Goal: Task Accomplishment & Management: Use online tool/utility

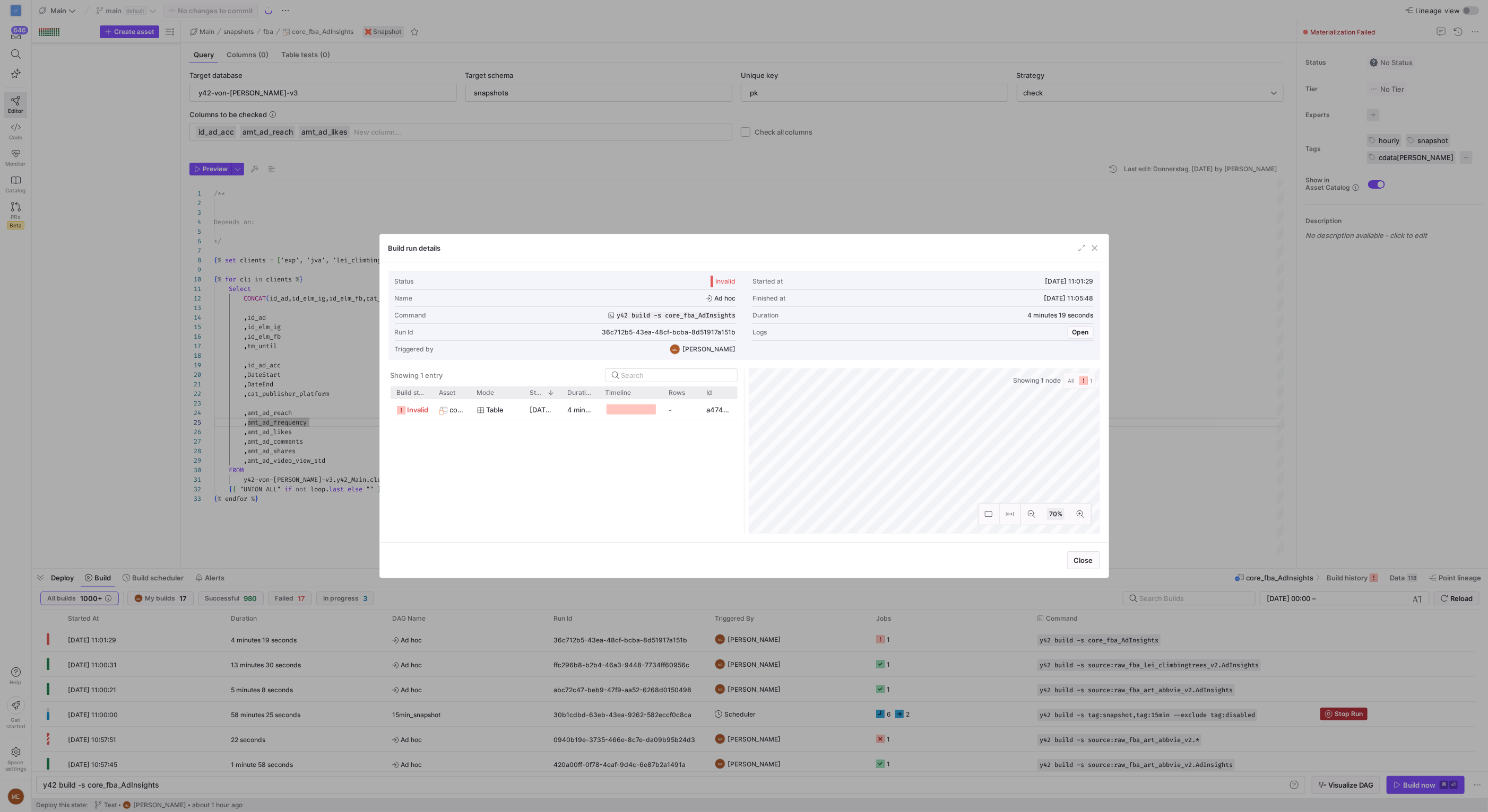
scroll to position [0, 114]
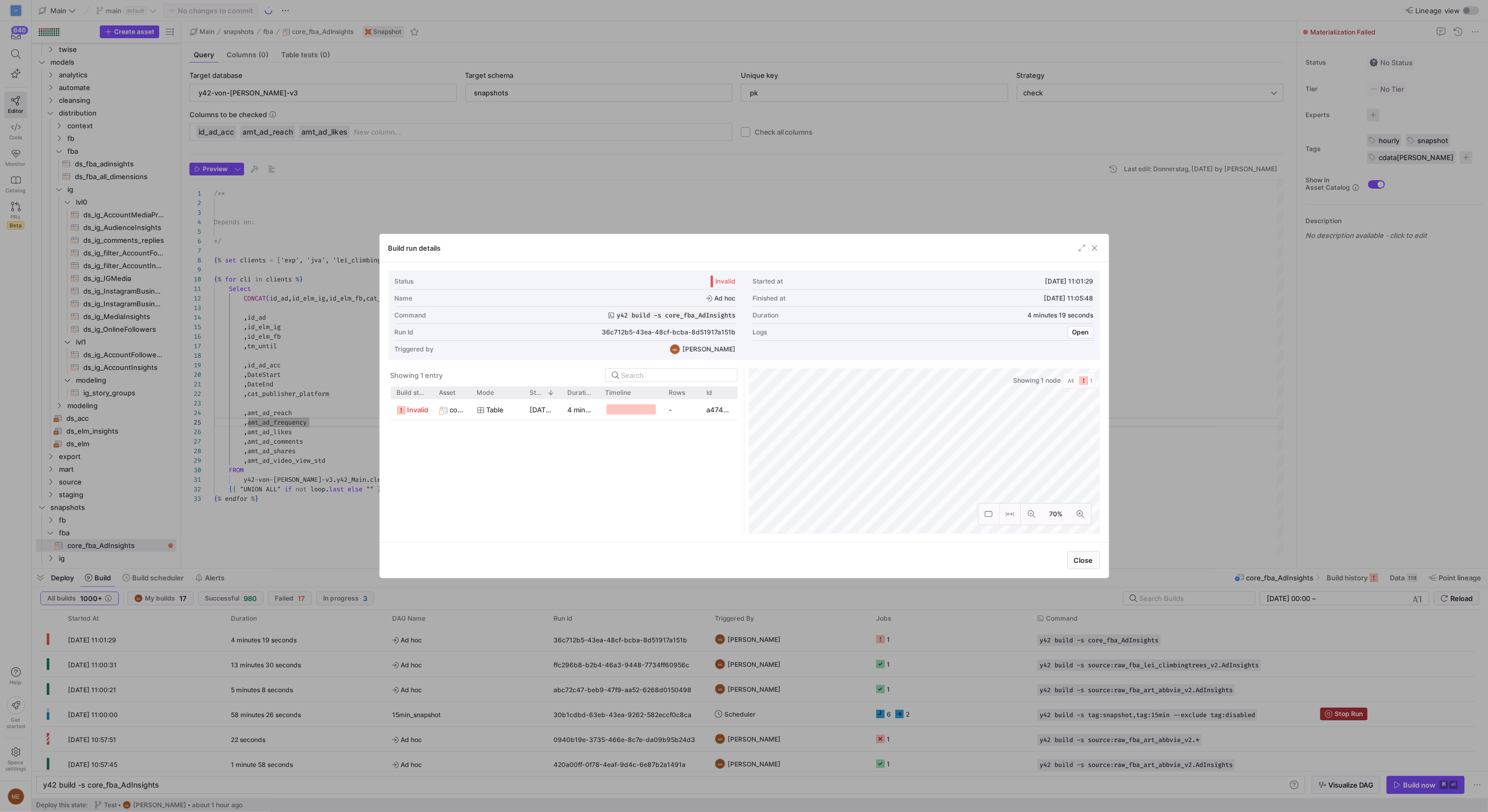
click at [617, 431] on div "invalid core_fba_AdInsights Table [DATE] 11:01:36 4 minutes 11 seconds - a47483…" at bounding box center [564, 467] width 347 height 135
click at [580, 418] on div "4 minutes 11 seconds" at bounding box center [580, 410] width 38 height 20
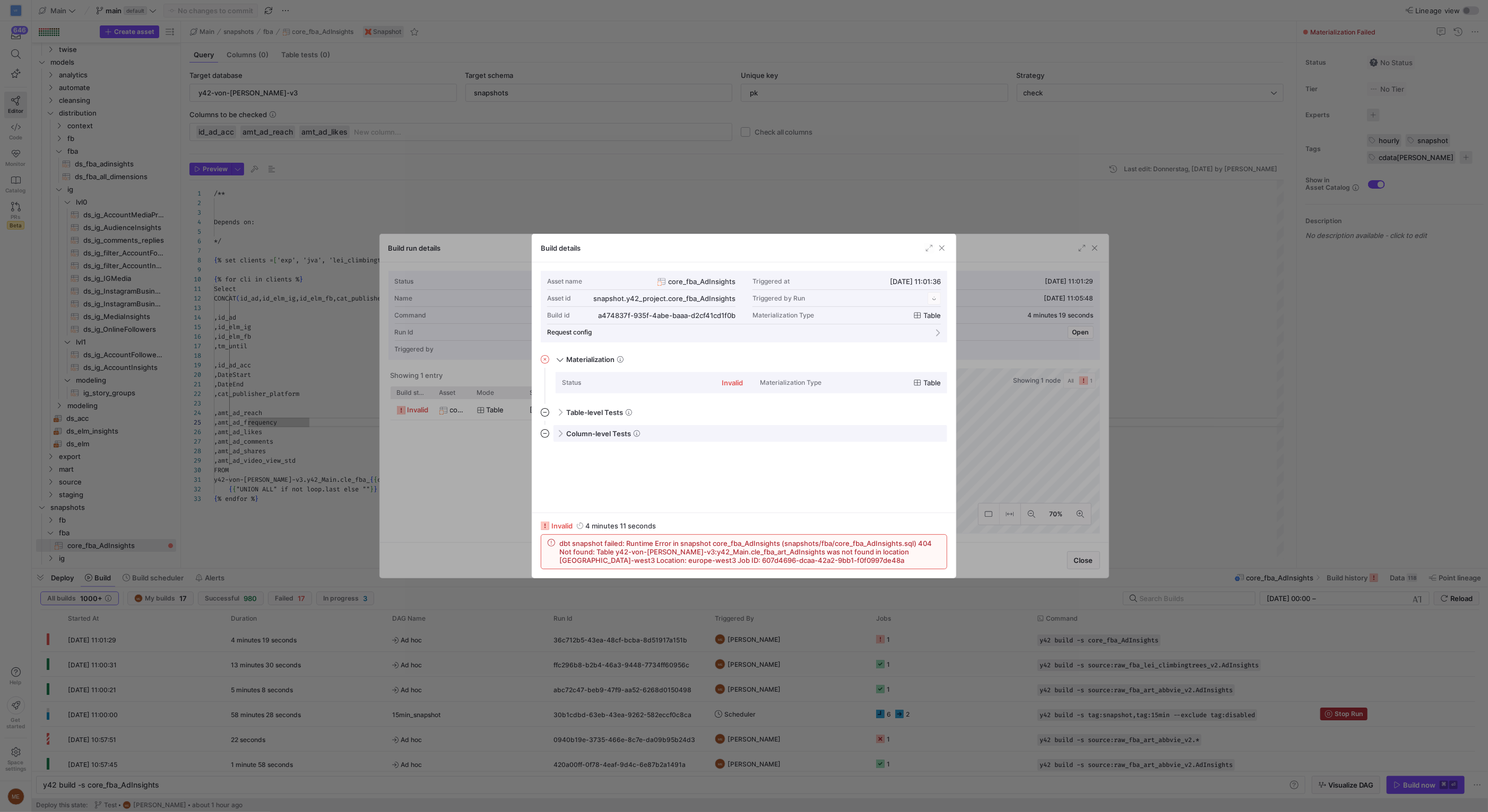
scroll to position [95, 0]
click at [1377, 516] on div at bounding box center [744, 406] width 1488 height 812
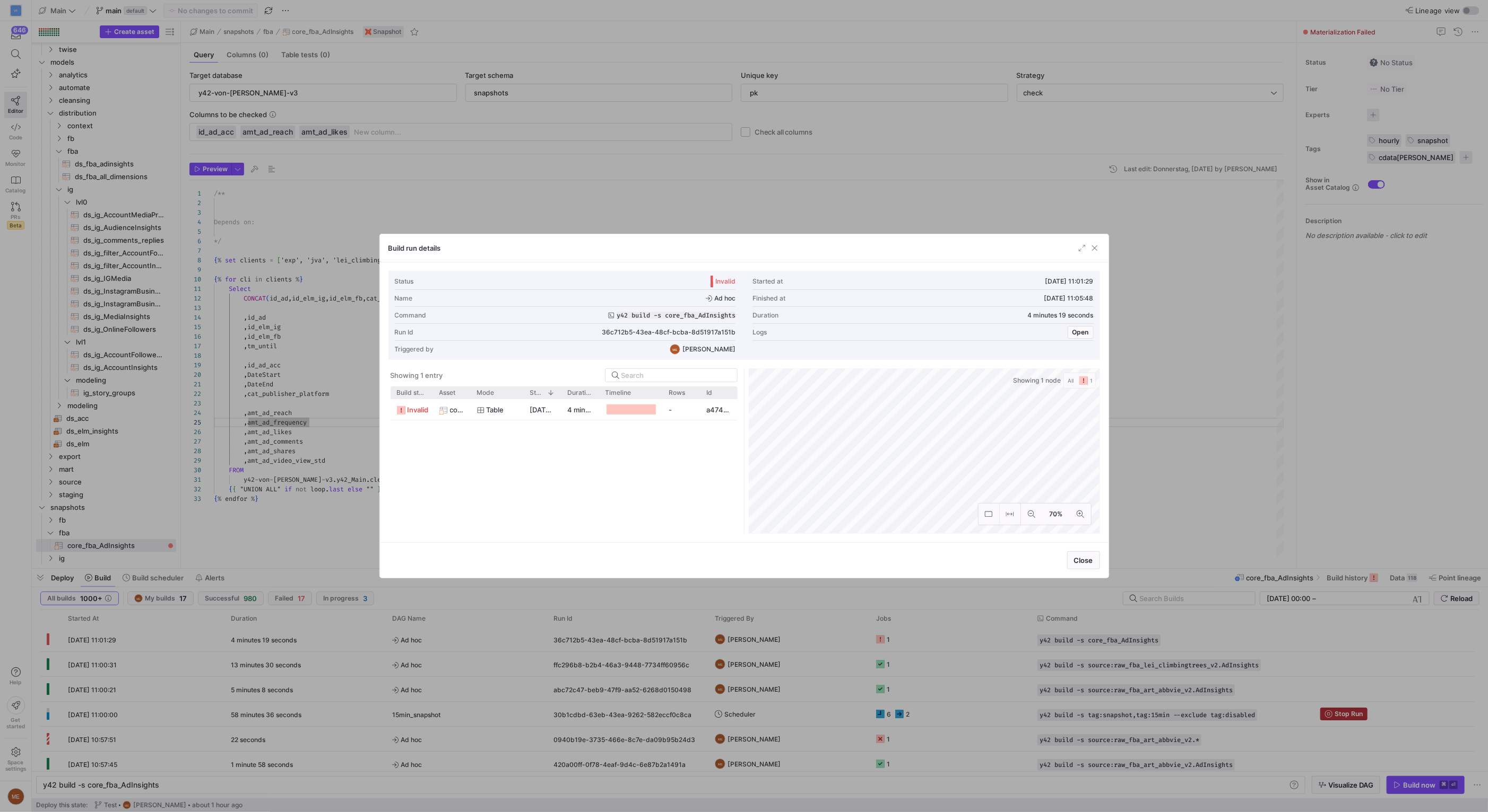
click at [288, 416] on div at bounding box center [744, 406] width 1488 height 812
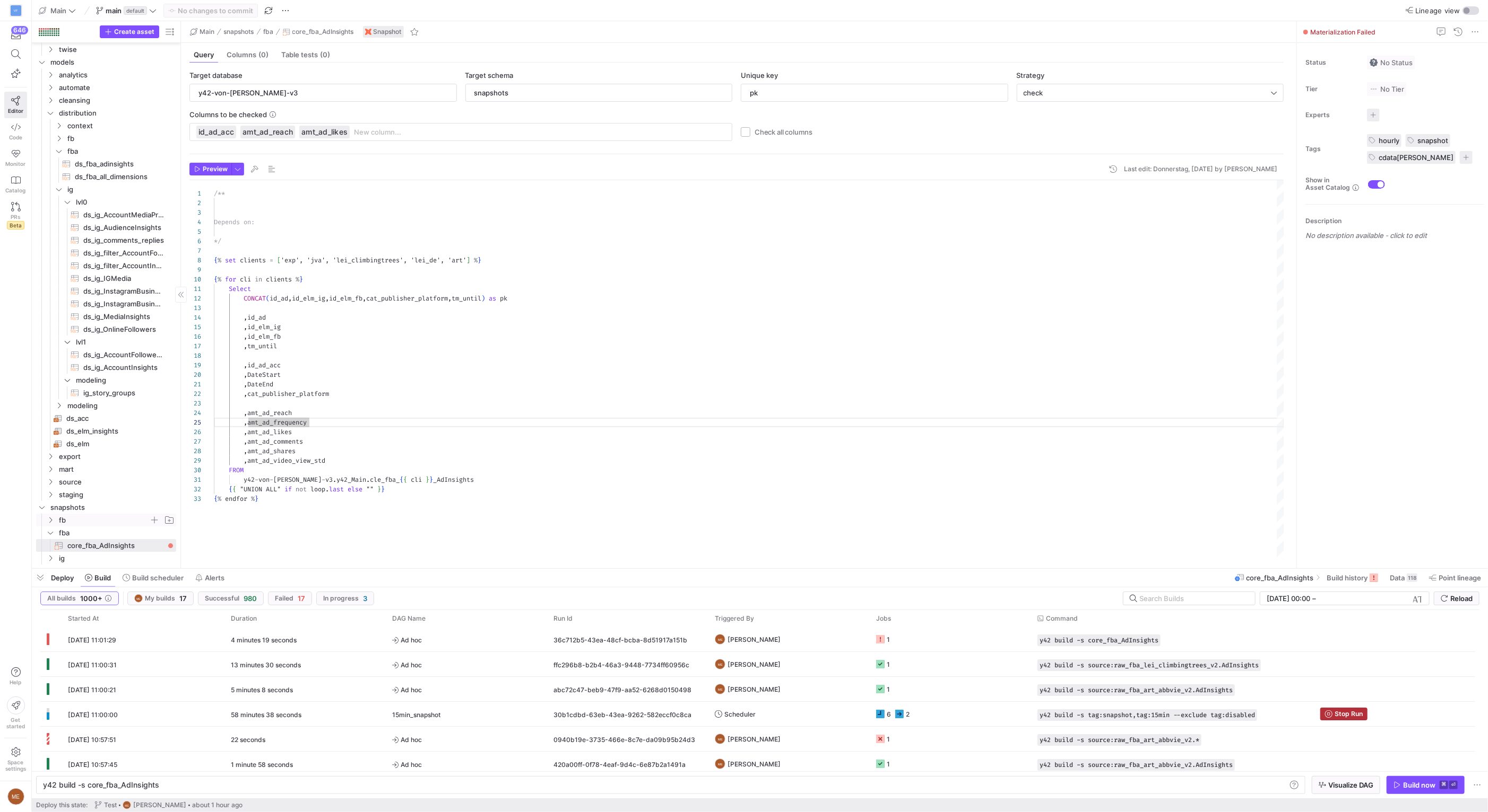
click at [89, 523] on span "fb" at bounding box center [104, 520] width 90 height 12
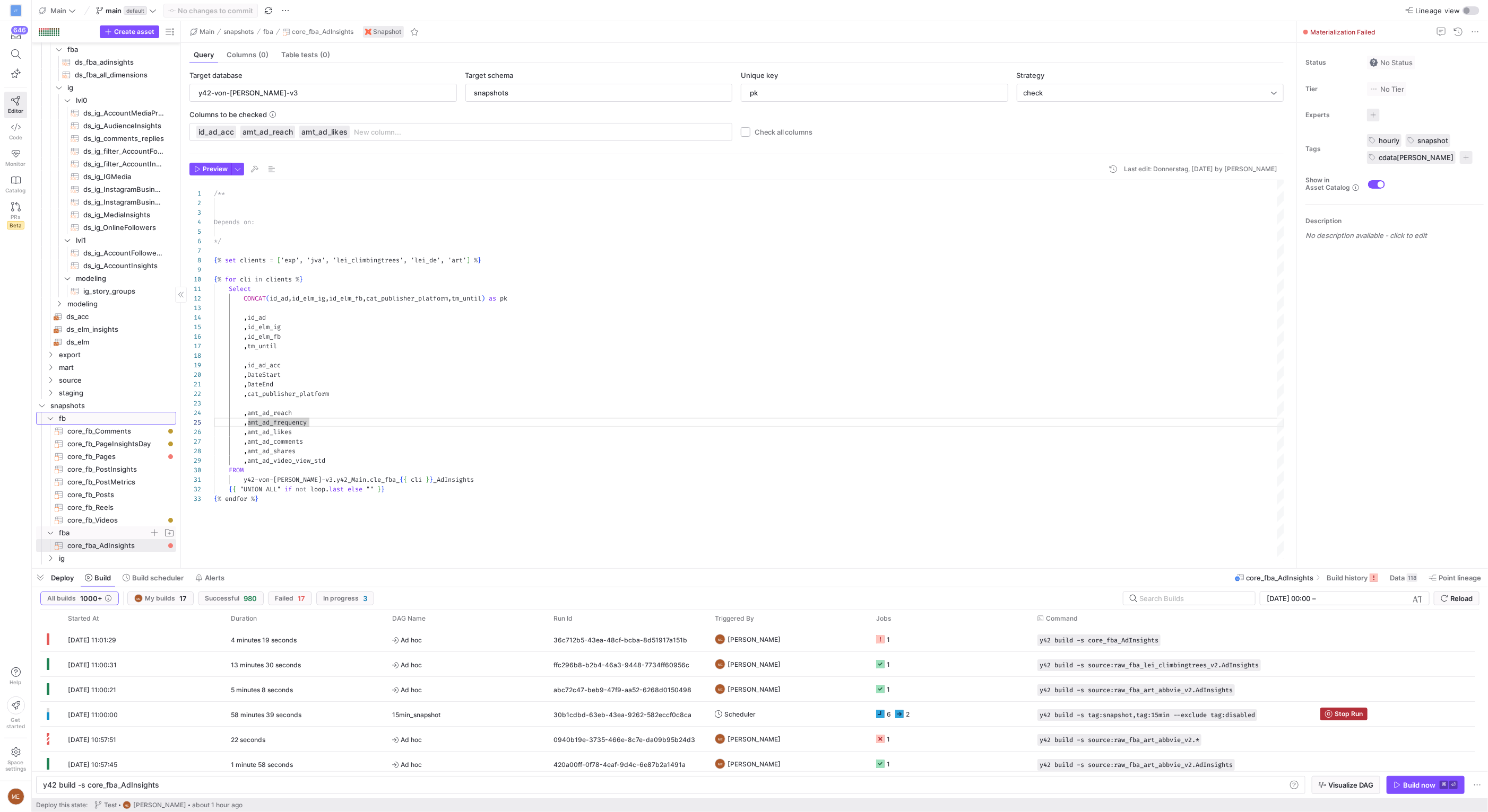
scroll to position [2673, 0]
click at [88, 557] on span "ig" at bounding box center [104, 558] width 90 height 12
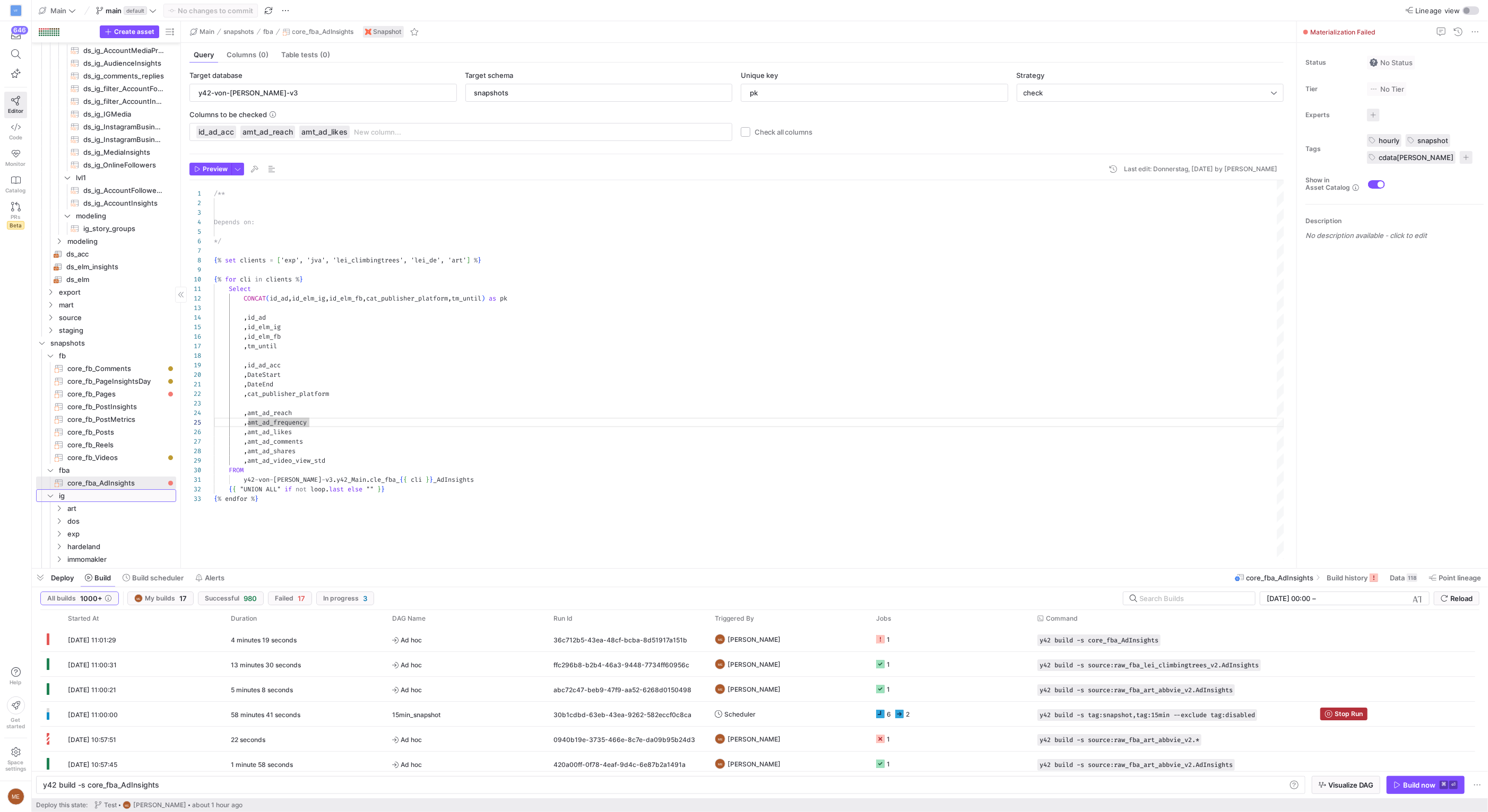
scroll to position [2783, 0]
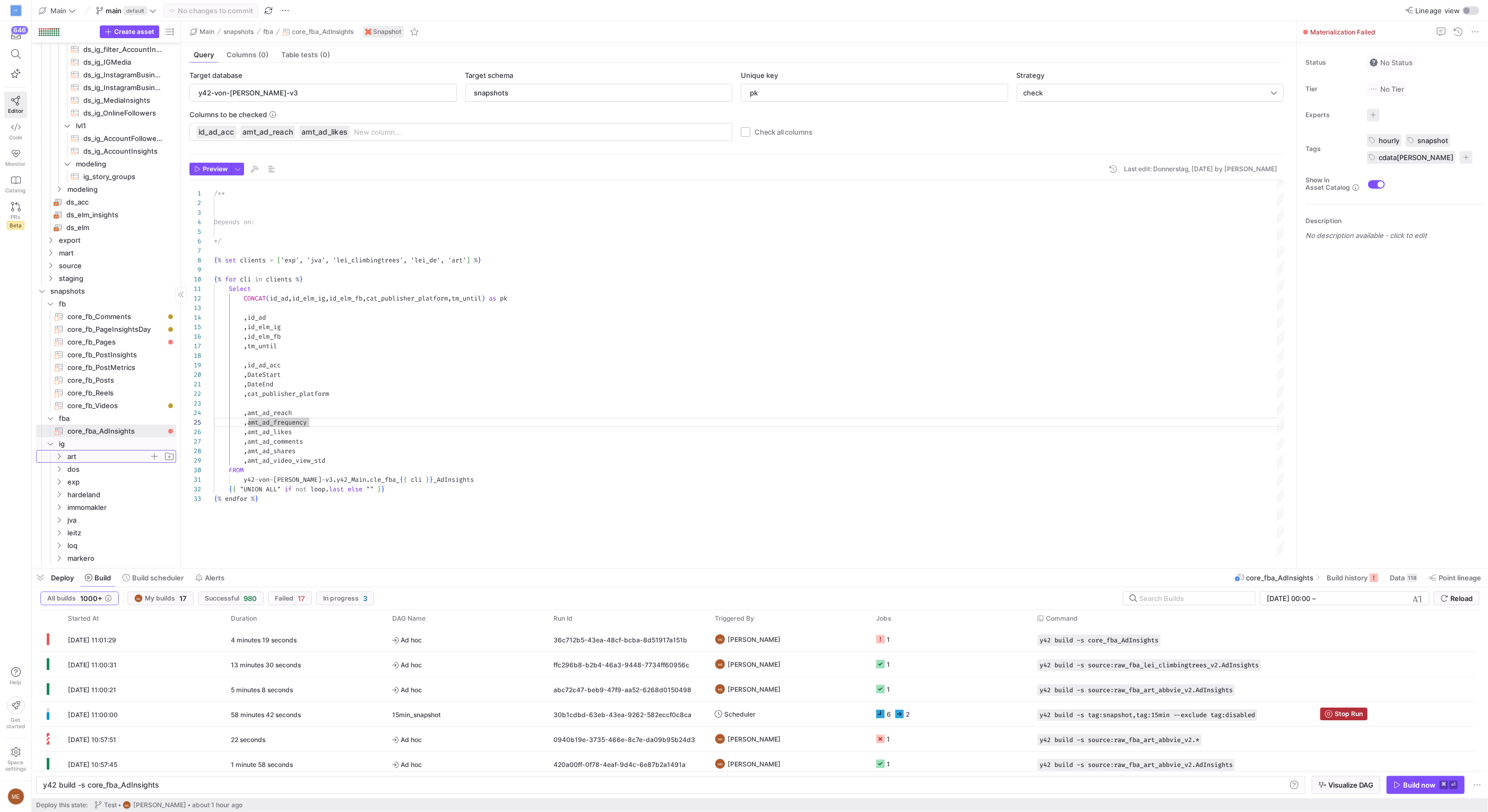
click at [91, 454] on span "art" at bounding box center [108, 456] width 81 height 12
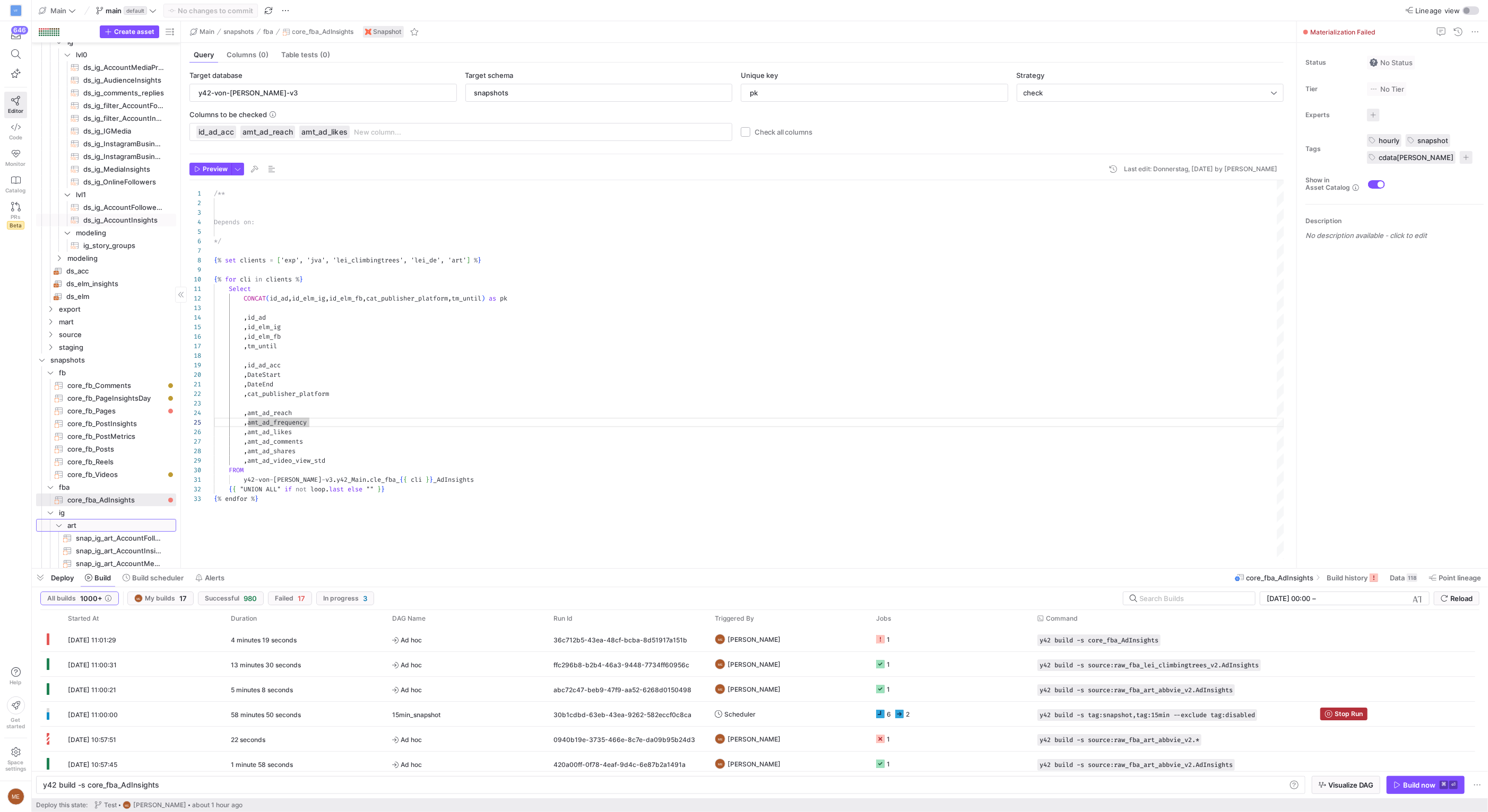
scroll to position [0, 0]
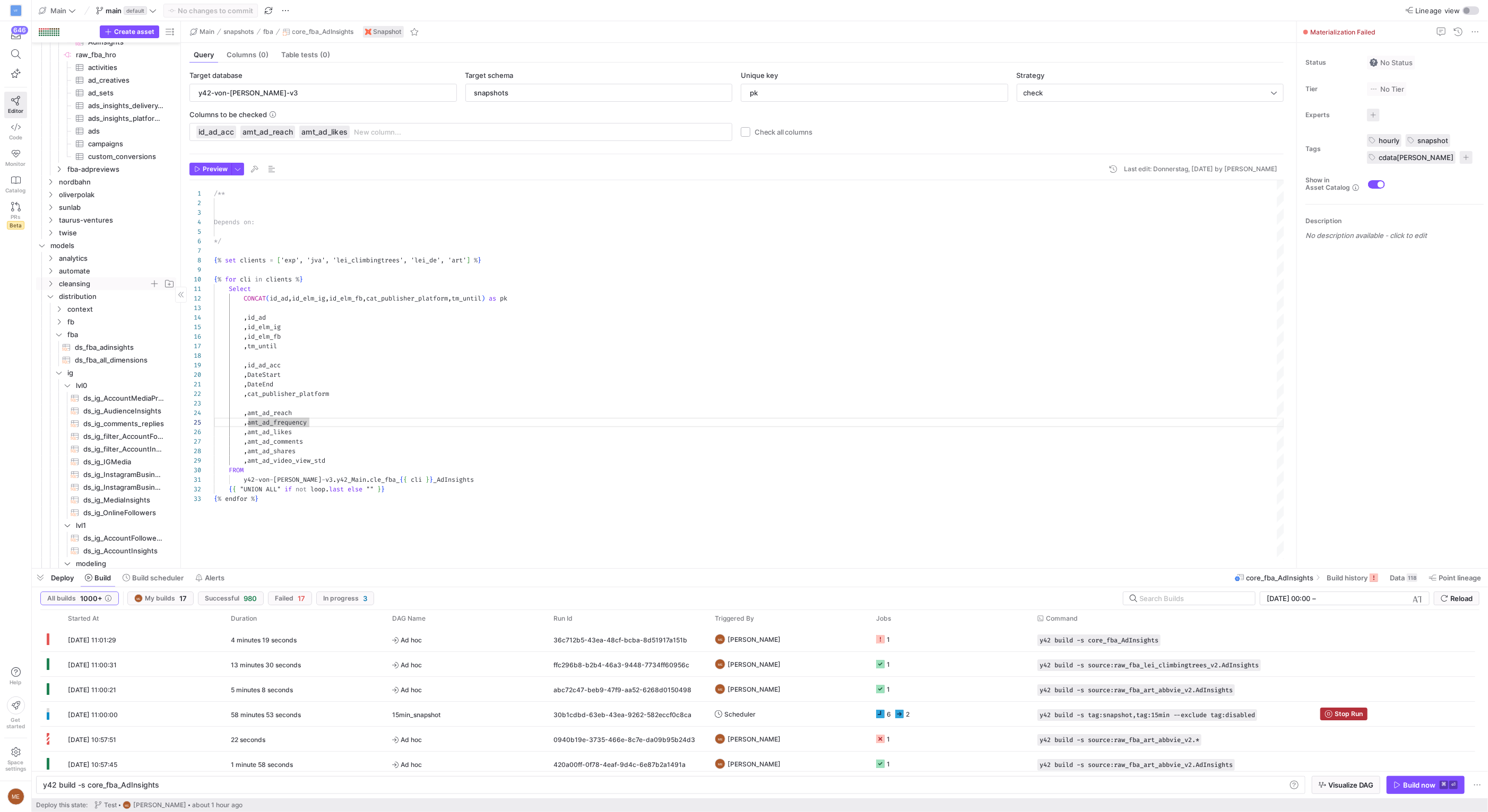
click at [100, 281] on span "cleansing" at bounding box center [104, 283] width 90 height 12
click at [99, 302] on span "fba" at bounding box center [108, 301] width 81 height 12
click at [168, 280] on span "button" at bounding box center [168, 277] width 10 height 10
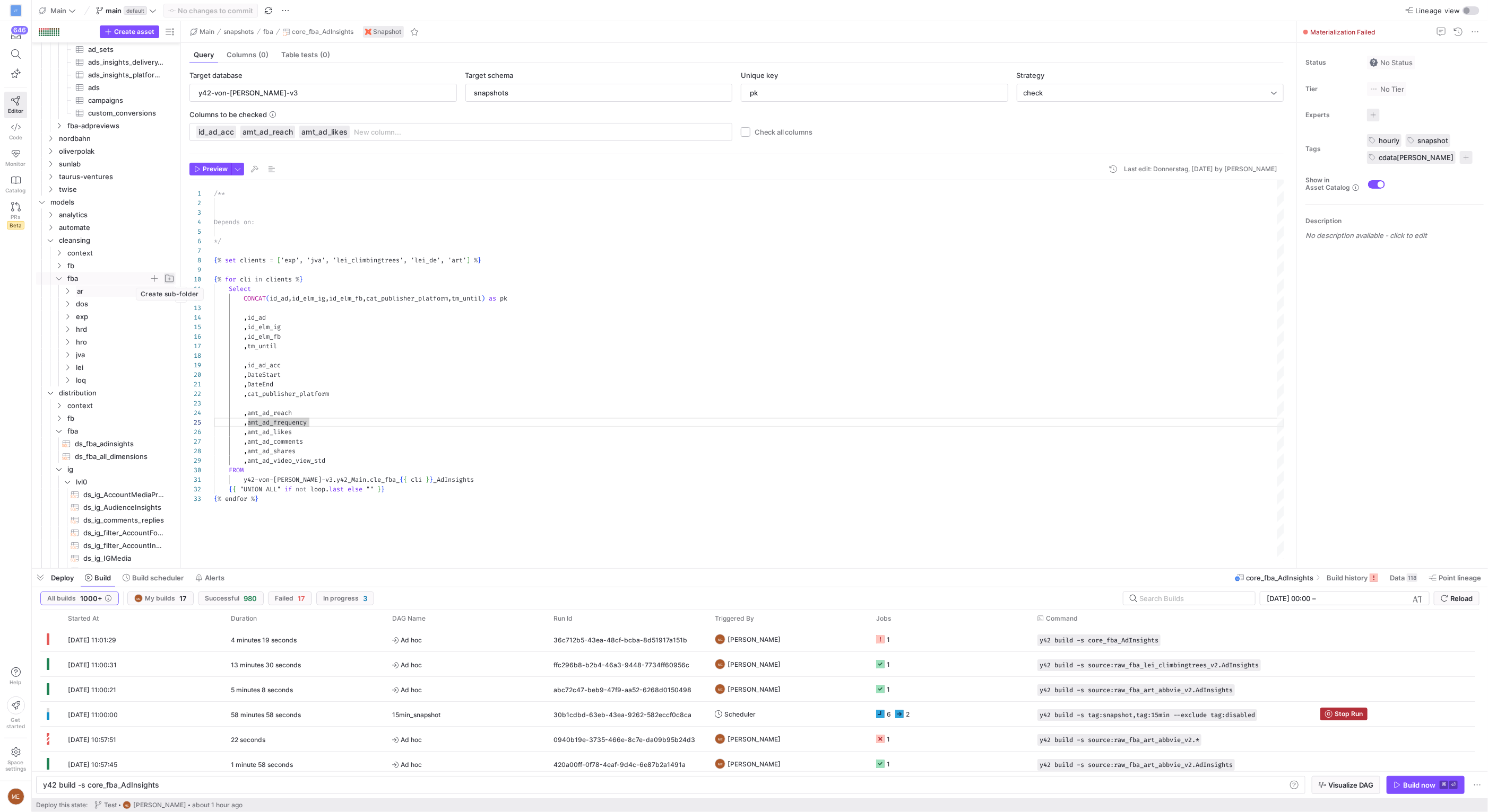
type input "art"
click at [106, 318] on span "exp" at bounding box center [112, 316] width 73 height 12
click at [111, 333] on span "cle_fba_exp_AdInsights​​​​​​​​​​" at bounding box center [123, 329] width 81 height 12
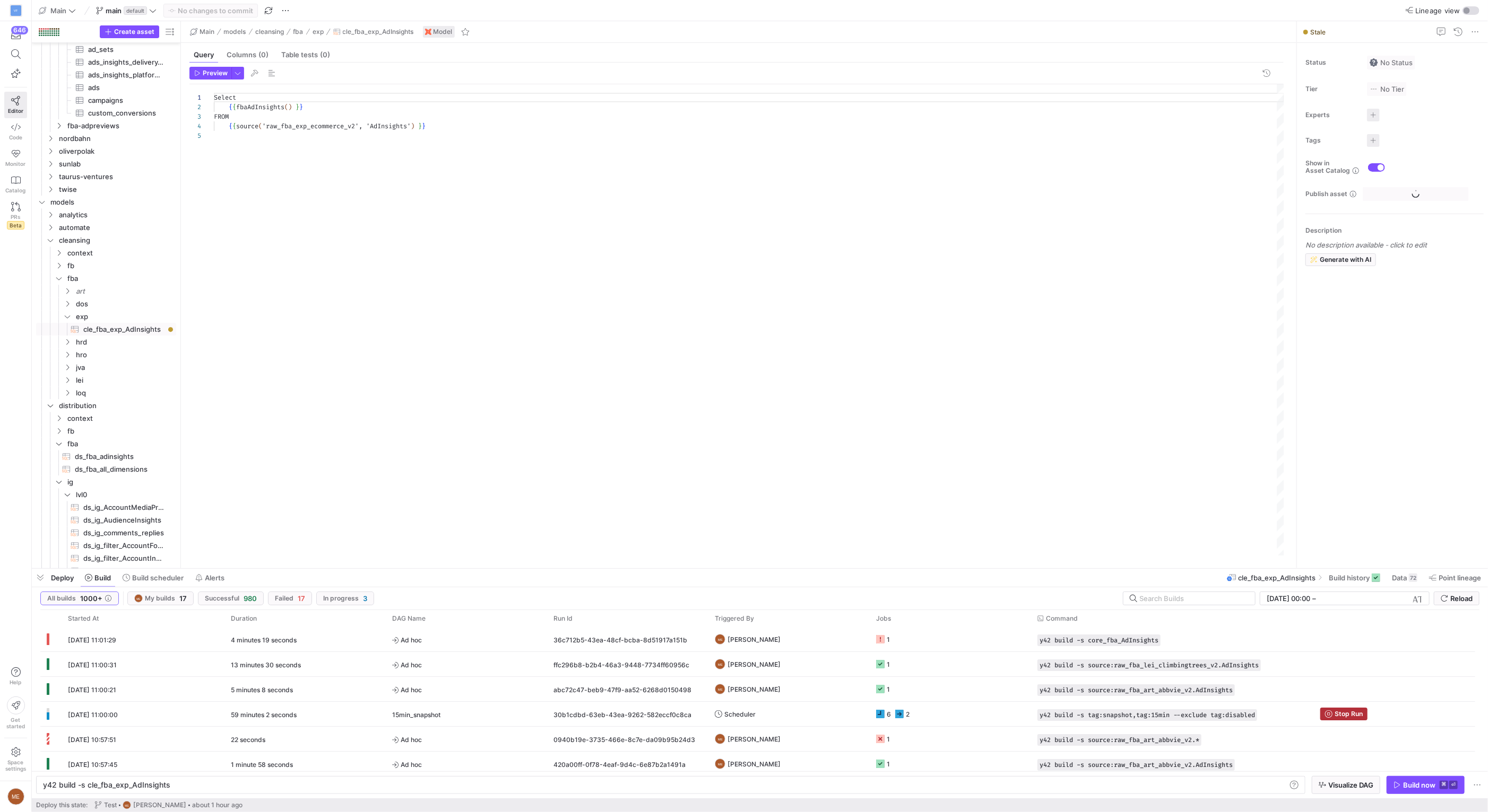
type textarea "y42 build -s cle_fba_exp_AdInsights"
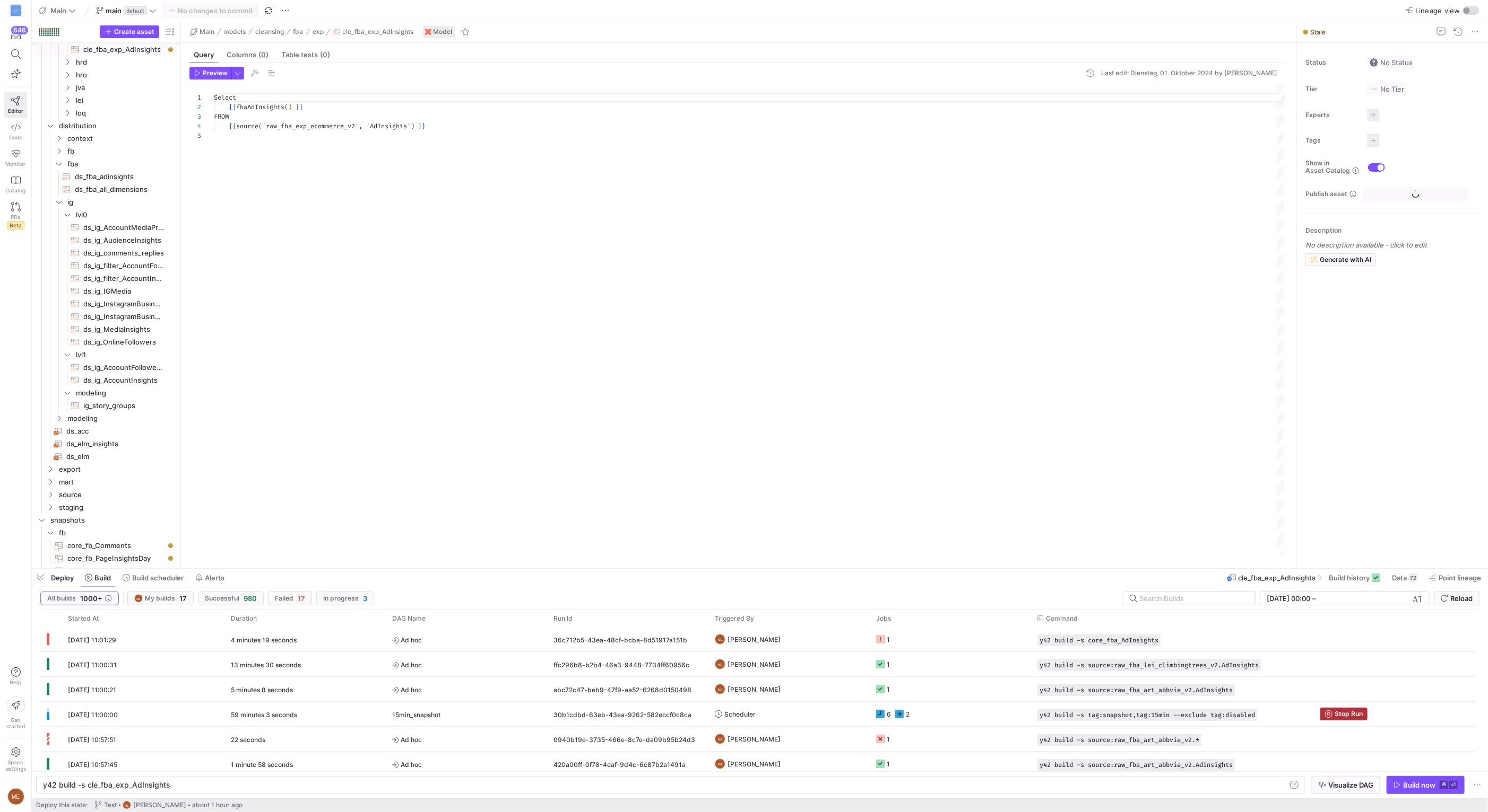
click at [312, 182] on div "Select { { fbaAdInsights ( ) } } FROM { { source ( 'raw_fba_exp_ecommerce_v2', …" at bounding box center [749, 320] width 1070 height 472
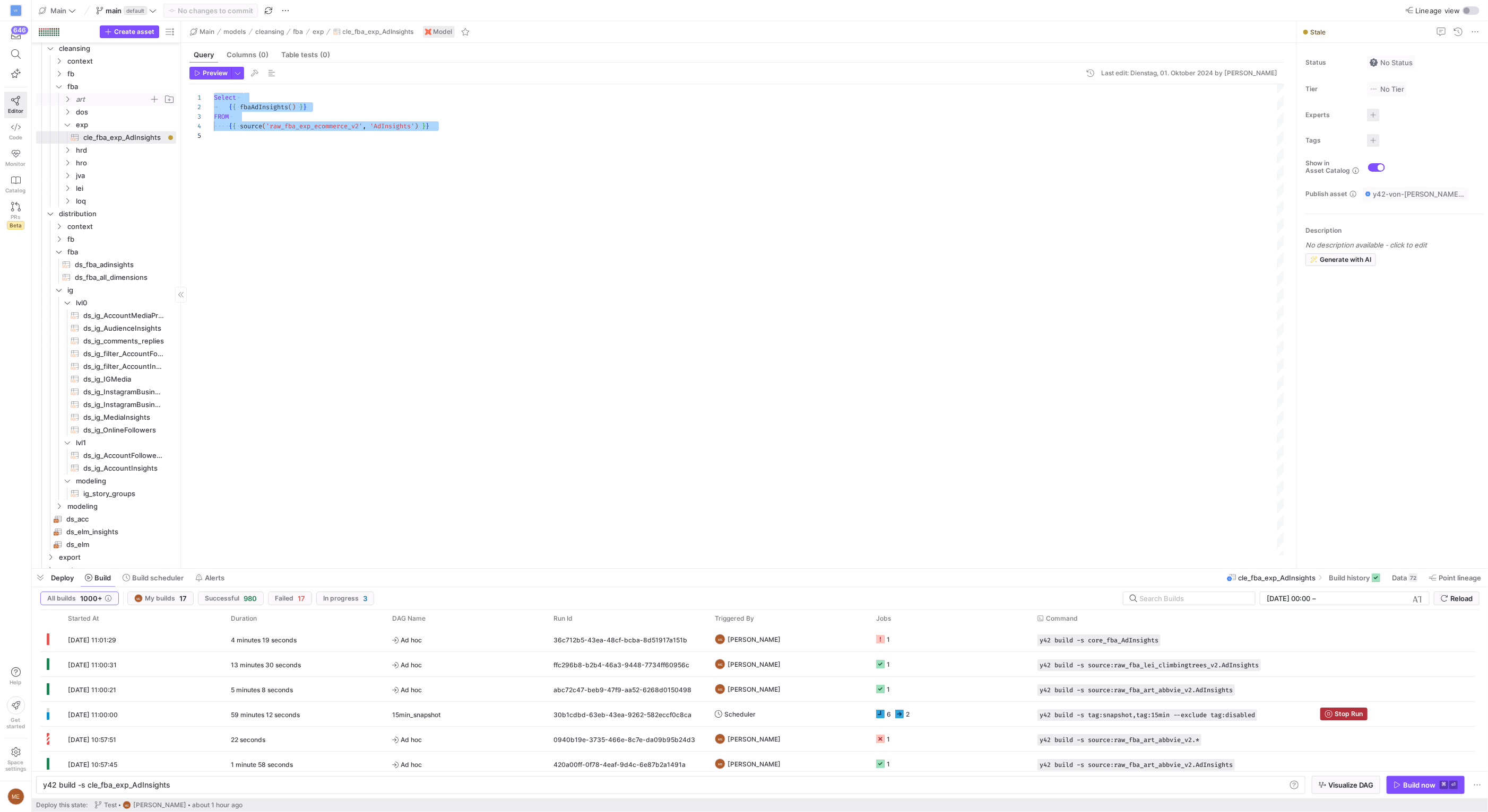
click at [93, 98] on span "art" at bounding box center [112, 99] width 73 height 12
click at [150, 98] on span "button" at bounding box center [154, 98] width 10 height 10
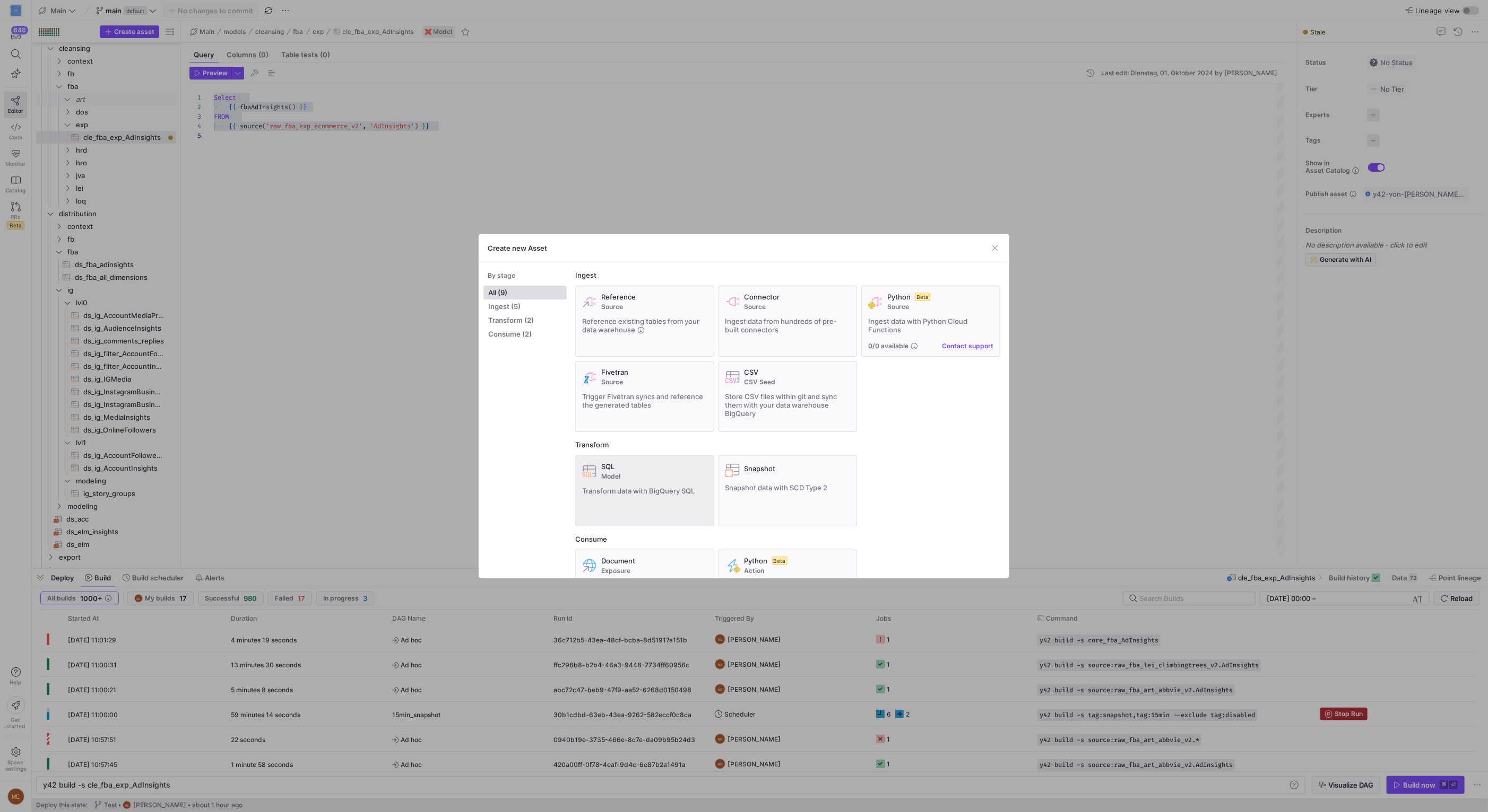
click at [661, 484] on div "SQL Model Transform data with BigQuery SQL" at bounding box center [644, 491] width 125 height 57
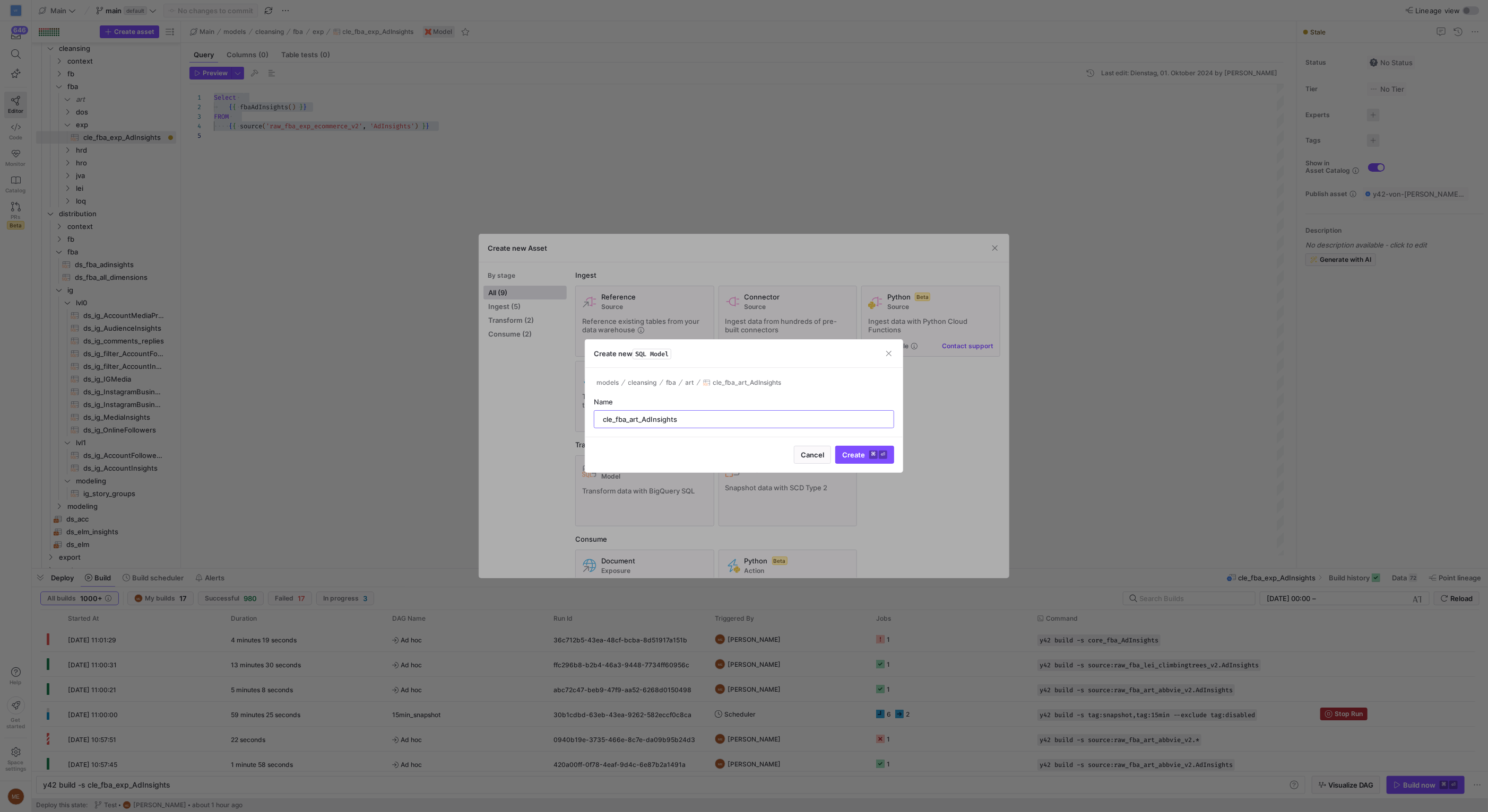
type input "cle_fba_art_AdInsights"
click at [835, 446] on button "Create ⌘ ⏎" at bounding box center [864, 454] width 59 height 18
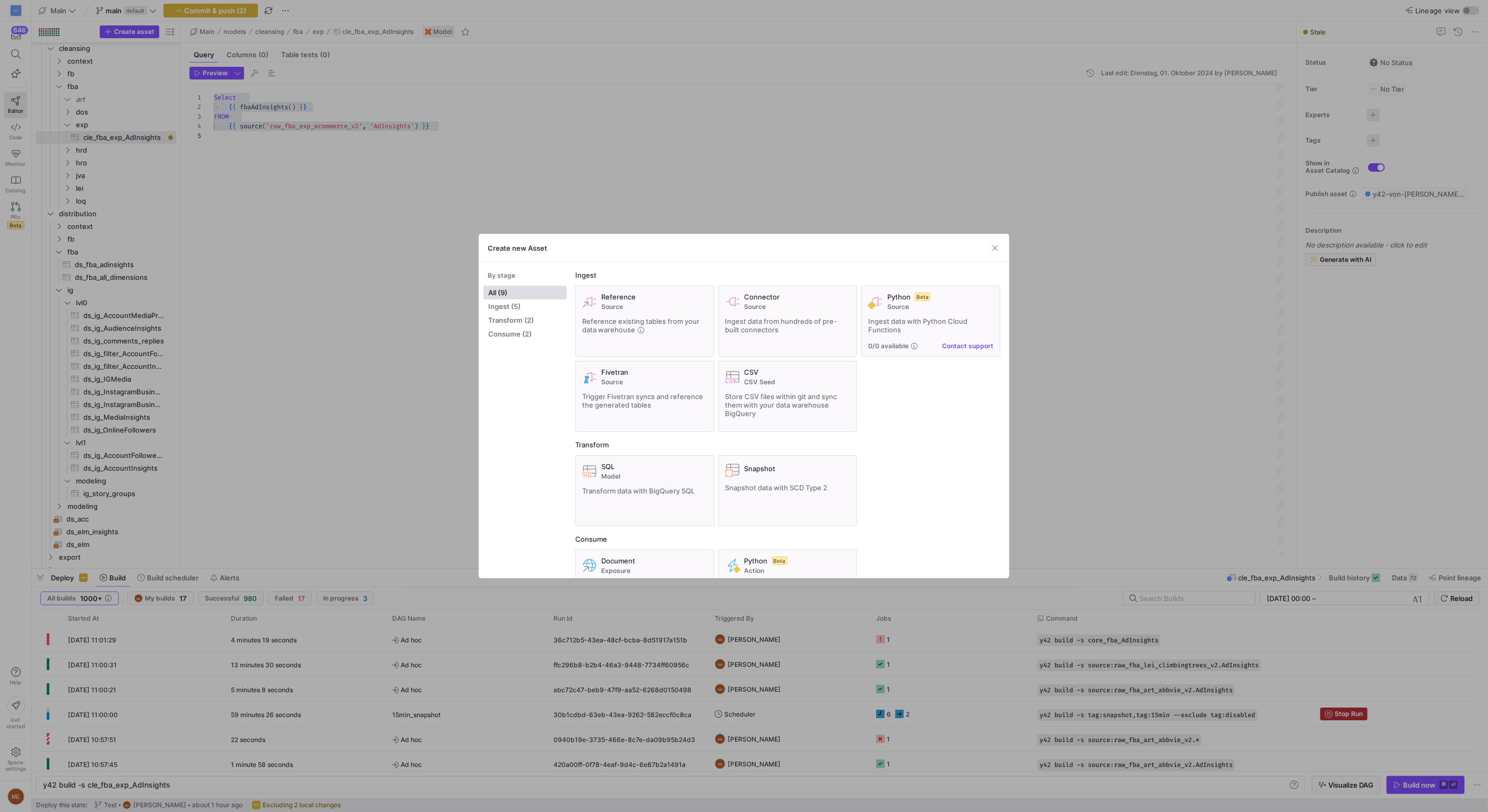
type textarea "y42 build -s cle_fba_art_AdInsights"
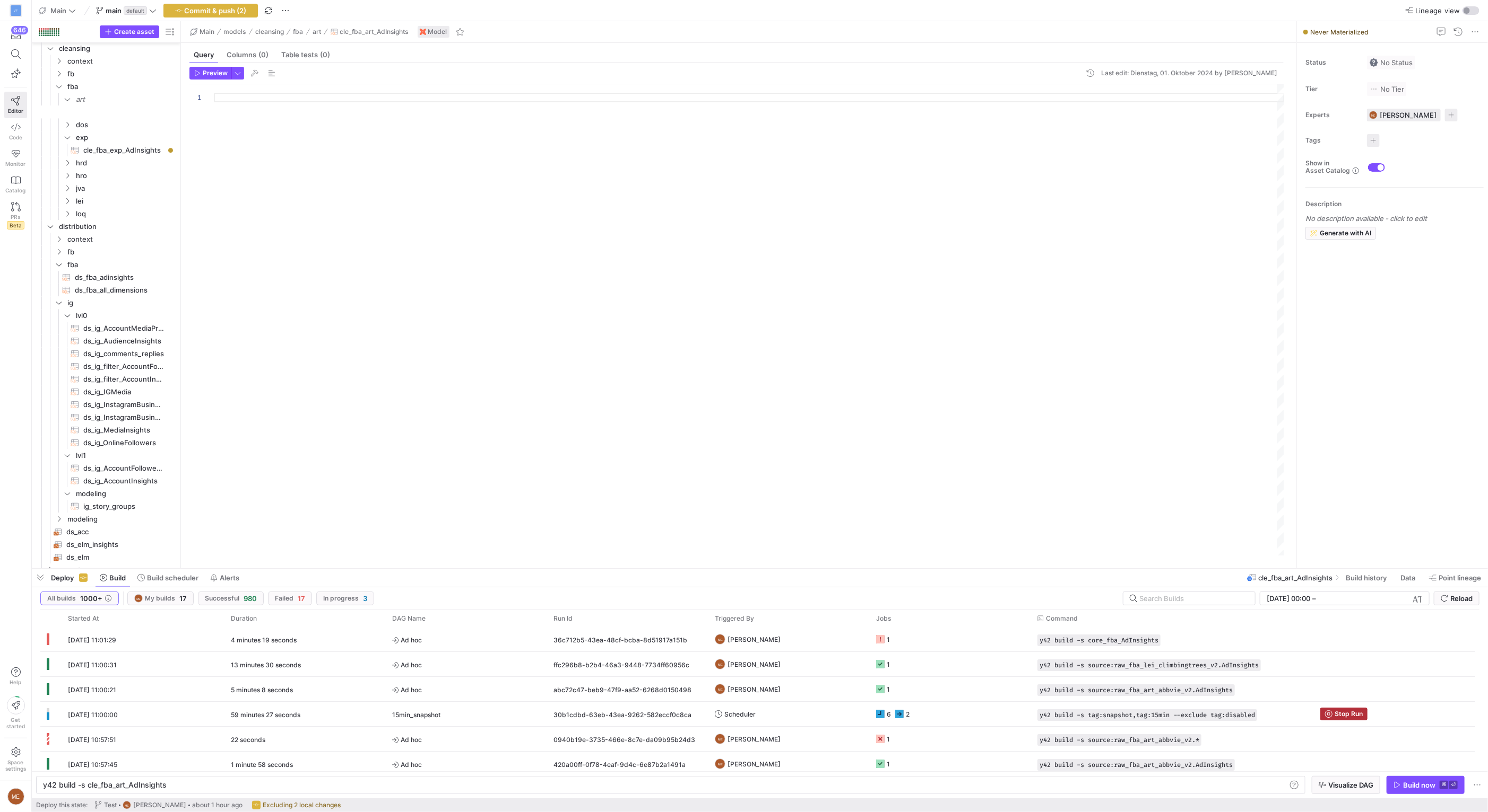
click at [405, 199] on div at bounding box center [749, 320] width 1070 height 472
click at [344, 125] on div "Select { { fbaAdInsights ( ) } } FROM { { source ( 'raw_fba_exp_ecommerce_v2' ,…" at bounding box center [749, 320] width 1070 height 472
click at [282, 126] on div "Select { { fbaAdInsights ( ) } } FROM { { source ( 'raw' , 'AdInsights' ) } }" at bounding box center [749, 320] width 1070 height 472
click at [473, 161] on div "Select { { fbaAdInsights ( ) } } FROM { { source ( 'raw_fba_art_abbvie_v2' , 'A…" at bounding box center [749, 320] width 1070 height 472
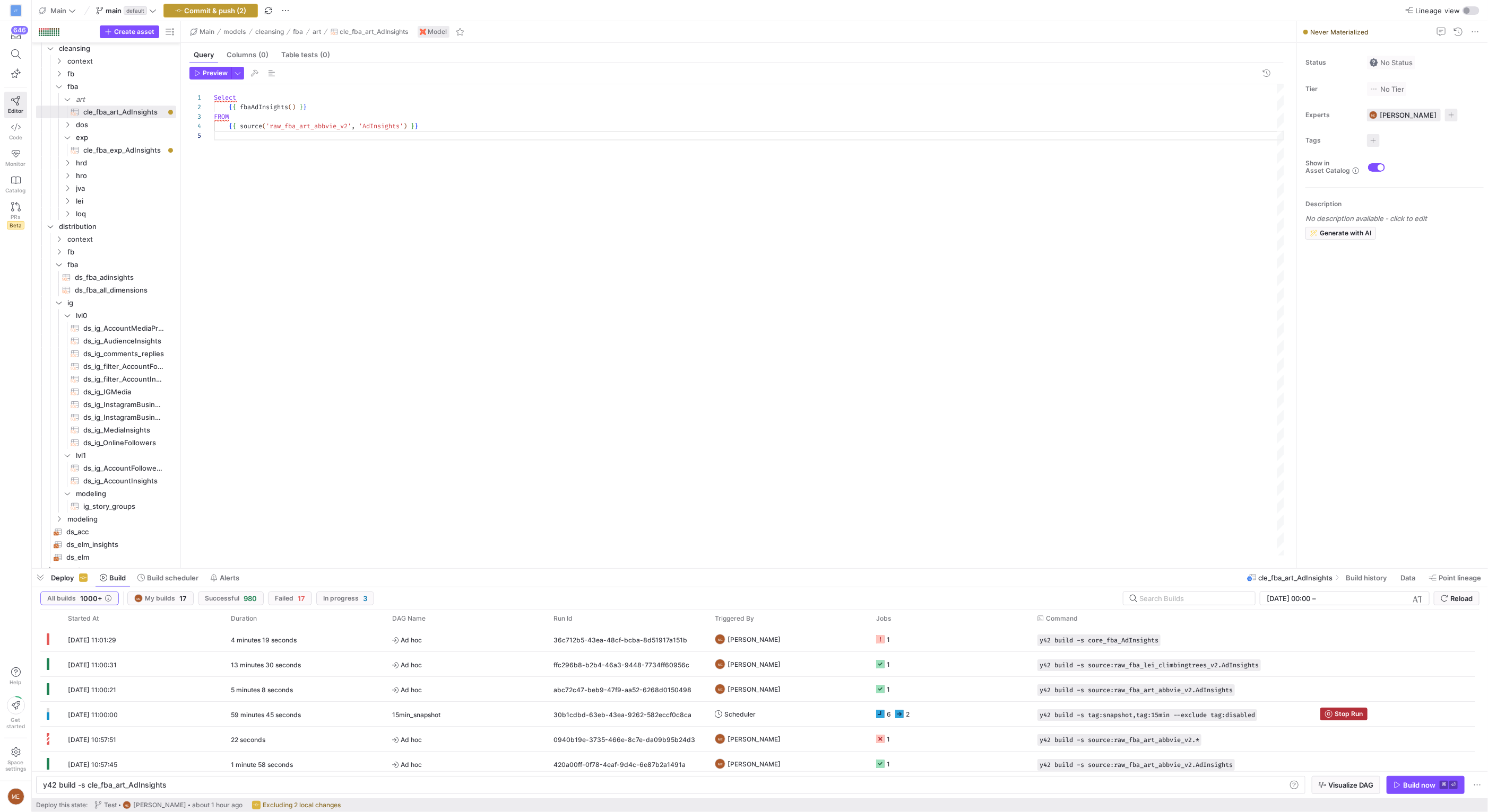
type textarea "Select {{ fbaAdInsights() }} FROM {{ source('raw_fba_art_abbvie_v2', 'AdInsight…"
click at [227, 8] on span "Commit & push (2)" at bounding box center [216, 10] width 62 height 8
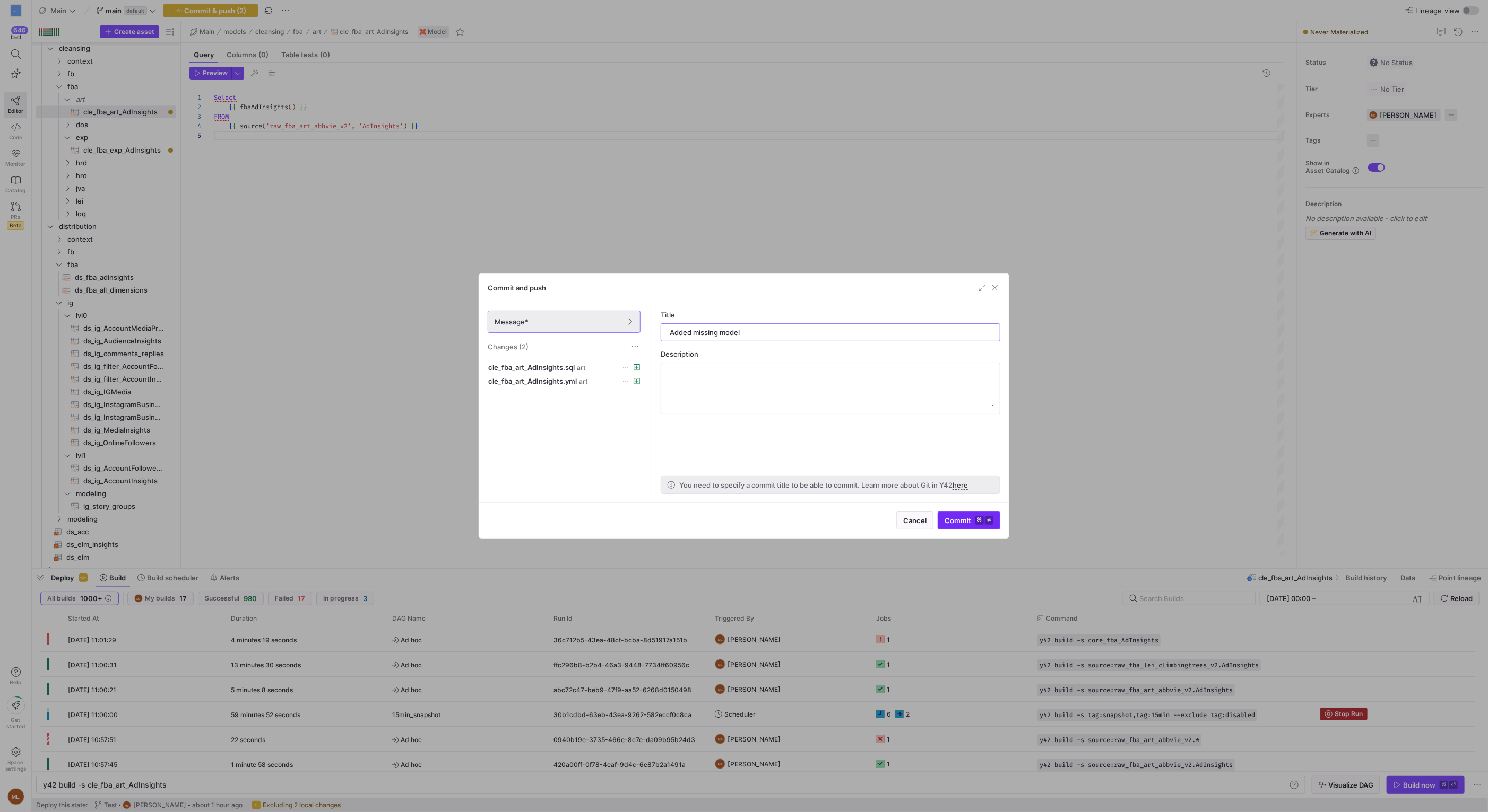
type input "Added missing model"
drag, startPoint x: 975, startPoint y: 518, endPoint x: 954, endPoint y: 444, distance: 76.9
click at [954, 444] on div "Commit and push Message* Changes (2) cle_fba_art_AdInsights.sql art cle_fba_art…" at bounding box center [743, 406] width 530 height 265
click at [954, 444] on as-split-area "Title Added missing model Description You need to specify a commit title to be …" at bounding box center [830, 402] width 356 height 201
click at [954, 519] on span "Commit ⌘ ⏎" at bounding box center [969, 520] width 49 height 8
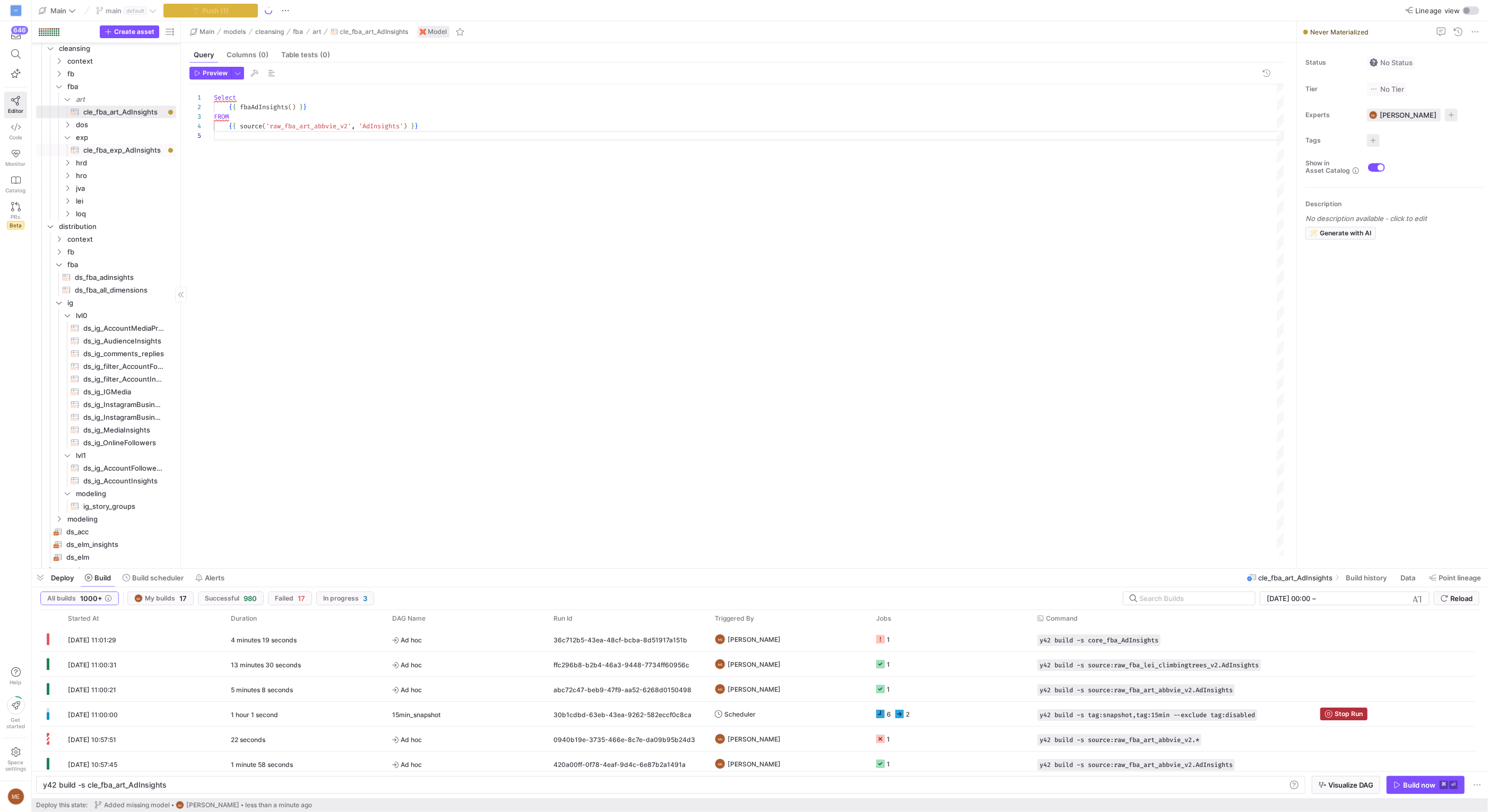
click at [143, 149] on span "cle_fba_exp_AdInsights​​​​​​​​​​" at bounding box center [123, 150] width 81 height 12
type textarea "y42 build -s cle_fba_exp_AdInsights"
type textarea "Select {{ fbaAdInsights() }} FROM {{ source('raw_fba_exp_ecommerce_v2', 'AdInsi…"
click at [122, 110] on span "cle_fba_art_AdInsights​​​​​​​​​​" at bounding box center [123, 112] width 81 height 12
type textarea "y42 build -s cle_fba_art_AdInsights"
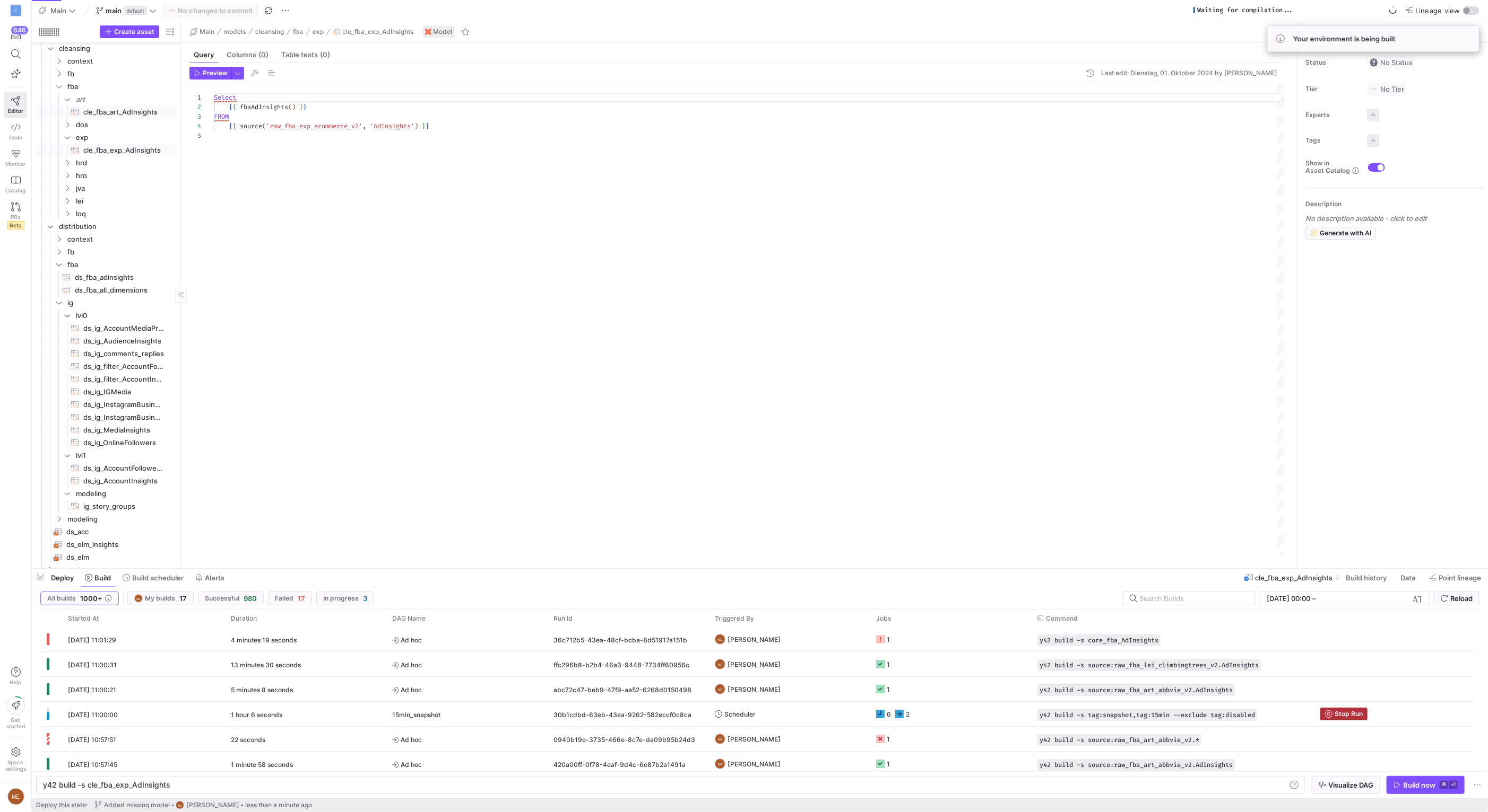
type textarea "Select {{ fbaAdInsights() }} FROM {{ source('raw_fba_art_abbvie_v2', 'AdInsight…"
click at [1372, 571] on span at bounding box center [1367, 578] width 52 height 17
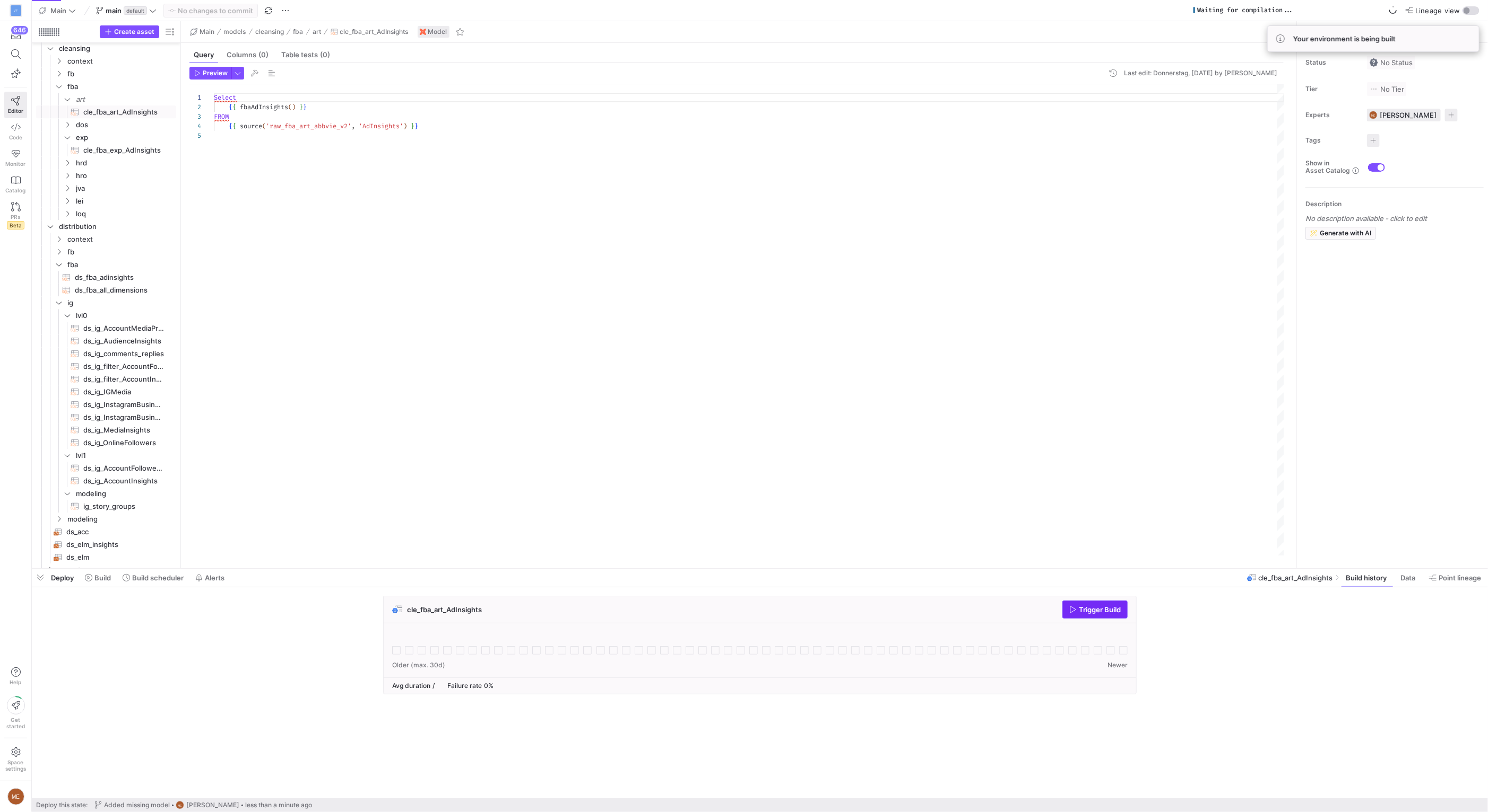
click at [1117, 609] on span "Trigger Build" at bounding box center [1099, 609] width 42 height 8
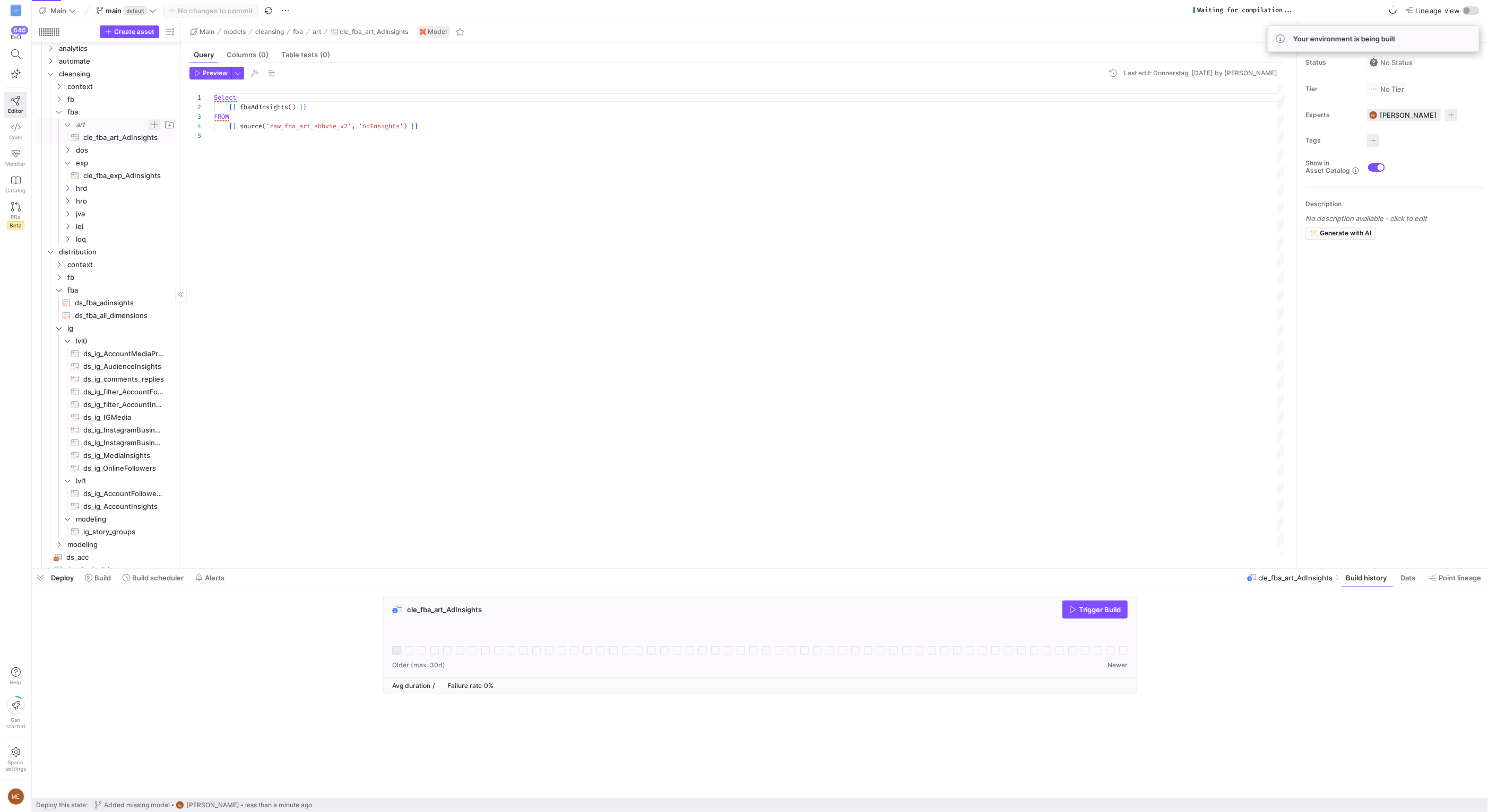
scroll to position [2597, 0]
click at [169, 114] on span "Press SPACE to select this row." at bounding box center [168, 112] width 10 height 10
type input "gld"
click at [107, 189] on span "gld" at bounding box center [112, 189] width 73 height 12
click at [322, 173] on div "Select { { fbaAdInsights ( ) } } FROM { { source ( 'raw_fba_art_abbvie_v2' , 'A…" at bounding box center [749, 320] width 1070 height 472
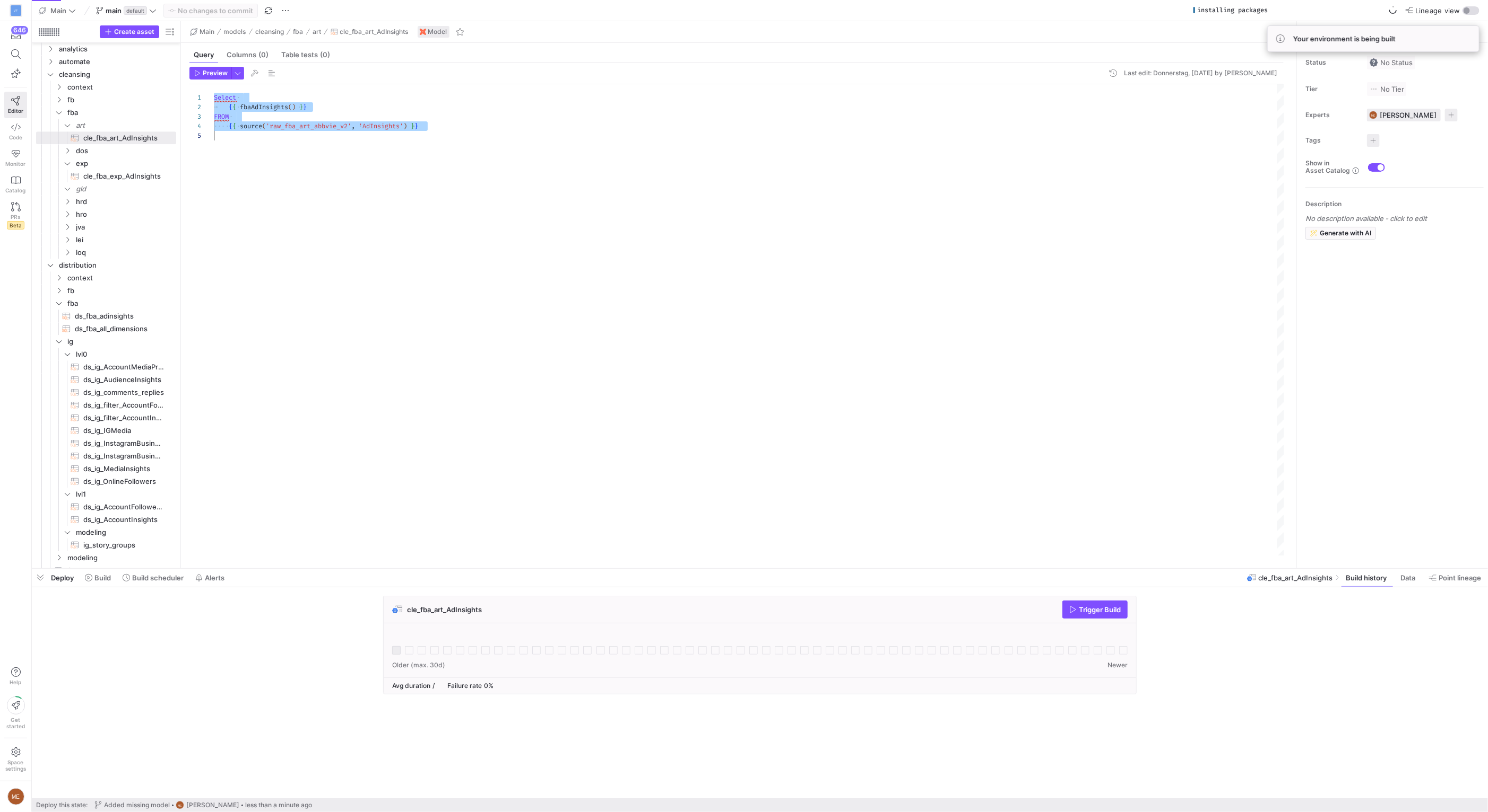
scroll to position [0, 0]
click at [154, 189] on span "Press SPACE to select this row." at bounding box center [154, 188] width 10 height 10
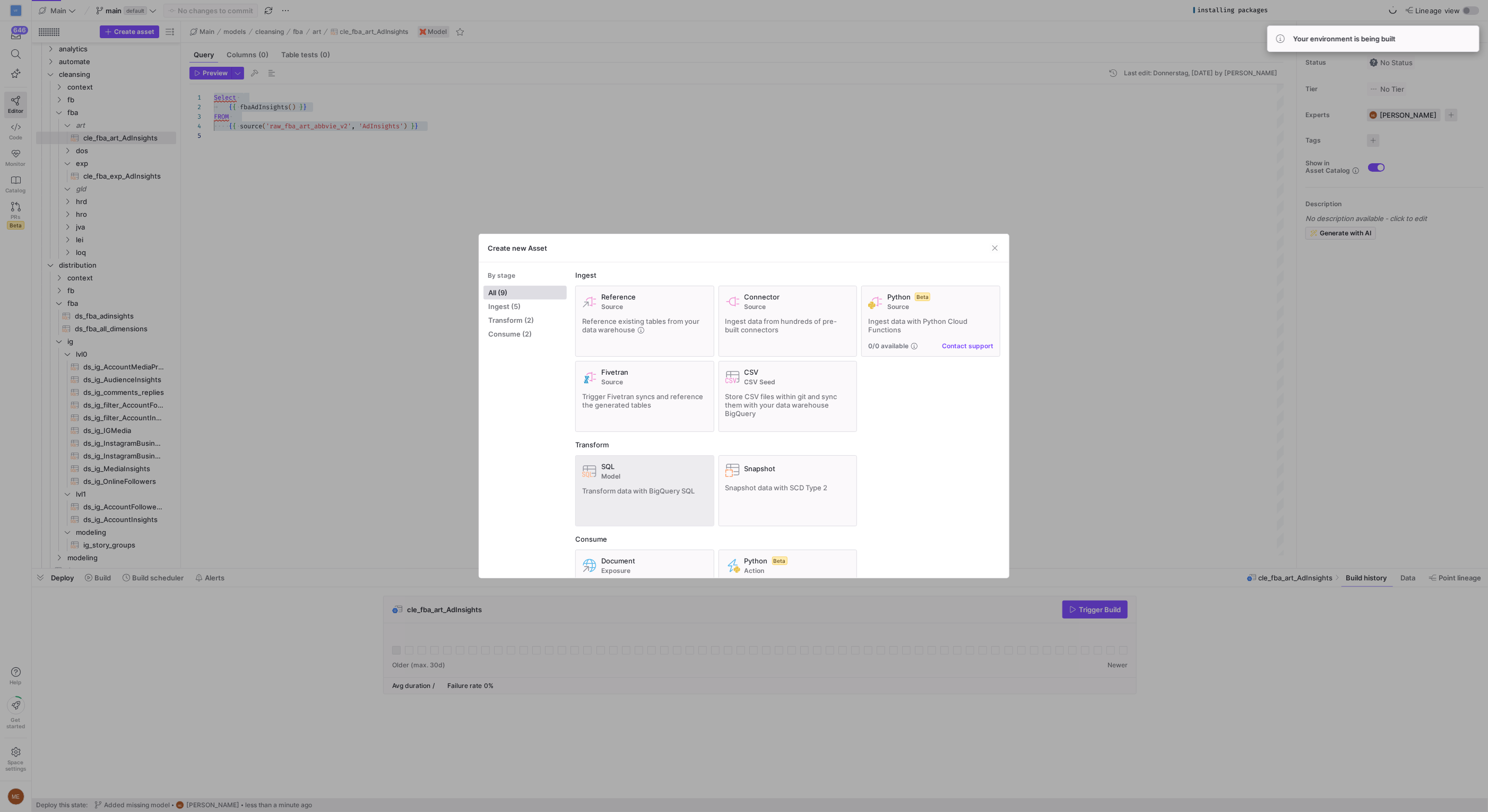
click at [617, 479] on span "Model" at bounding box center [654, 476] width 106 height 7
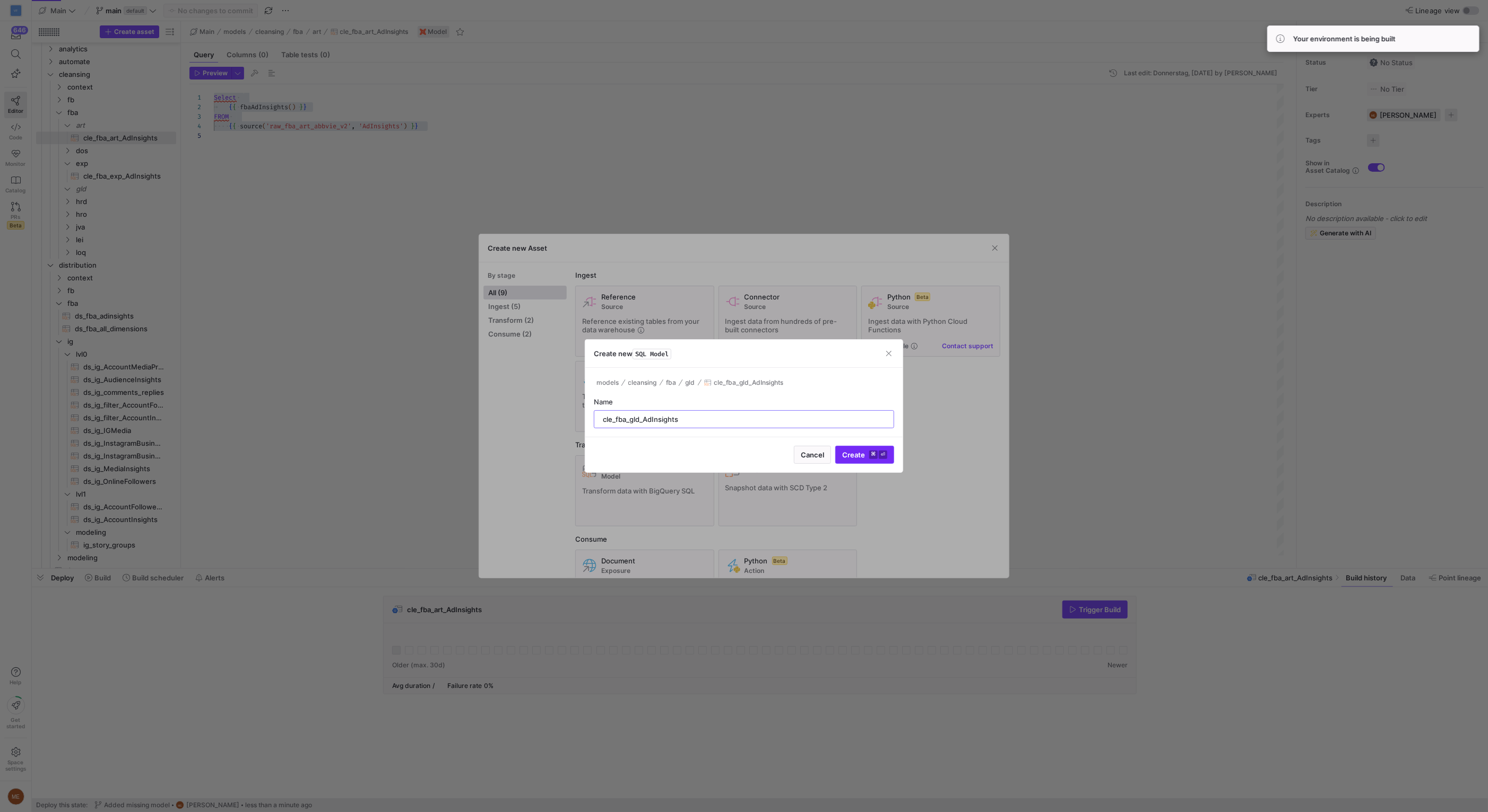
type input "cle_fba_gld_AdInsights"
click at [849, 454] on span "Create ⌘ ⏎" at bounding box center [864, 454] width 45 height 8
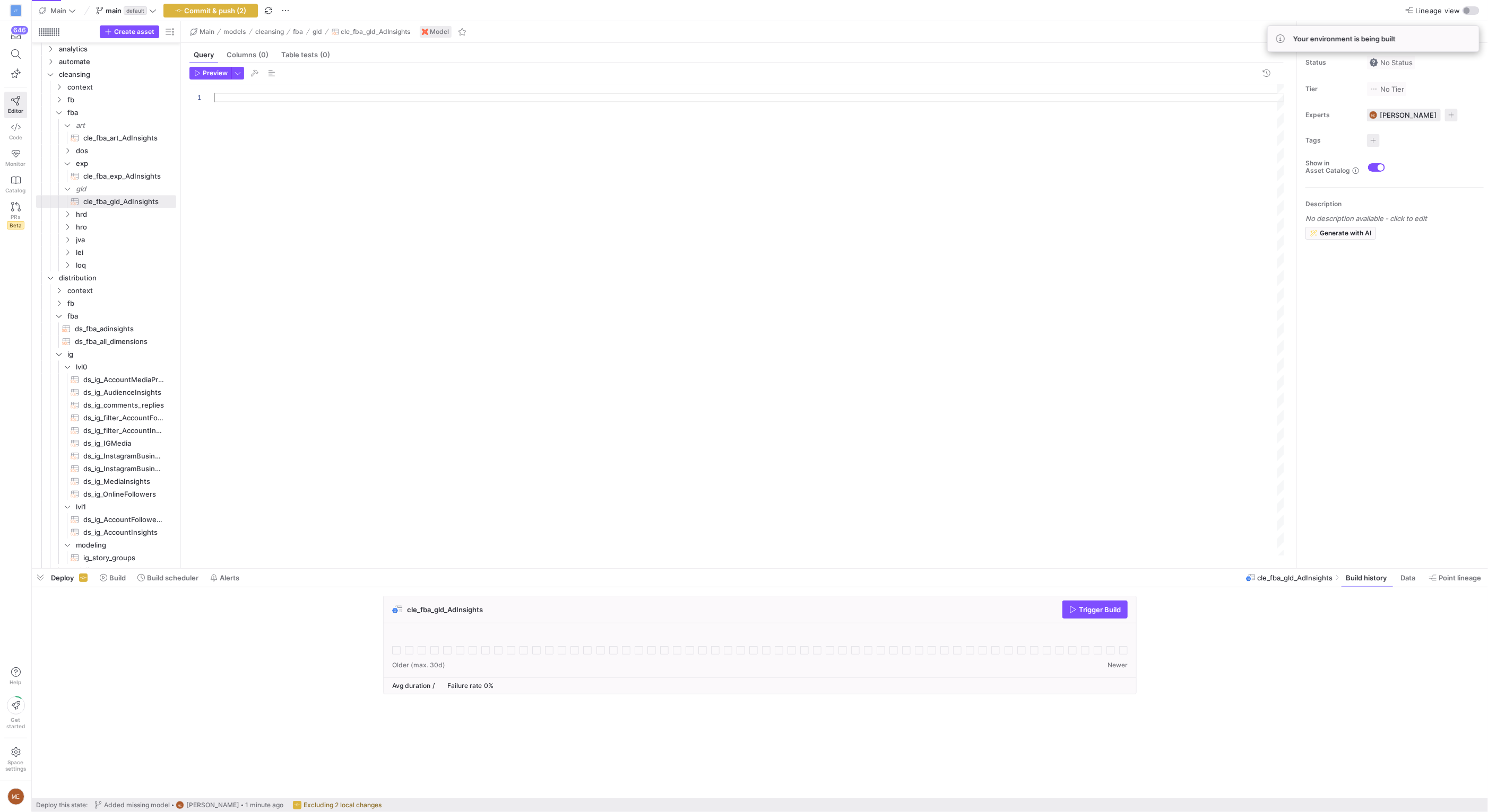
click at [323, 221] on div at bounding box center [749, 320] width 1070 height 472
click at [305, 125] on div at bounding box center [744, 406] width 1488 height 812
click at [313, 126] on div "Select { { fbaAdInsights ( ) } } FROM { { source ( 'raw_fba_art_abbvie_v2' , 'A…" at bounding box center [749, 320] width 1070 height 472
click at [316, 122] on div "Select { { fbaAdInsights ( ) } } FROM { { source ( 'raw_fba_art_abbvie_v2' , 'A…" at bounding box center [749, 320] width 1070 height 472
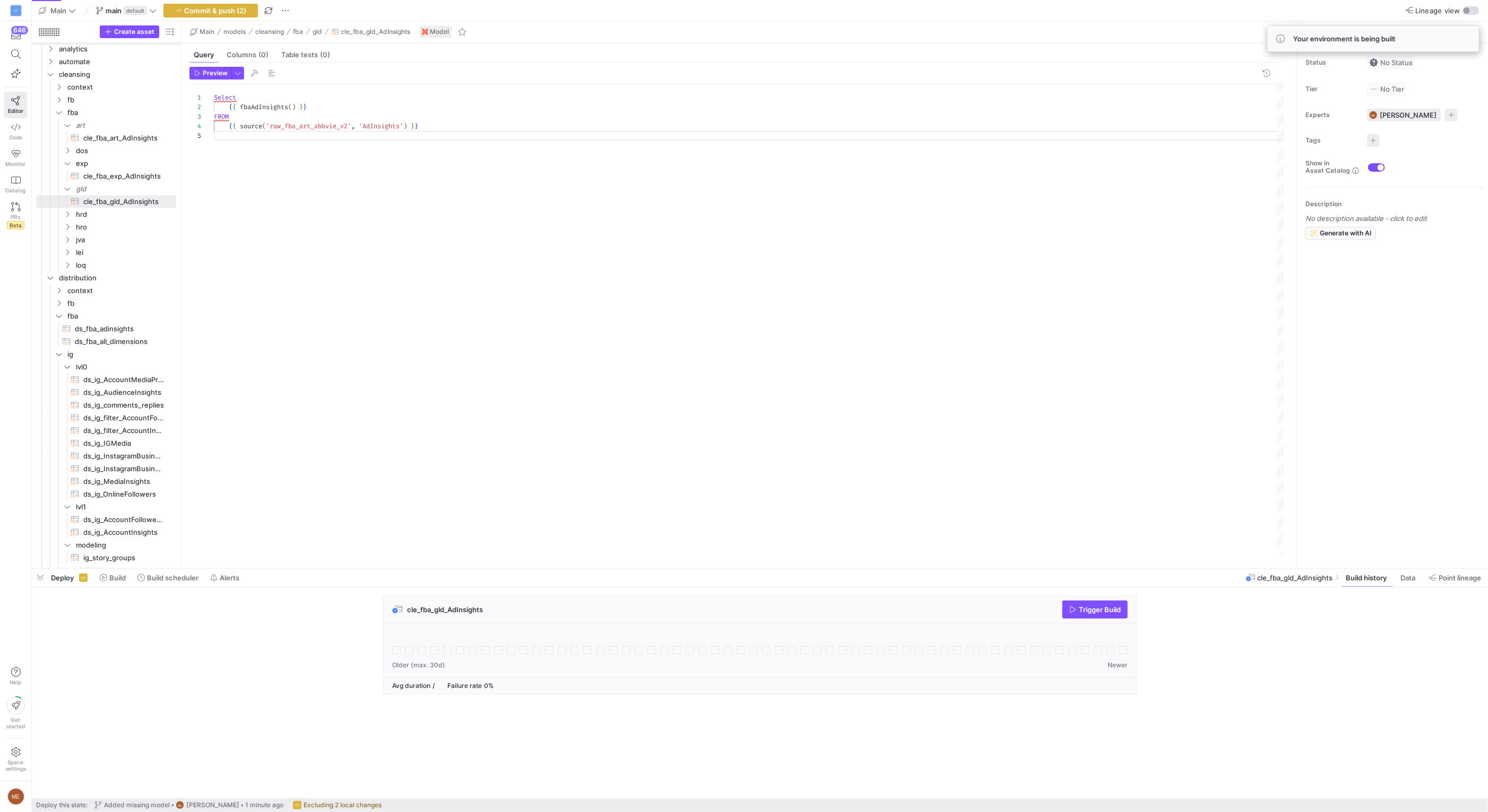
click at [320, 106] on div "Select { { fbaAdInsights ( ) } } FROM { { source ( 'raw_fba_art_abbvie_v2' , 'A…" at bounding box center [749, 320] width 1070 height 472
click at [435, 117] on div "Select { { fbaAdInsights ( ) } } FROM { { source ( 'raw_fba_art_abbvie_v2' , 'A…" at bounding box center [749, 320] width 1070 height 472
click at [336, 128] on div "Select { { fbaAdInsights ( ) } } FROM { { source ( 'raw_fba_art_abbvie_v2' , 'A…" at bounding box center [749, 320] width 1070 height 472
type textarea "Select {{ fbaAdInsights() }} FROM {{ source('raw_fba_gld_v2', 'AdInsights') }}"
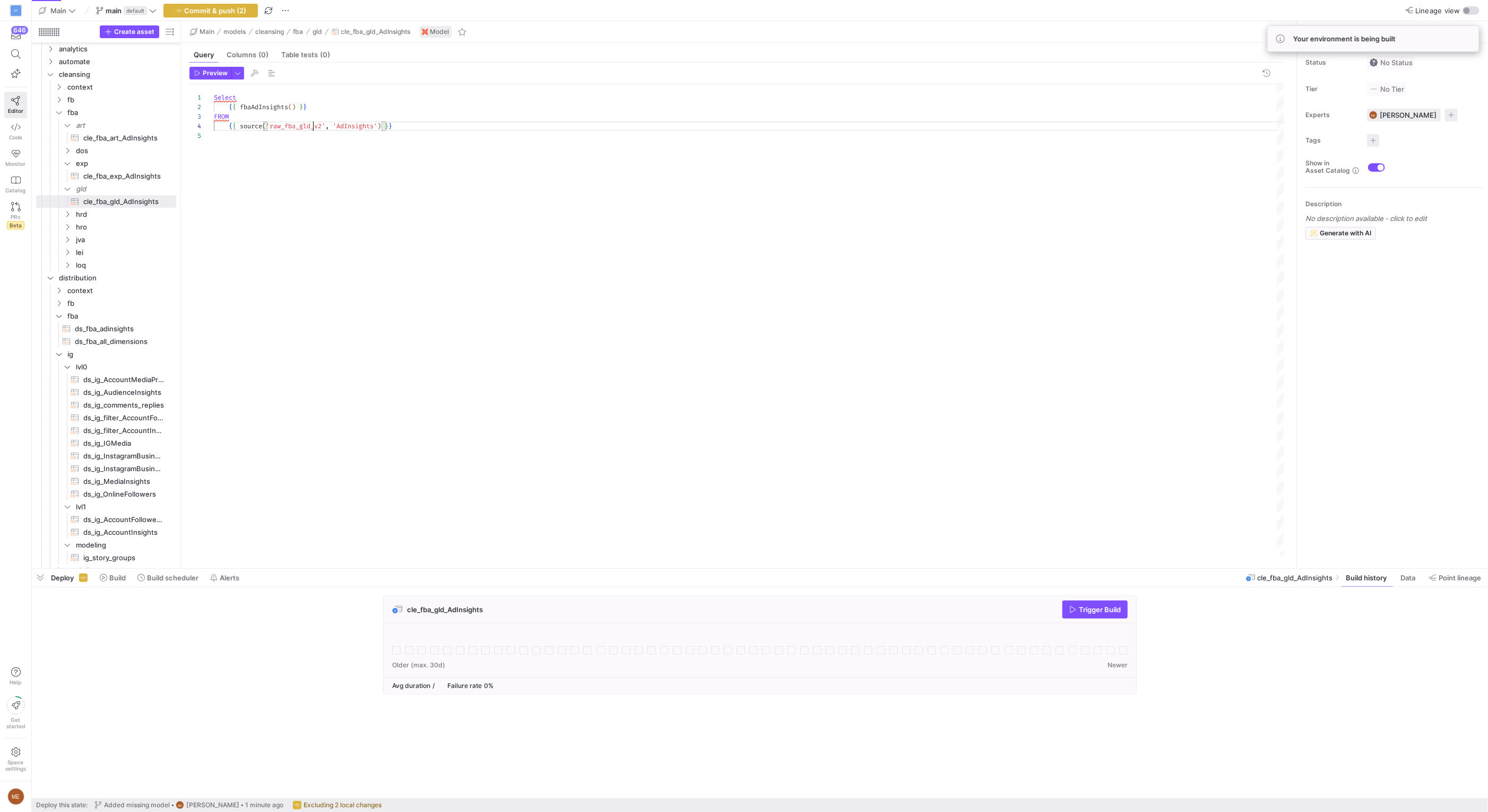
scroll to position [29, 99]
click at [585, 234] on div "Select { { fbaAdInsights ( ) } } FROM { { source ( 'raw_fba_gld_v2' , 'AdInsigh…" at bounding box center [749, 320] width 1070 height 472
click at [330, 173] on div "Select { { fbaAdInsights ( ) } } FROM { { source ( 'raw_fba_gld_v2' , 'AdInsigh…" at bounding box center [749, 320] width 1070 height 472
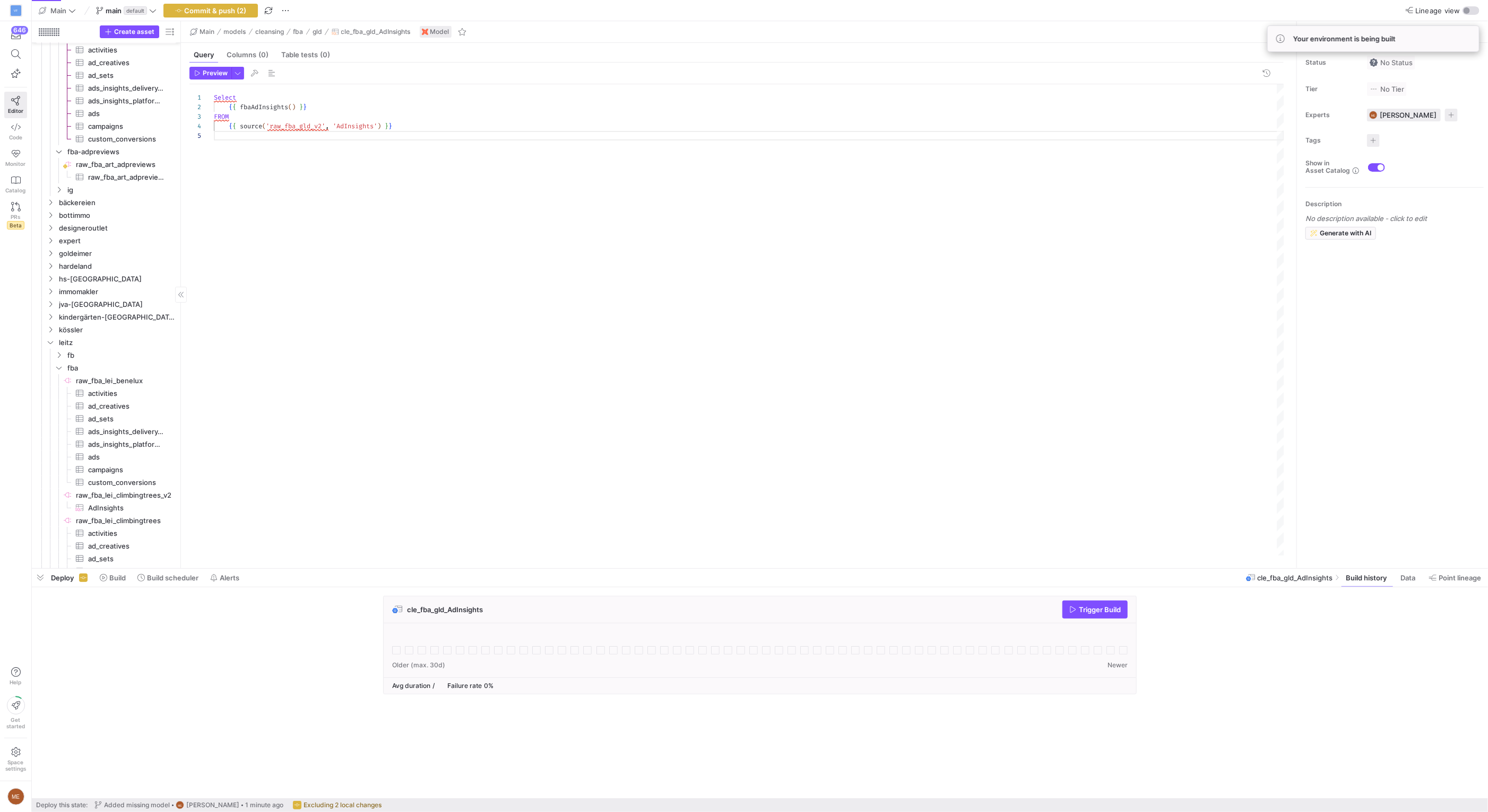
scroll to position [0, 0]
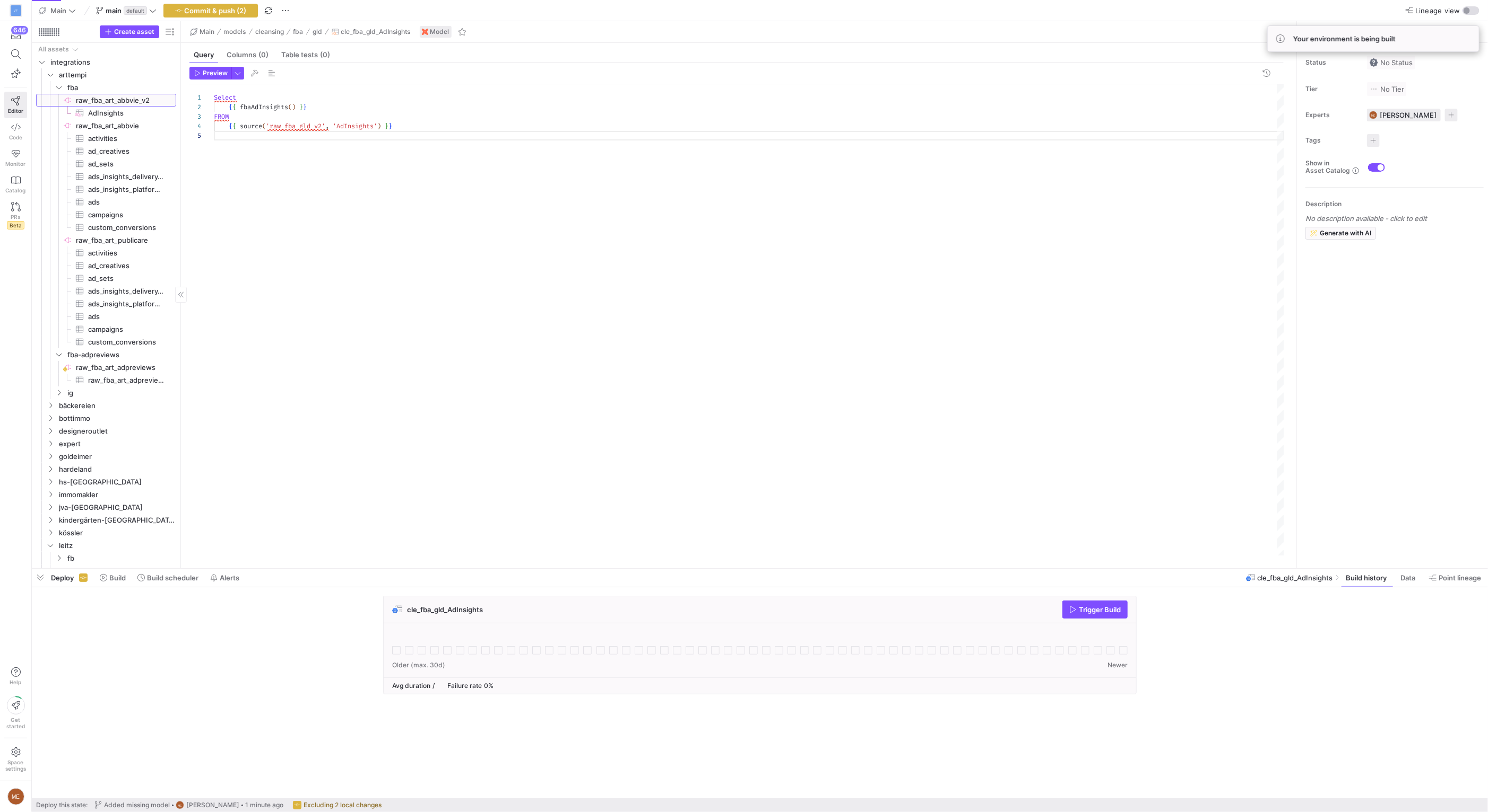
click at [93, 106] on span "raw_fba_art_abbvie_v2​​​​​​​​" at bounding box center [125, 100] width 99 height 12
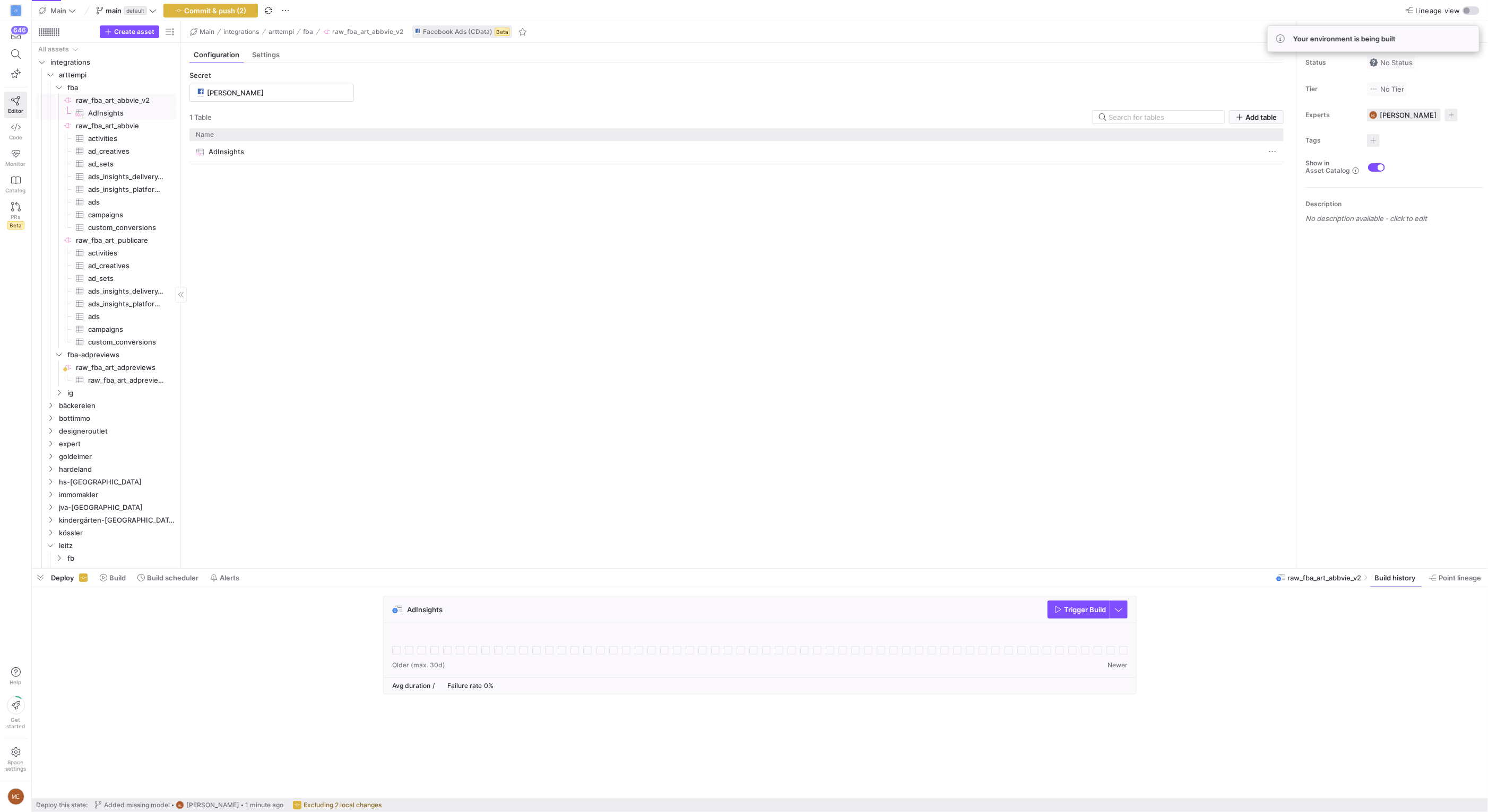
click at [110, 114] on span "AdInsights​​​​​​​​​" at bounding box center [126, 113] width 76 height 12
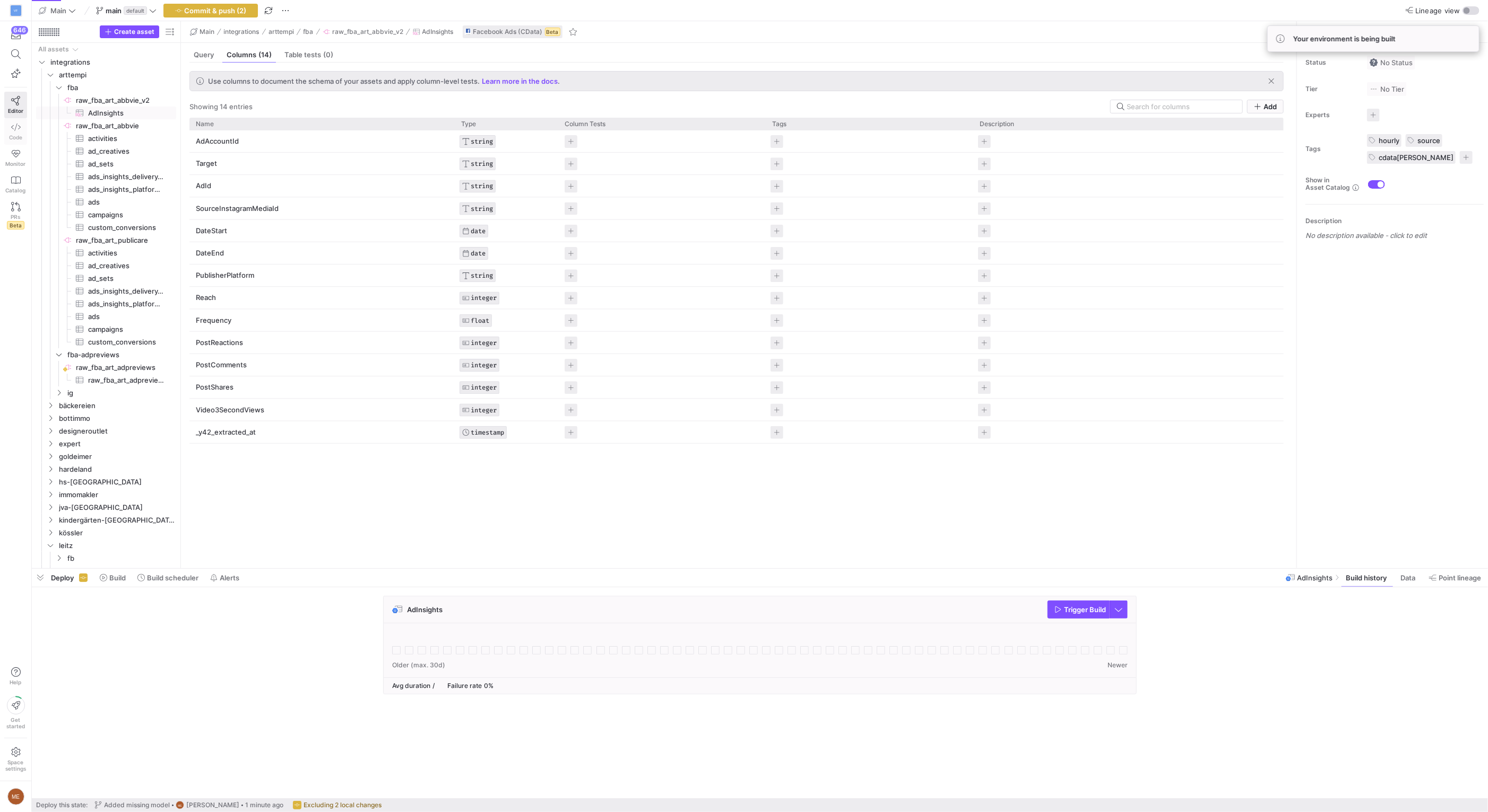
click at [23, 125] on link "Code" at bounding box center [16, 131] width 23 height 27
click at [19, 129] on icon at bounding box center [16, 127] width 9 height 9
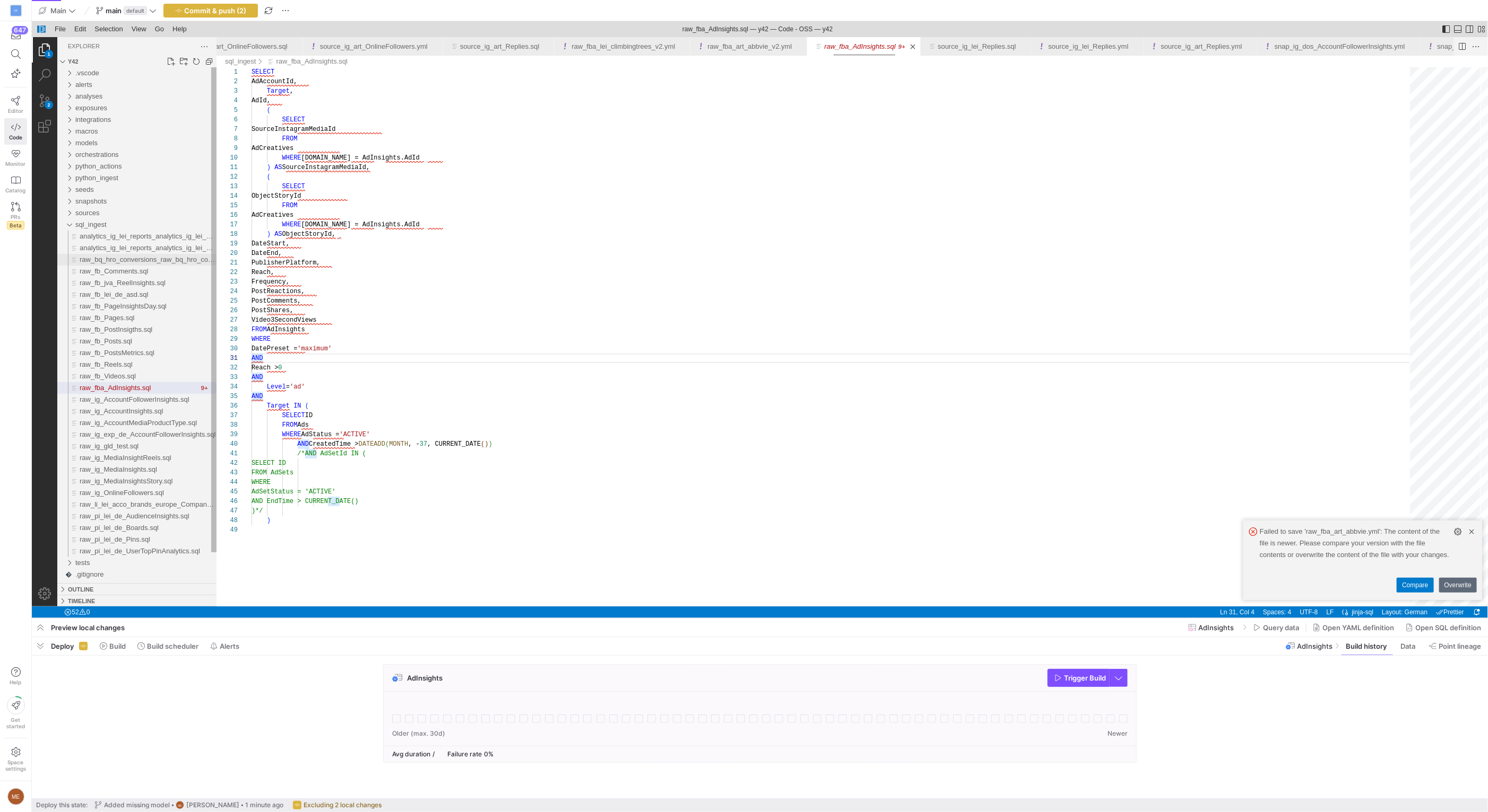
scroll to position [0, 12398]
click at [149, 119] on div "integrations" at bounding box center [145, 119] width 142 height 12
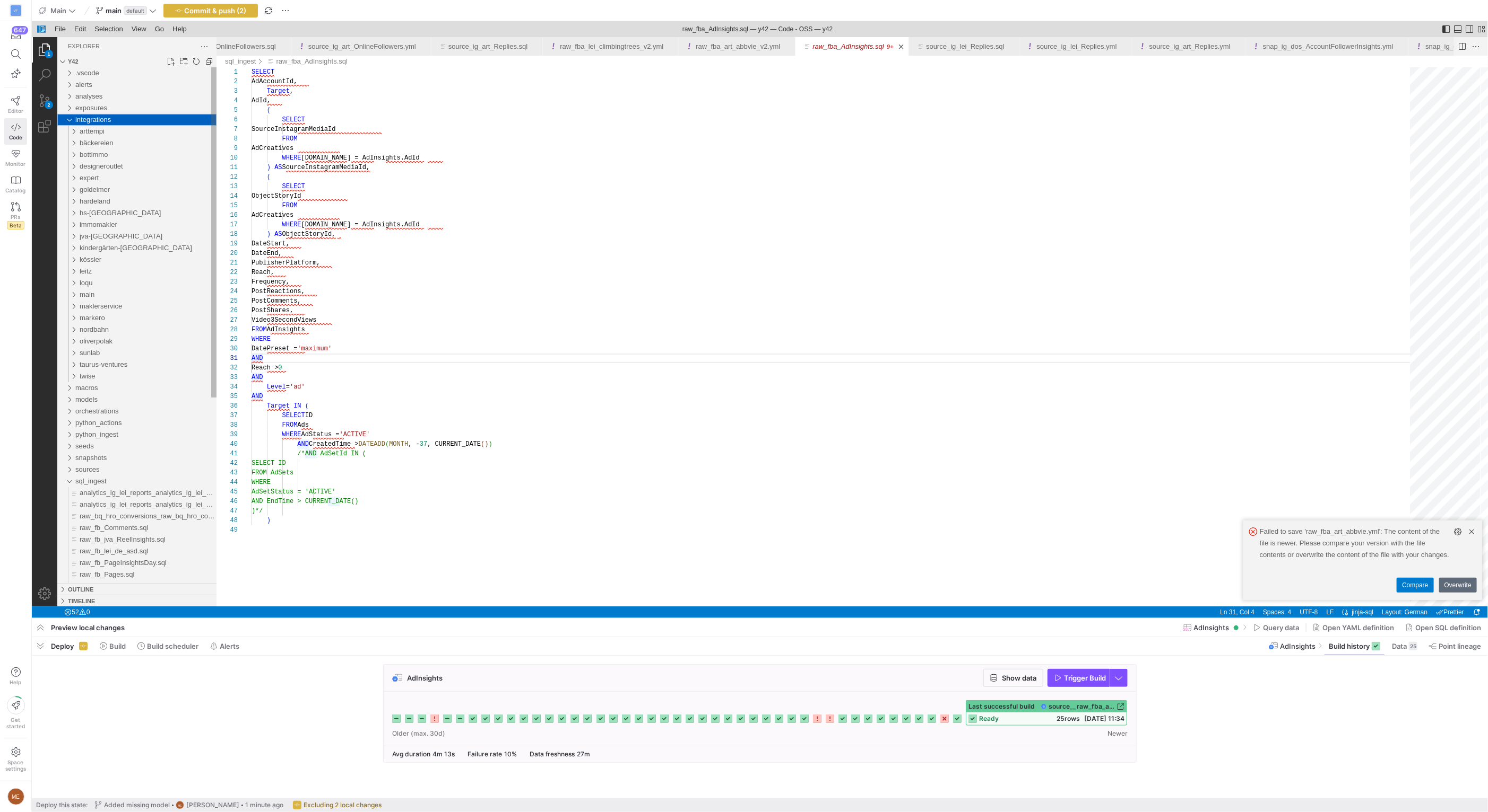
click at [110, 121] on span "integrations" at bounding box center [93, 119] width 35 height 8
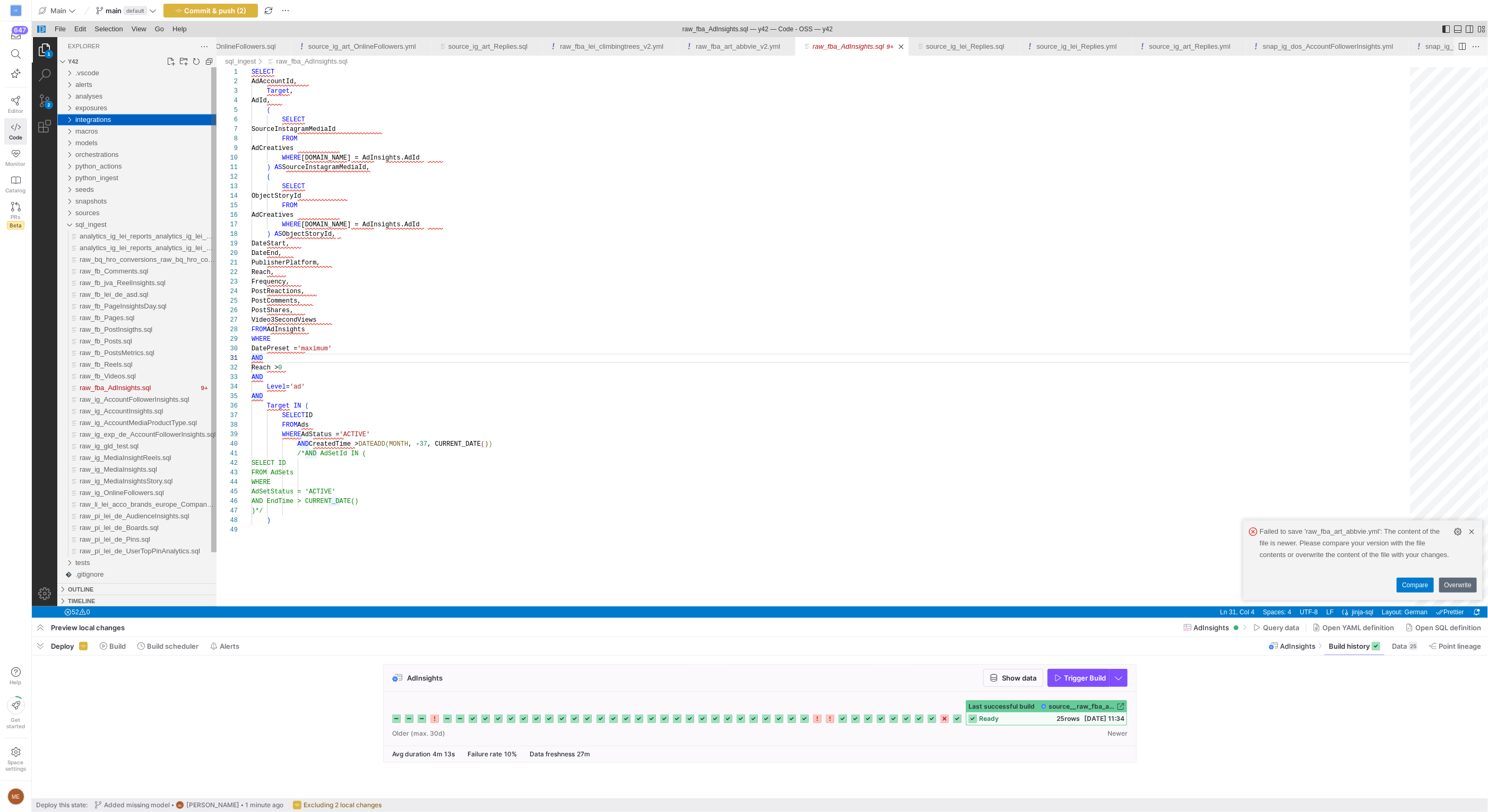
click at [110, 121] on span "integrations" at bounding box center [93, 119] width 35 height 8
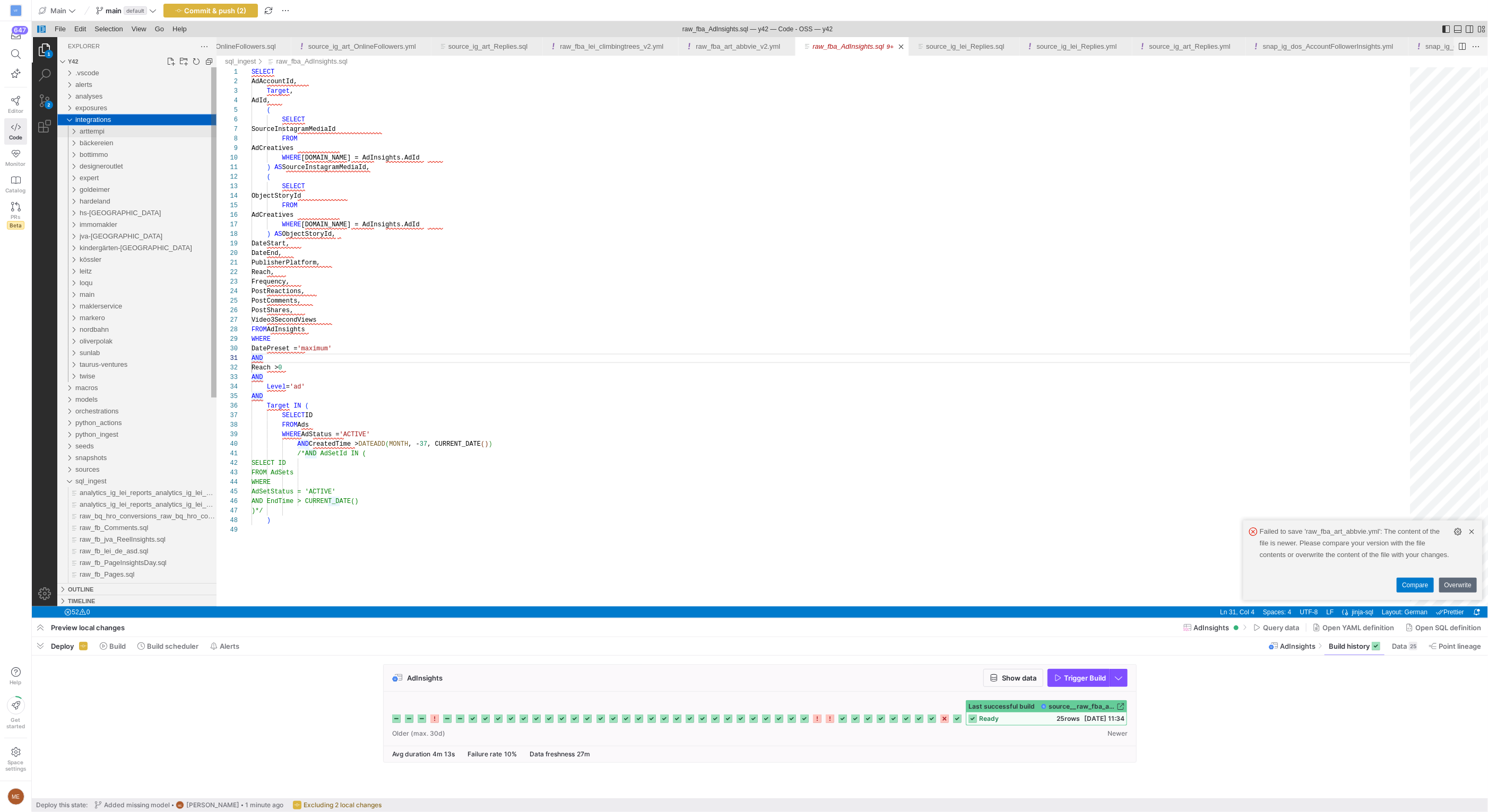
click at [109, 133] on div "arttempi" at bounding box center [147, 131] width 137 height 12
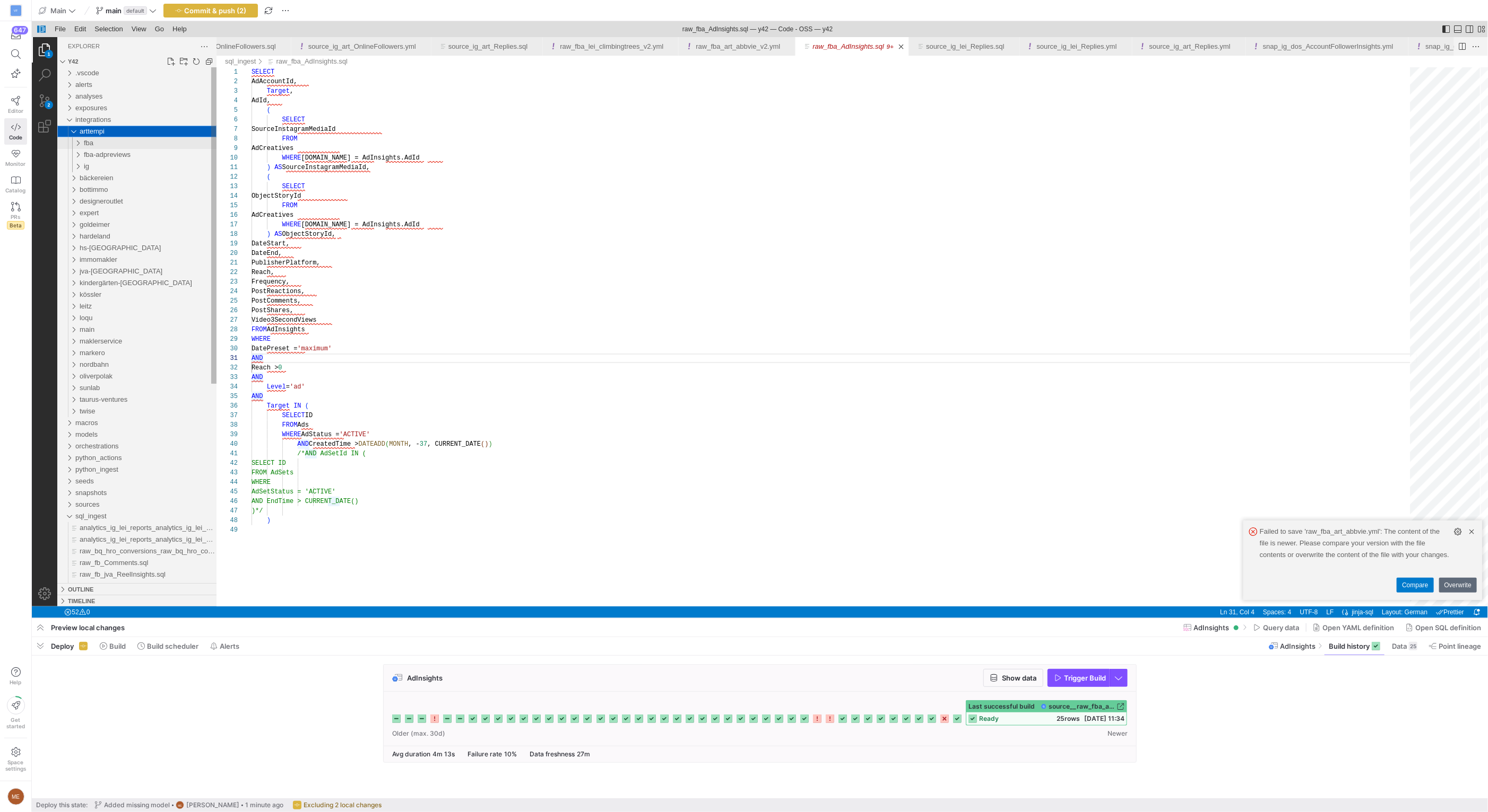
click at [111, 140] on div "fba" at bounding box center [149, 142] width 132 height 12
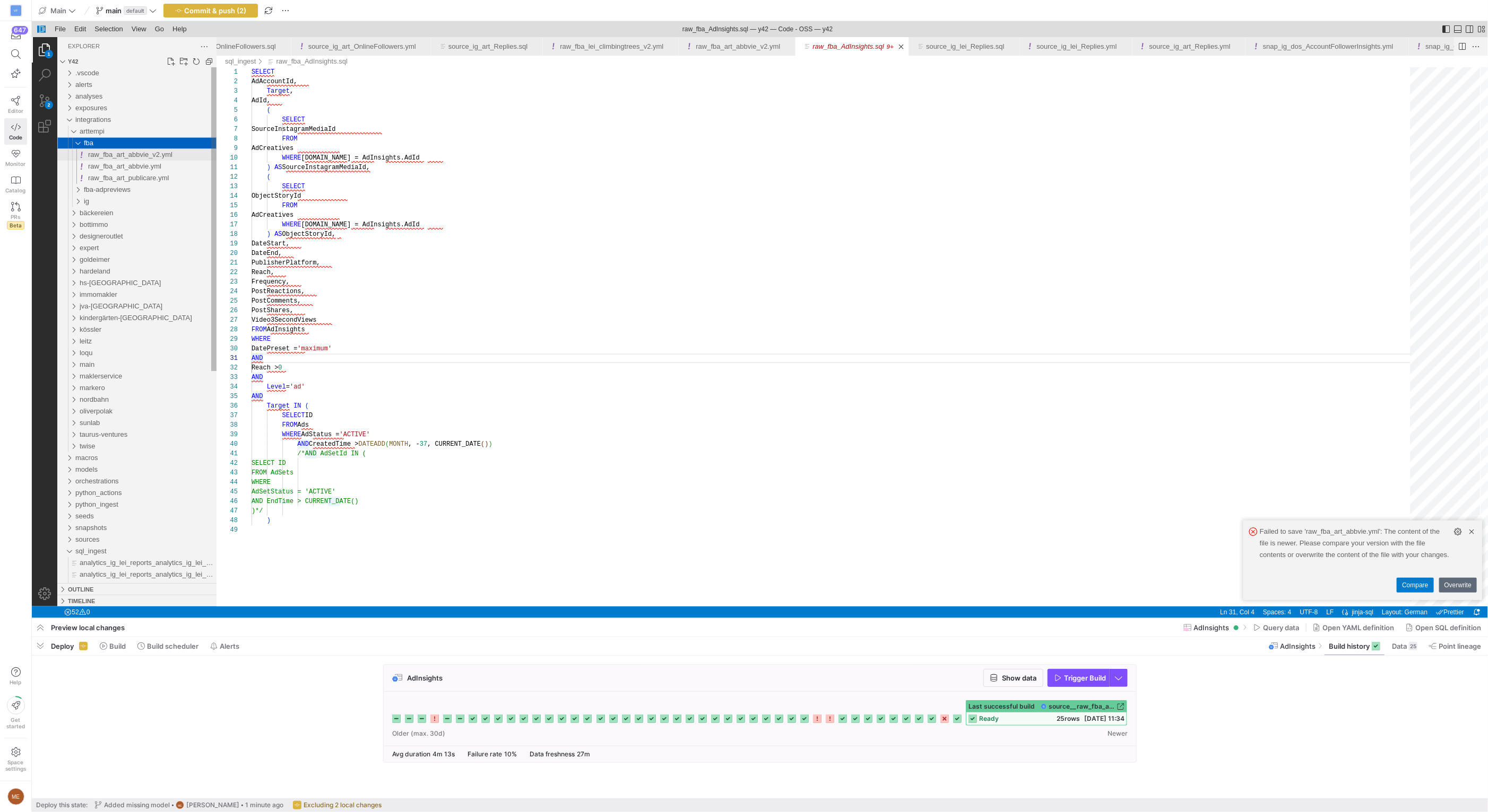
click at [118, 153] on span "raw_fba_art_abbvie_v2.yml" at bounding box center [130, 154] width 84 height 8
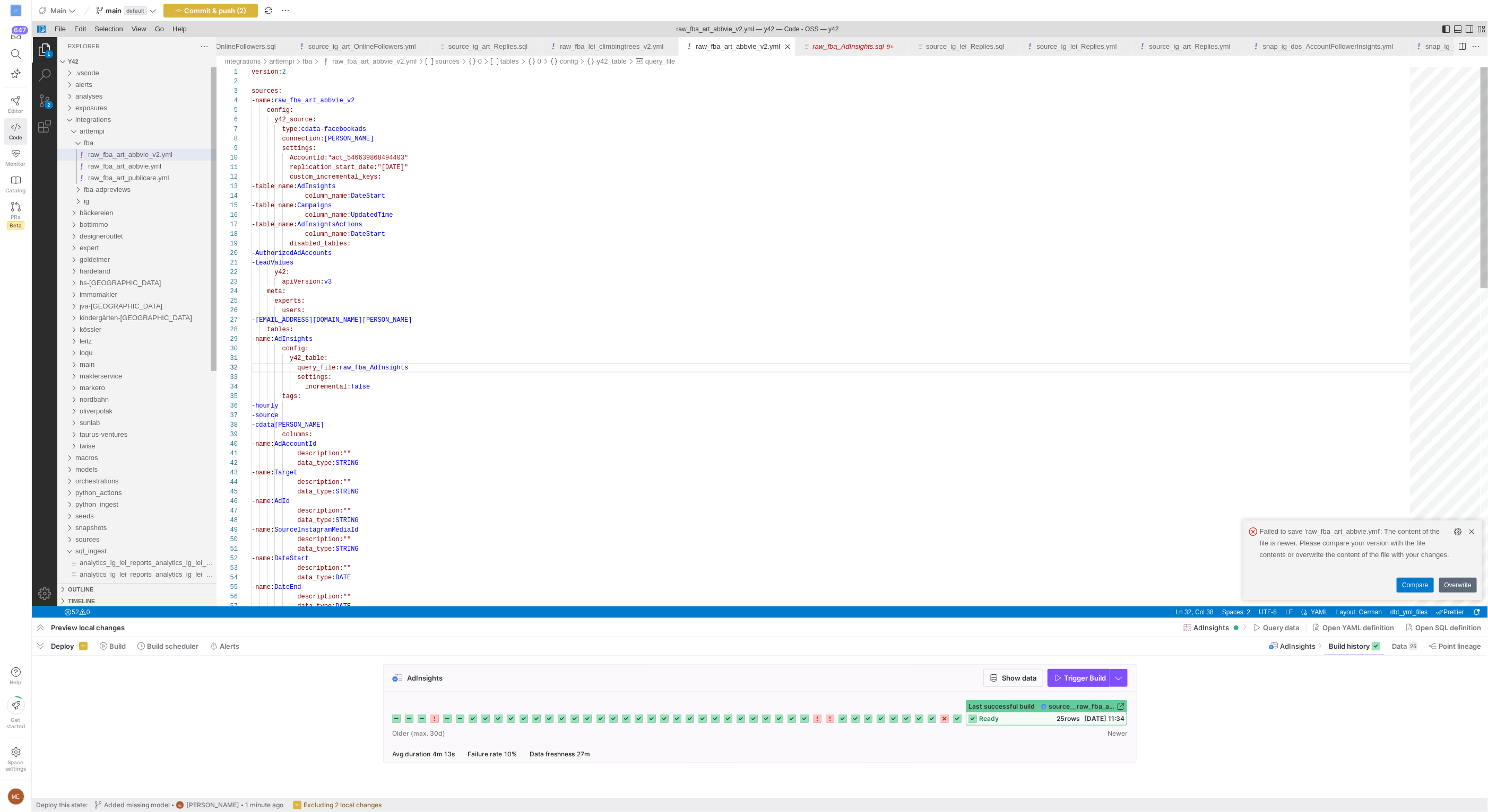
click at [357, 205] on div "version : 2 sources : - name : raw_fba_art_abbvie_v2 config : y42_source : type…" at bounding box center [834, 723] width 1166 height 1312
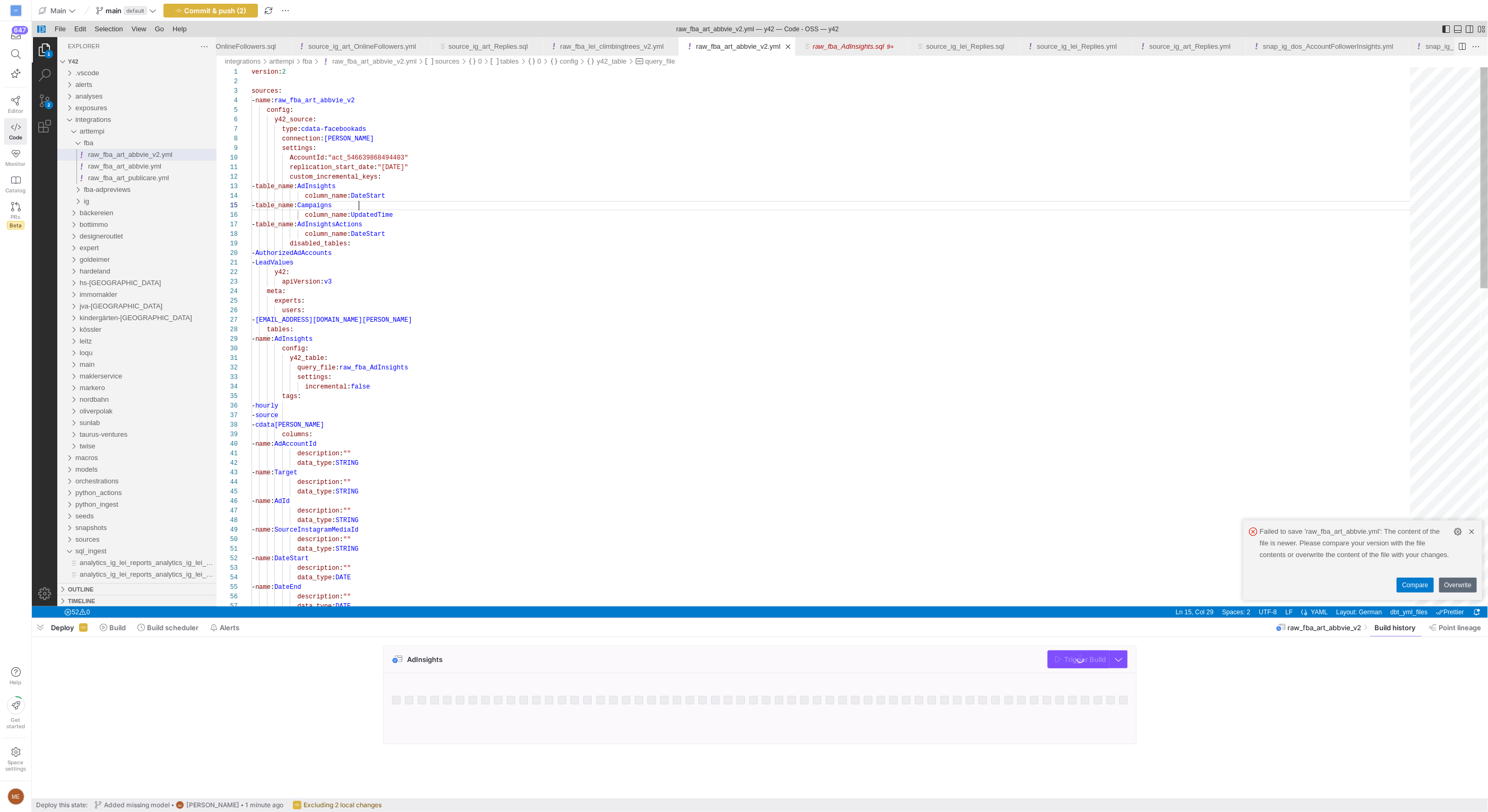
scroll to position [38, 107]
type textarea "version: 2 sources: - name: raw_fba_art_abbvie_v2 config: y42_source: type: cda…"
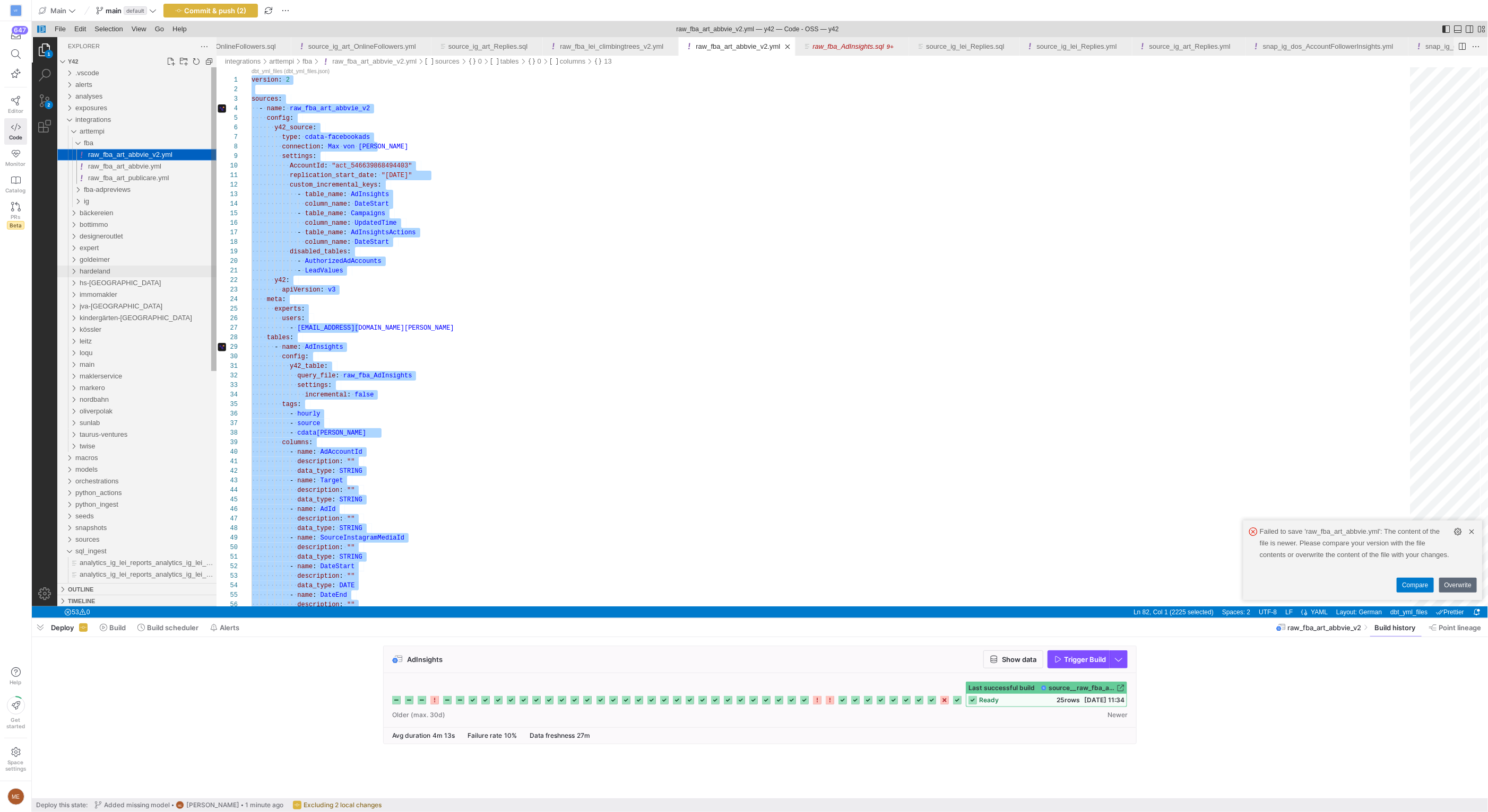
click at [144, 255] on div "goldeimer" at bounding box center [147, 260] width 137 height 12
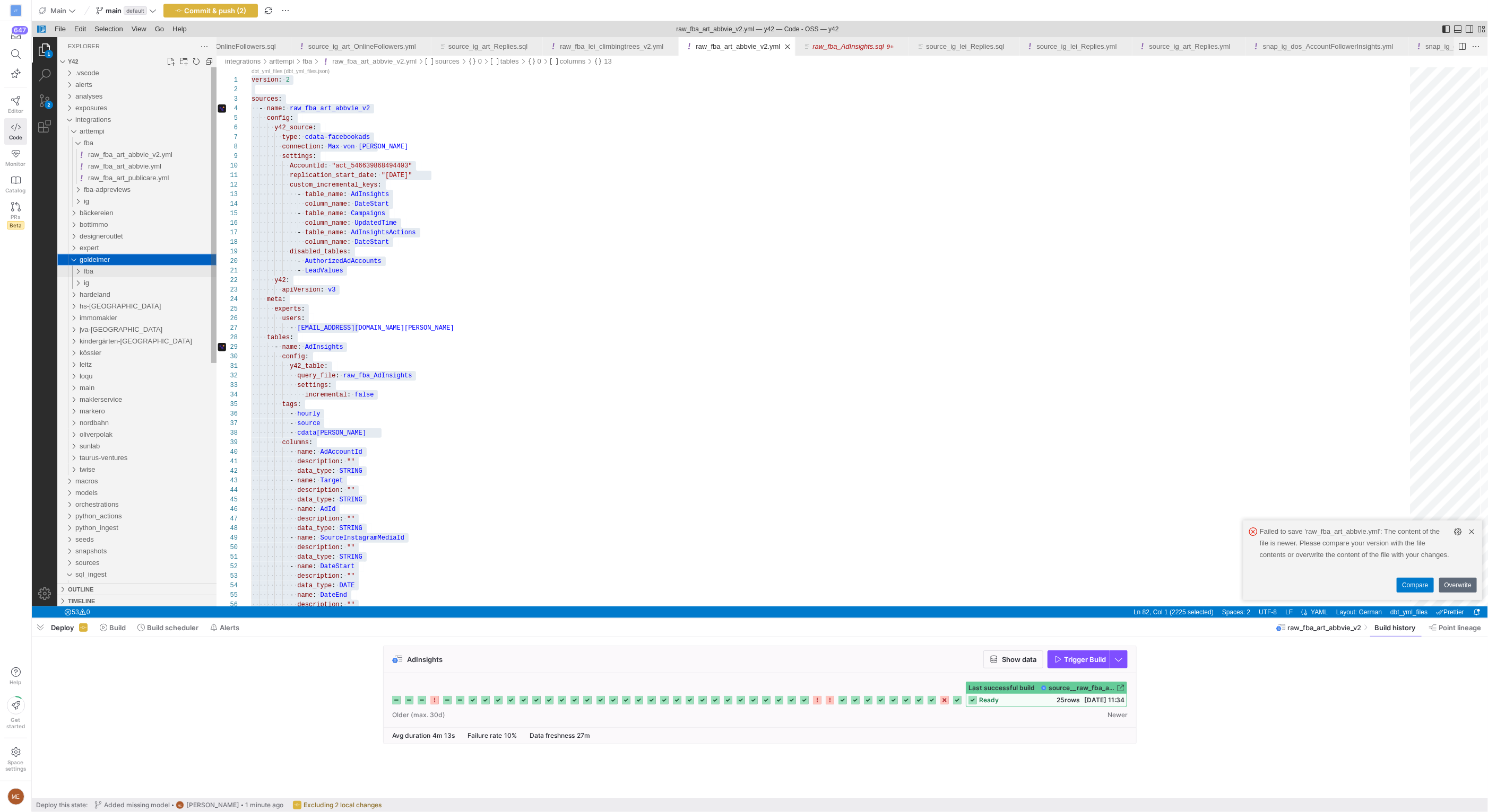
click at [161, 270] on div "fba" at bounding box center [149, 271] width 132 height 12
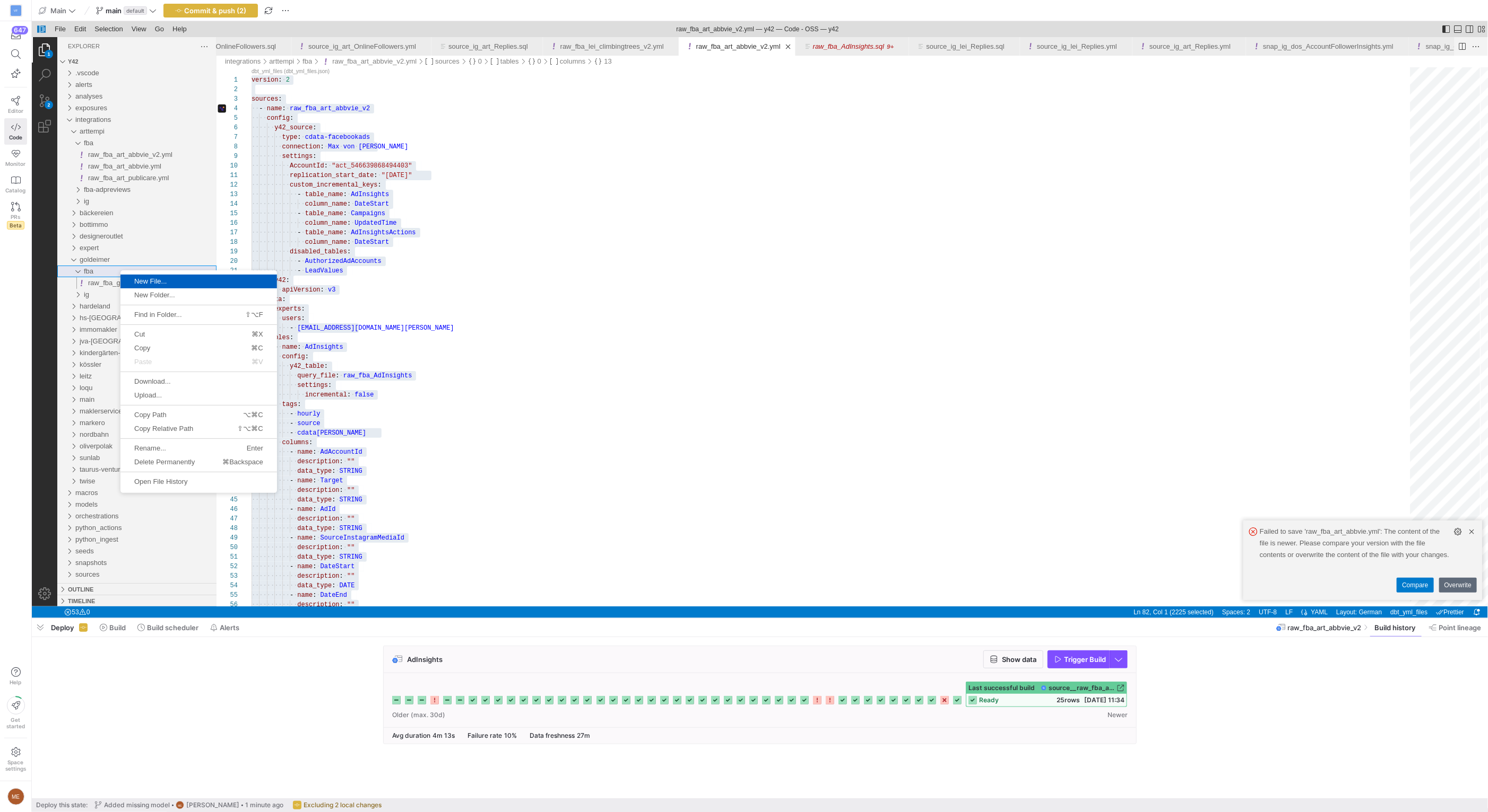
click at [164, 287] on link "New File..." at bounding box center [198, 281] width 156 height 14
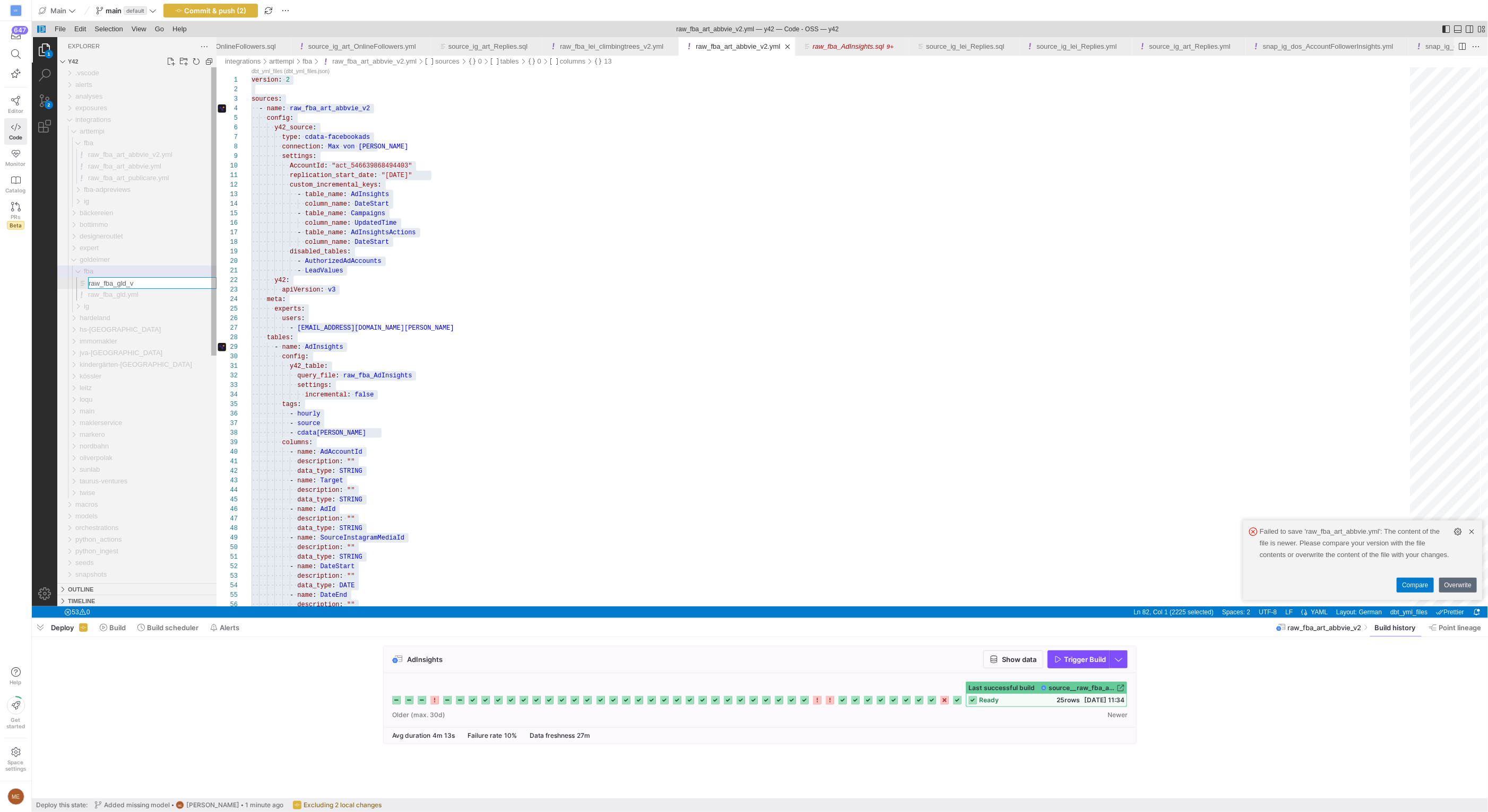
type input "raw_fba_gld_v2"
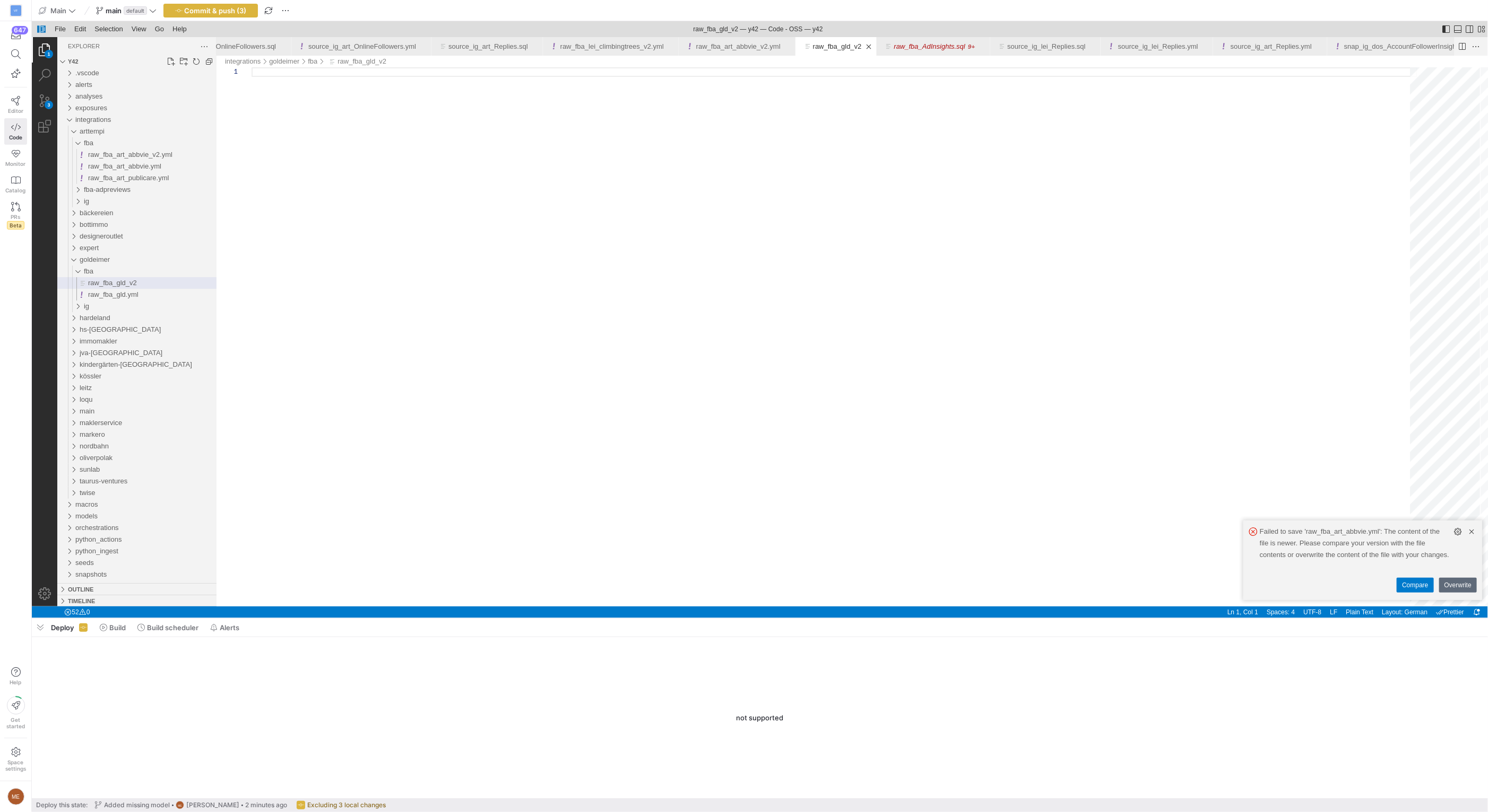
click at [509, 202] on div "raw_fba_gld_v2" at bounding box center [834, 337] width 1166 height 539
type textarea "data_type: TIMESTAMP"
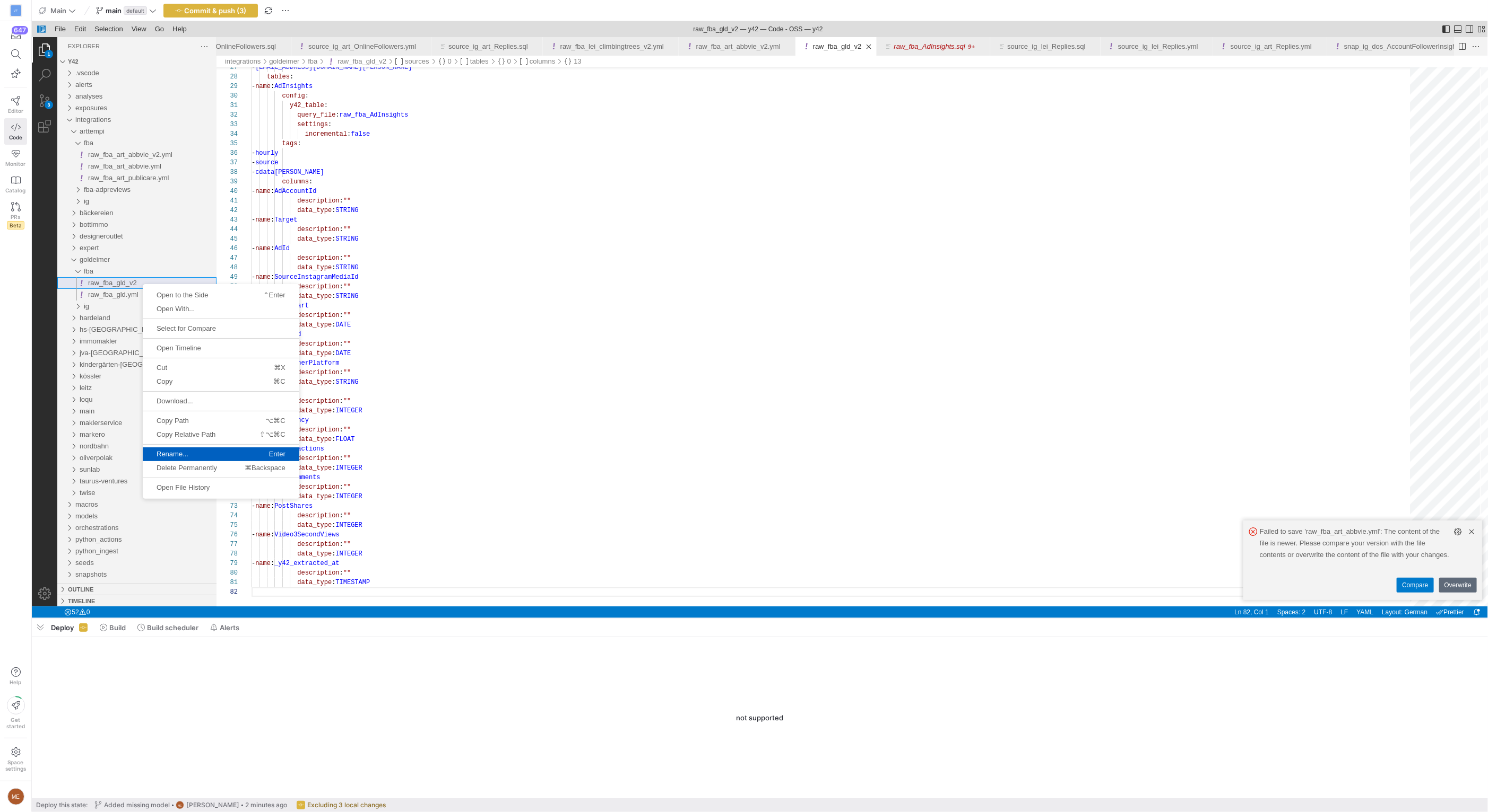
click at [179, 451] on span "Rename..." at bounding box center [180, 453] width 77 height 6
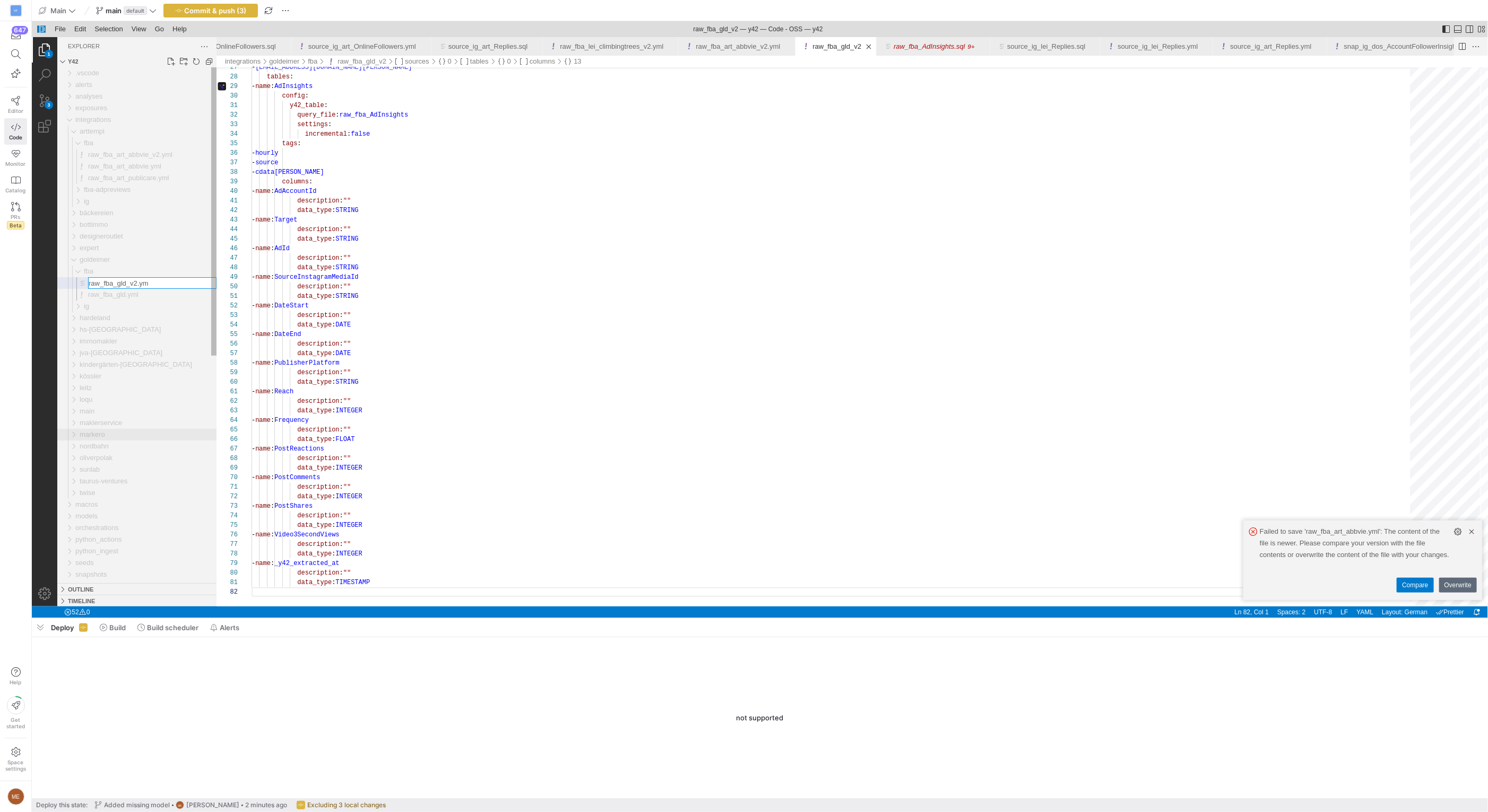
type input "raw_fba_gld_v2.yml"
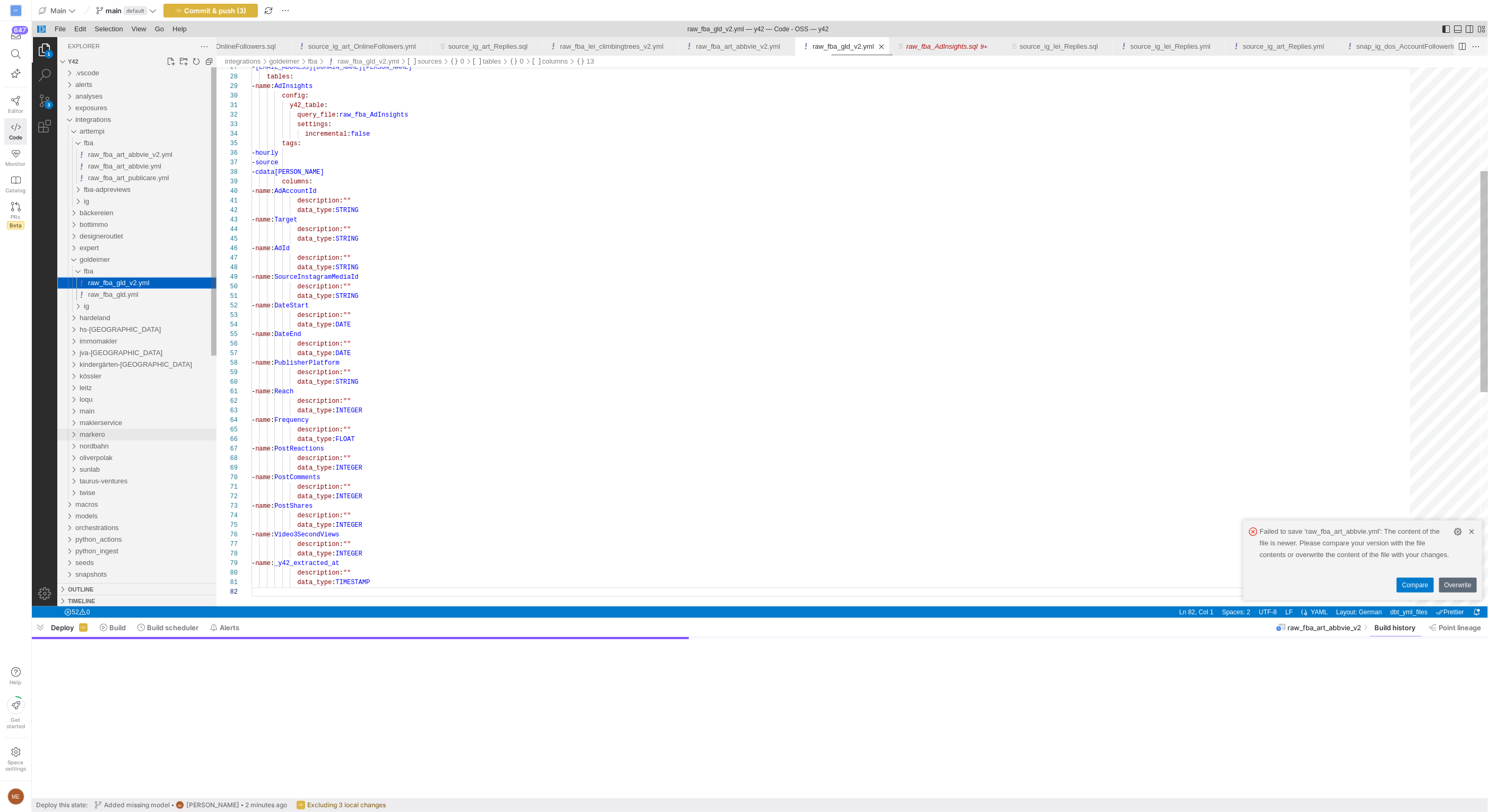
scroll to position [9, 0]
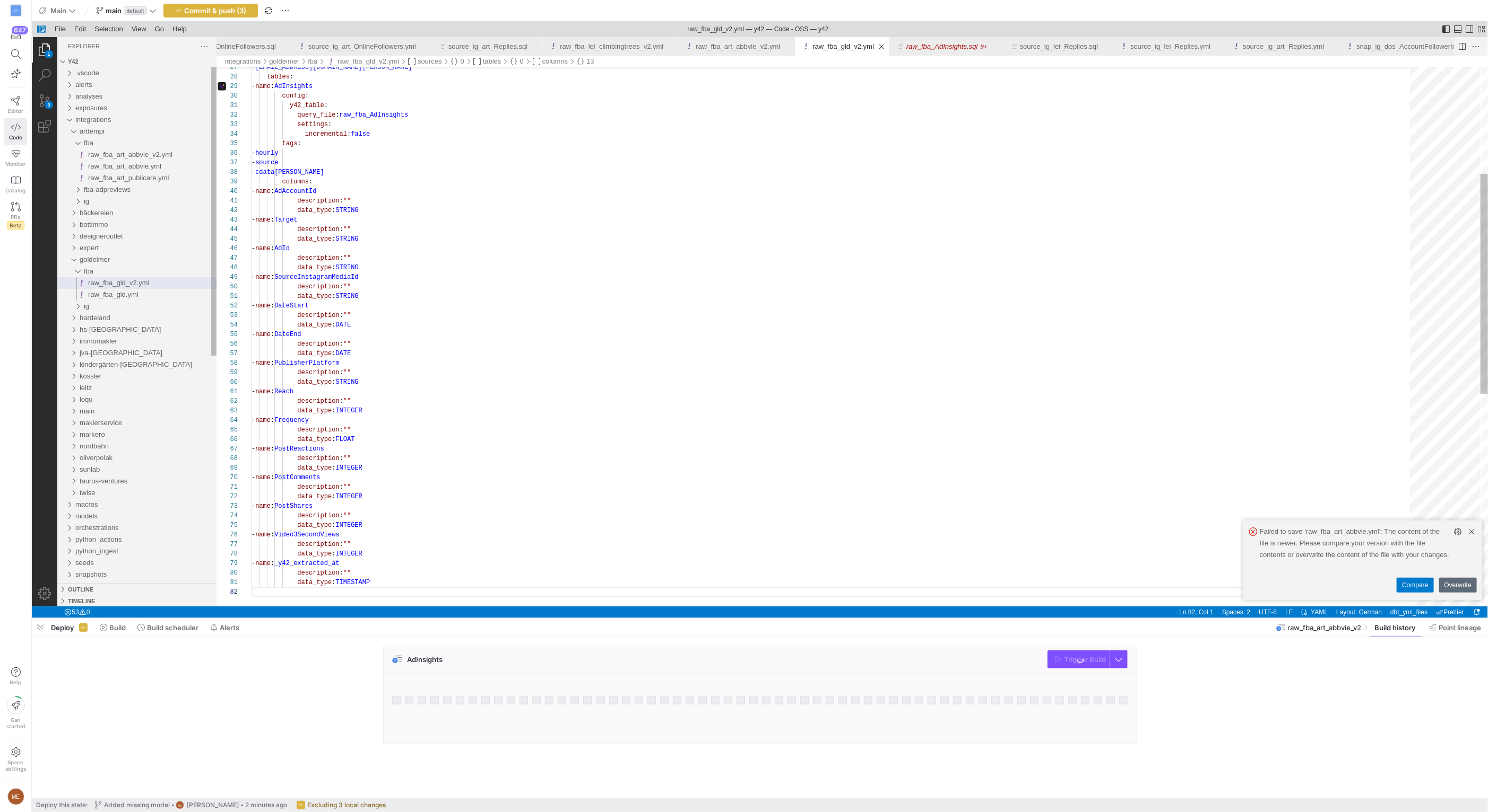
click at [479, 369] on div "- max@von-fred.de tables : - name : AdInsights config : y42_table : query_file …" at bounding box center [834, 467] width 1166 height 1321
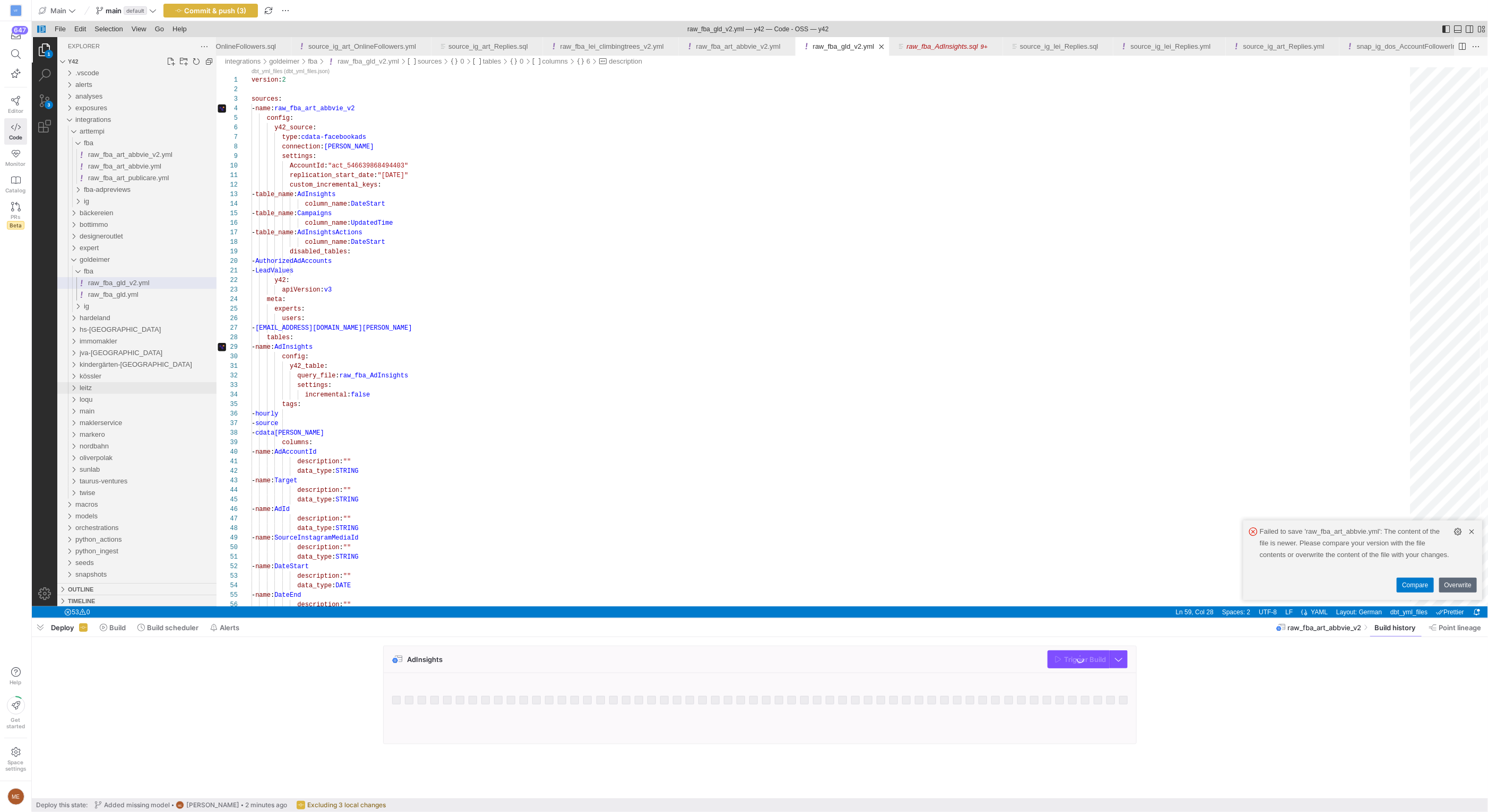
scroll to position [77, 104]
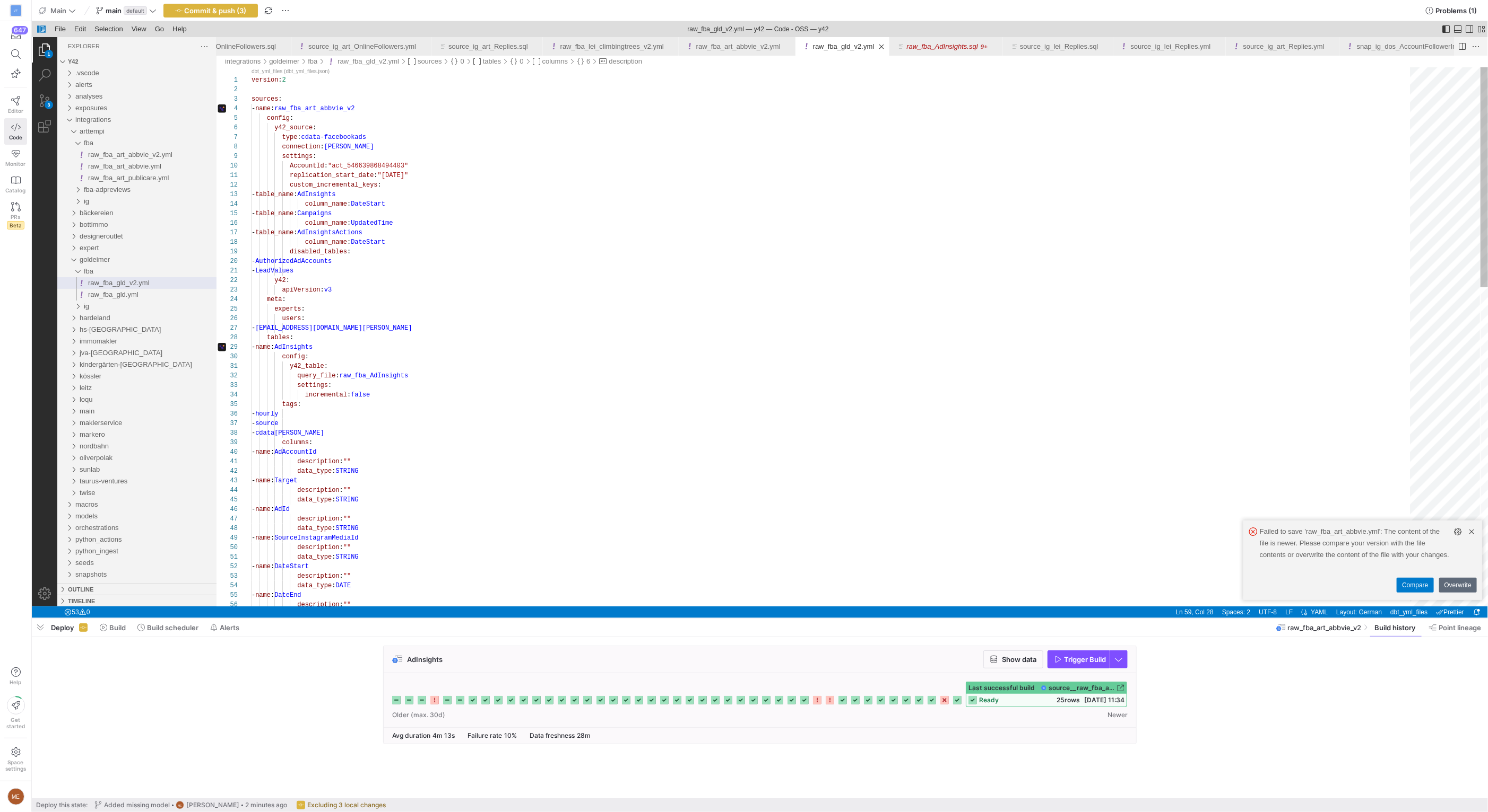
click at [385, 168] on div "- max@von-fred.de tables : - name : AdInsights config : y42_table : query_file …" at bounding box center [834, 728] width 1166 height 1321
paste textarea "64527175"
click at [461, 173] on div "- max@von-fred.de tables : - name : AdInsights config : y42_table : query_file …" at bounding box center [834, 728] width 1166 height 1321
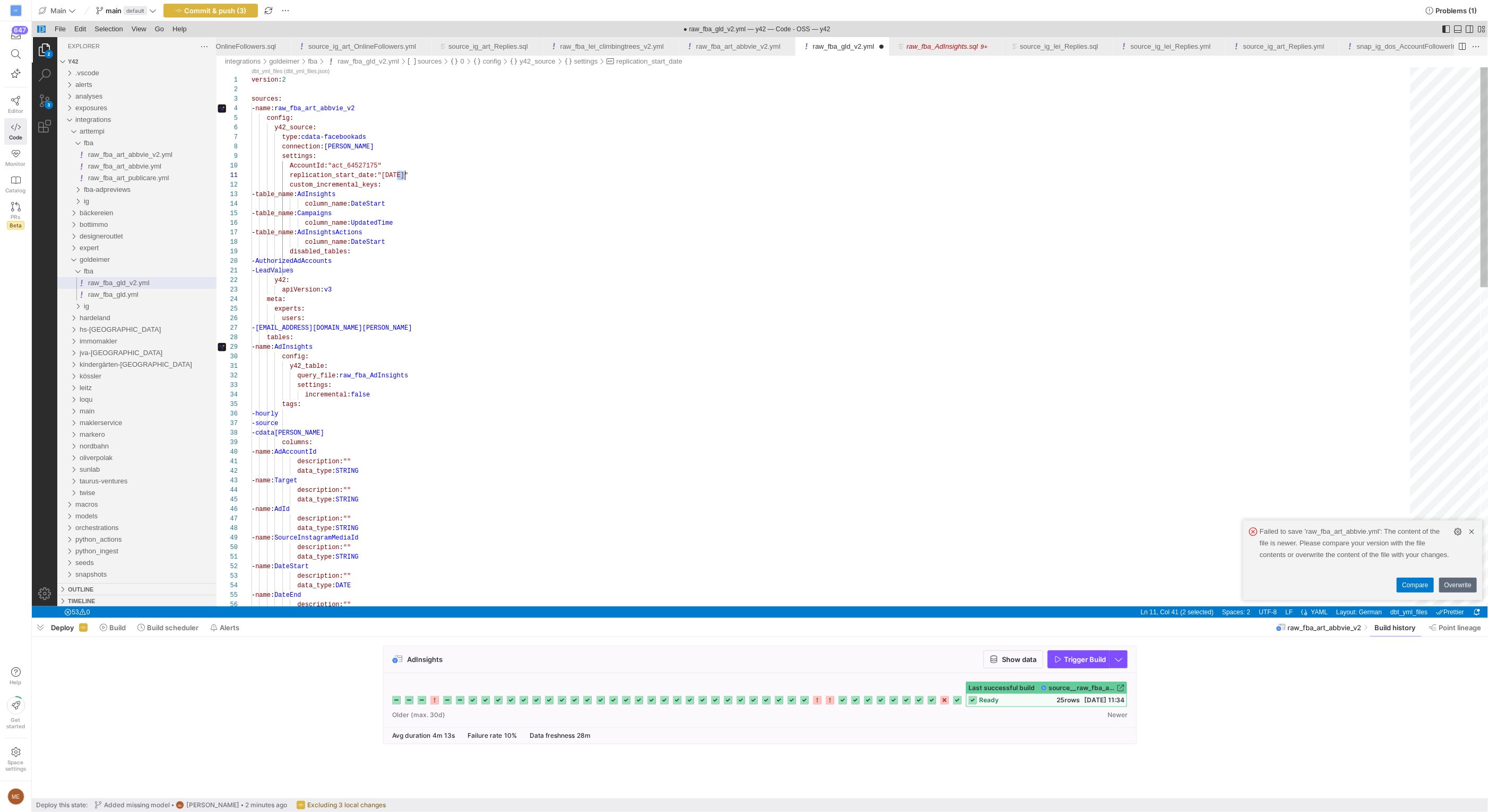
scroll to position [0, 130]
click at [407, 190] on div "- max@von-fred.de tables : - name : AdInsights config : y42_table : query_file …" at bounding box center [834, 728] width 1166 height 1321
drag, startPoint x: 321, startPoint y: 110, endPoint x: 359, endPoint y: 113, distance: 38.1
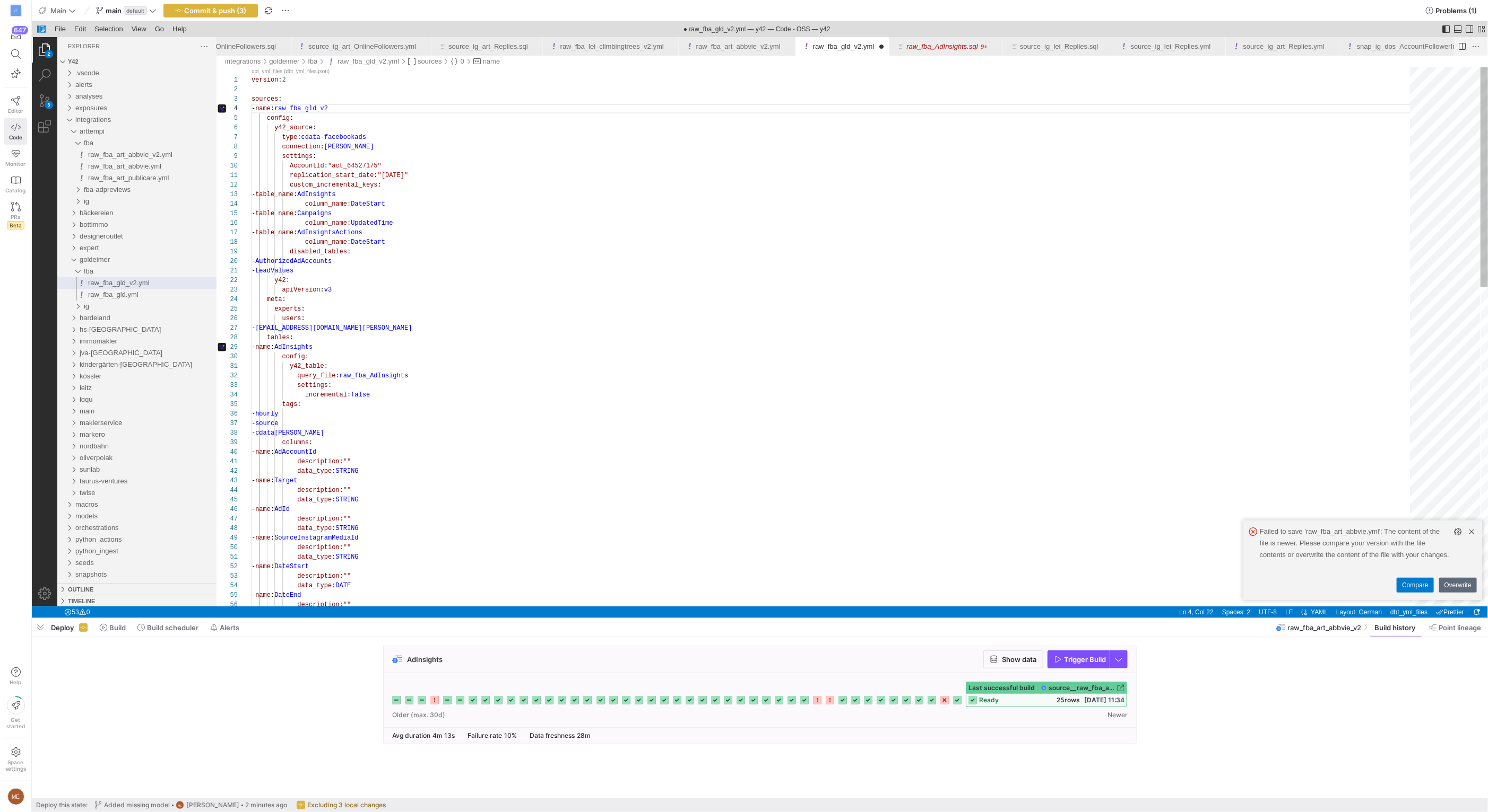
click at [382, 301] on div "- max@von-fred.de tables : - name : AdInsights config : y42_table : query_file …" at bounding box center [834, 728] width 1166 height 1321
type textarea "- LeadValues y42: apiVersion: v3 meta: experts: users: - max@von-fred.de tables…"
click at [185, 8] on span "Commit & push (3)" at bounding box center [216, 10] width 62 height 8
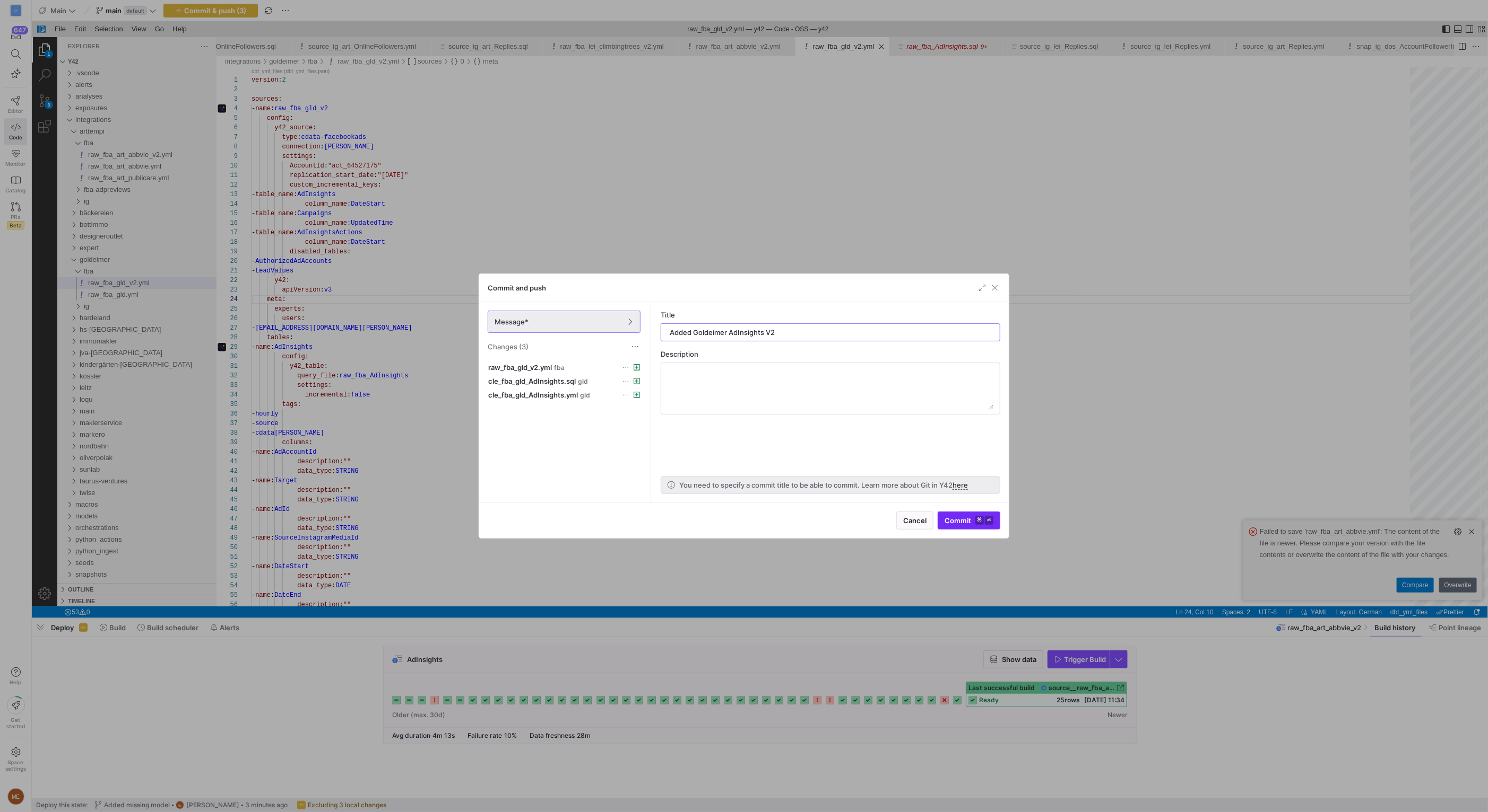
type input "Added Goldeimer AdInsights V2"
click at [978, 525] on span "submit" at bounding box center [969, 521] width 62 height 17
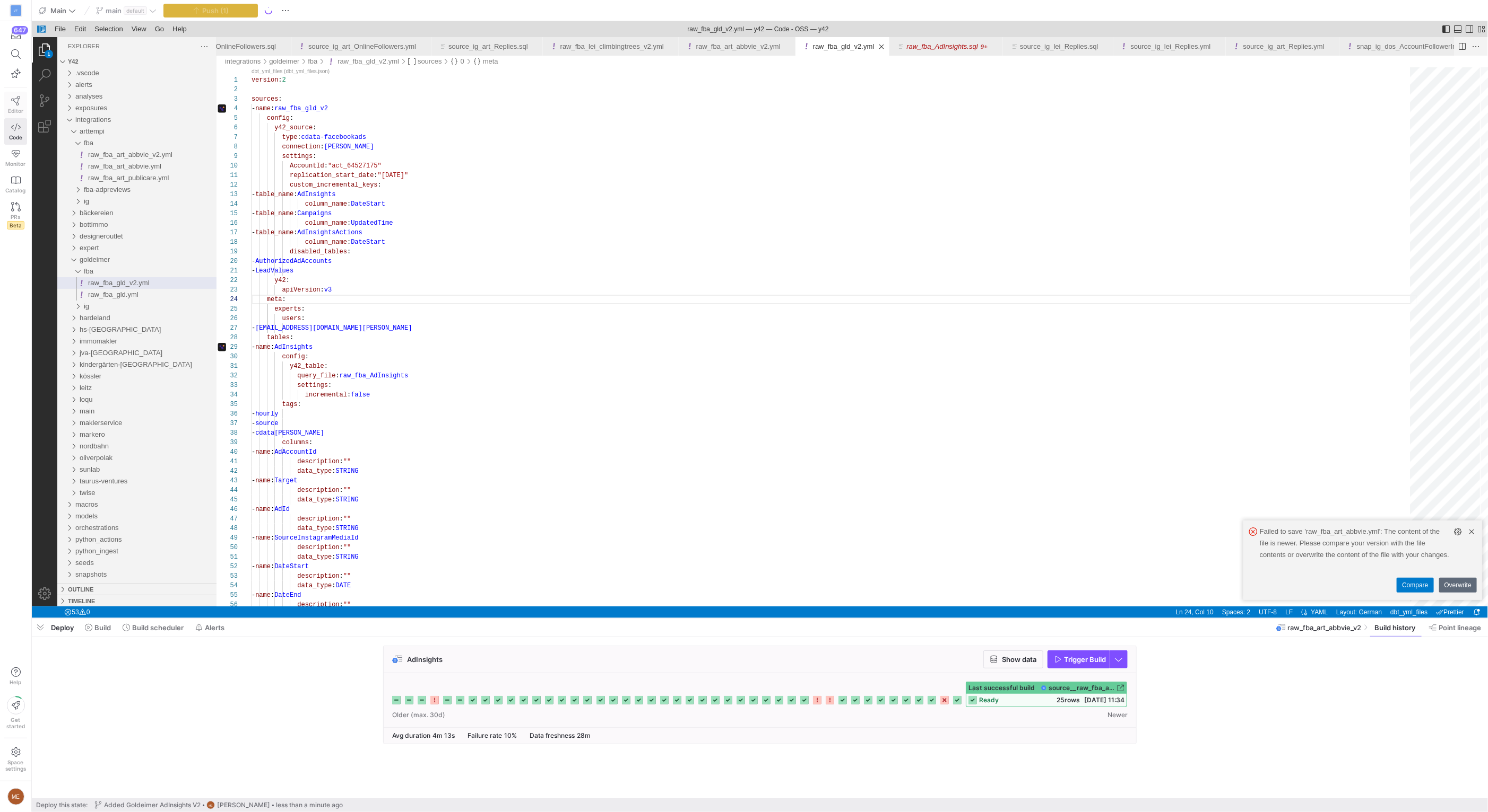
click at [21, 108] on span "Editor" at bounding box center [16, 110] width 16 height 6
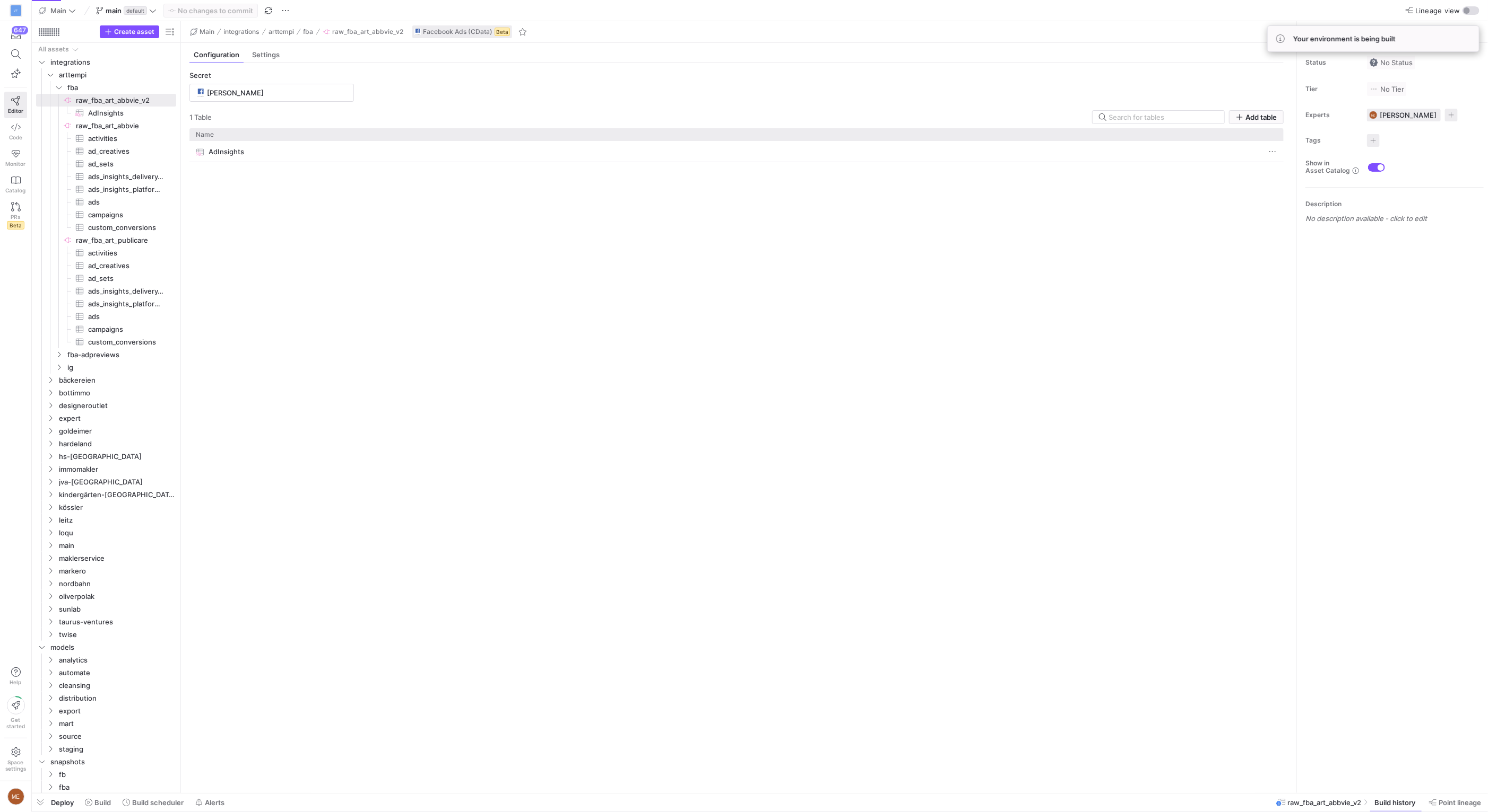
click at [1203, 707] on div "AdInsights" at bounding box center [737, 463] width 1094 height 644
click at [1383, 800] on span "Build history" at bounding box center [1395, 802] width 41 height 8
click at [1395, 806] on span "Build history" at bounding box center [1395, 802] width 41 height 8
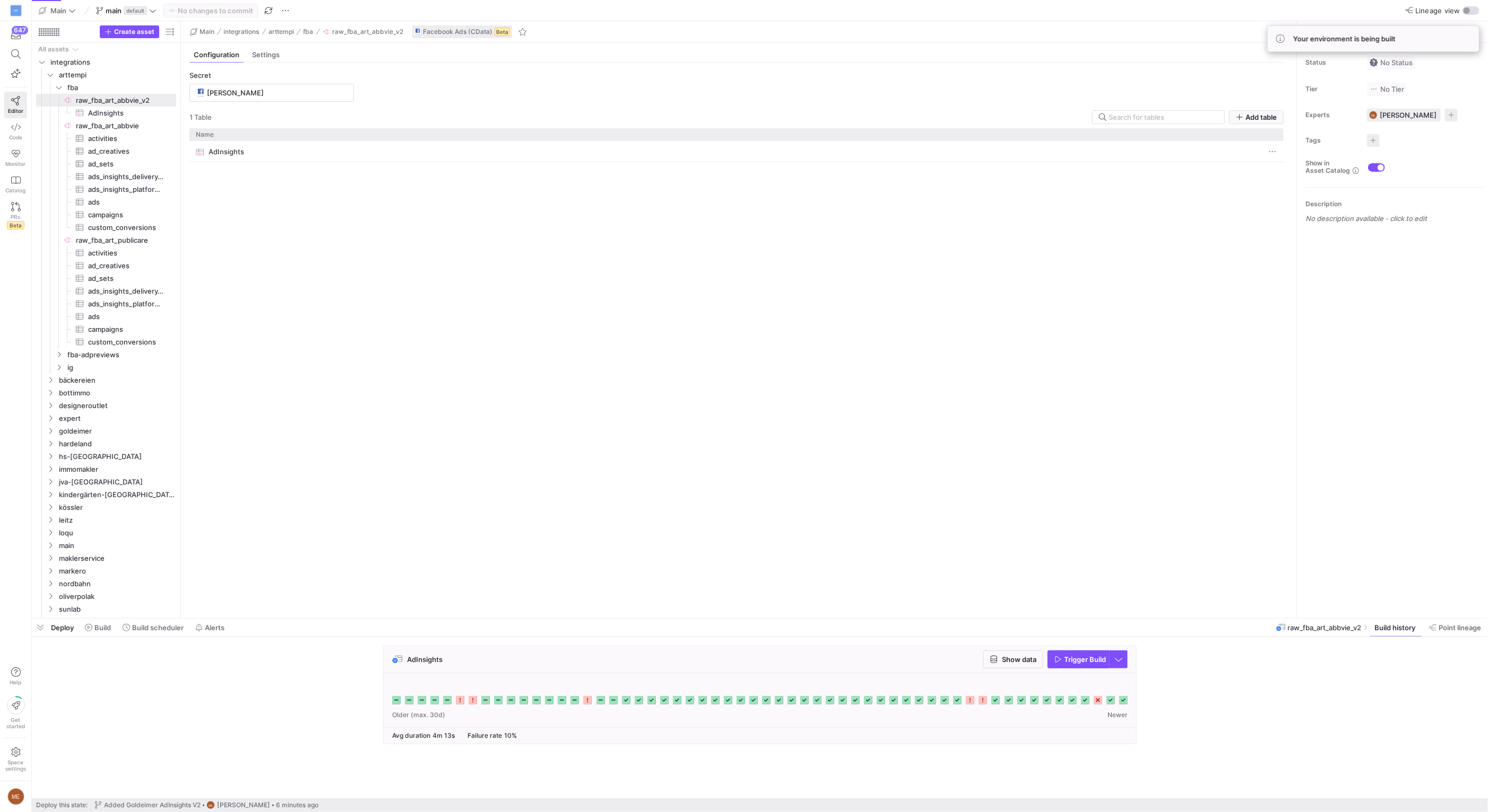
click at [1212, 728] on div "AdInsights Show data Trigger Build" at bounding box center [757, 698] width 1452 height 105
click at [1122, 700] on rect at bounding box center [1122, 700] width 8 height 8
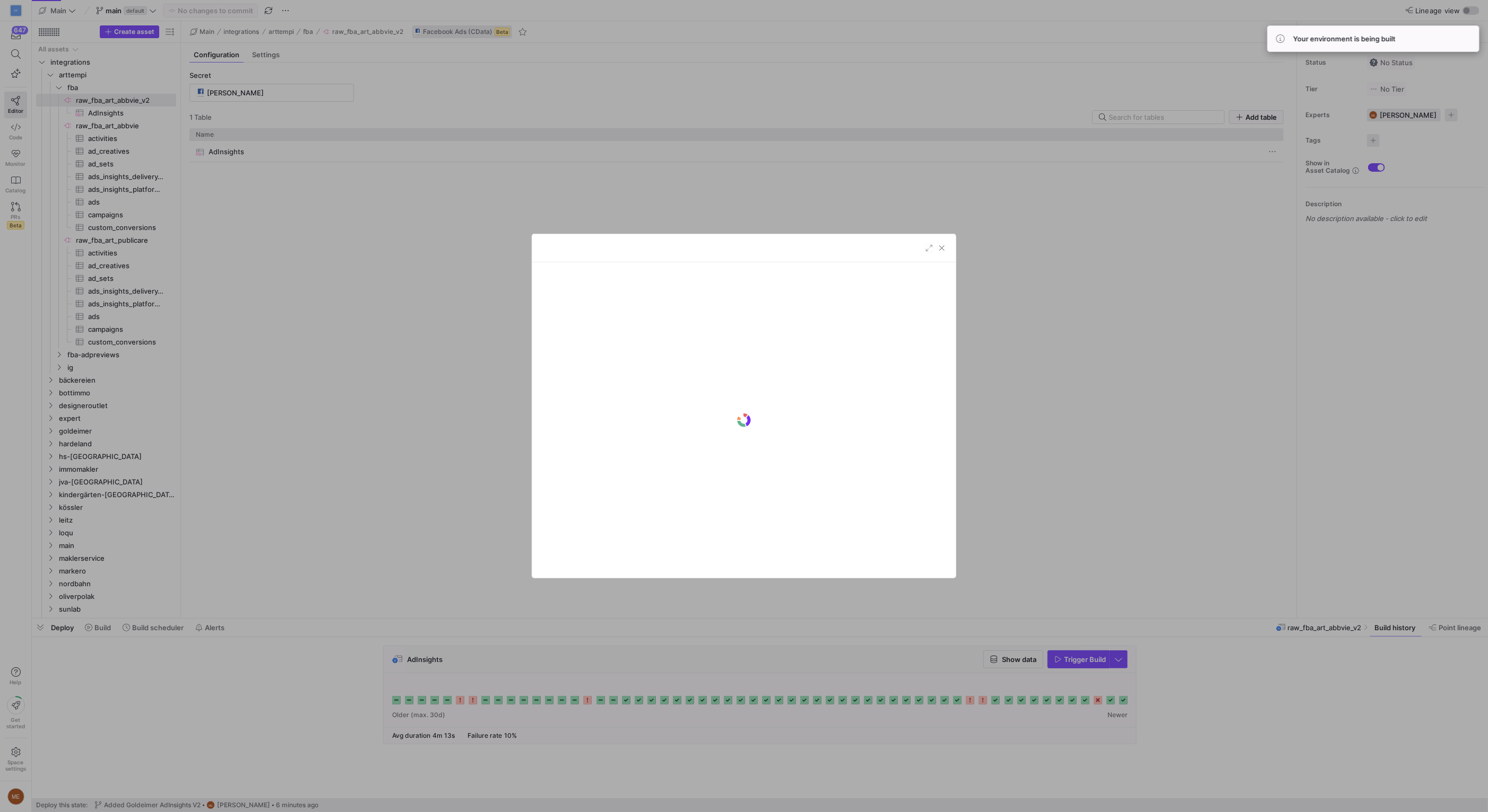
click at [1261, 715] on div at bounding box center [744, 406] width 1488 height 812
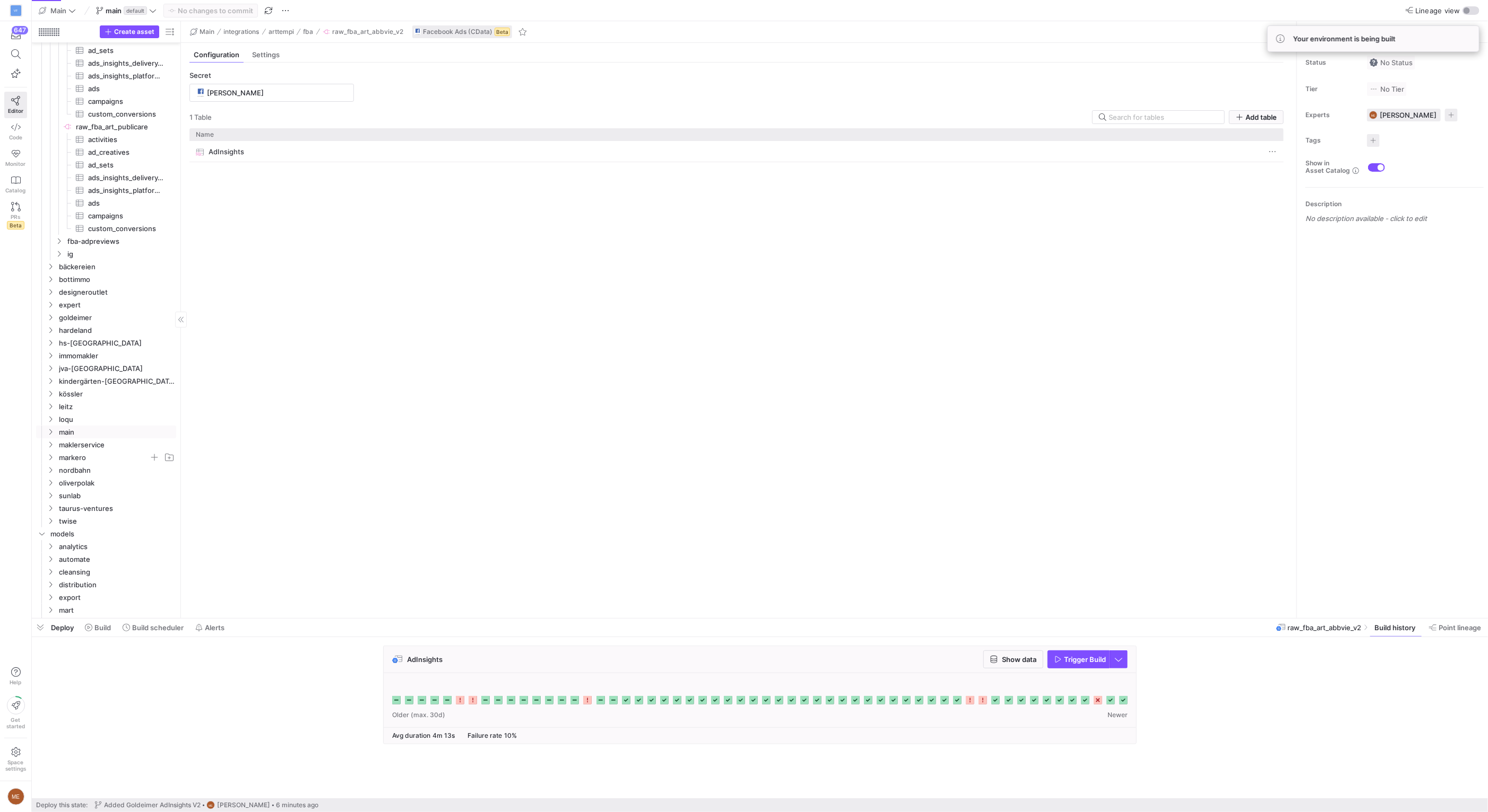
scroll to position [189, 0]
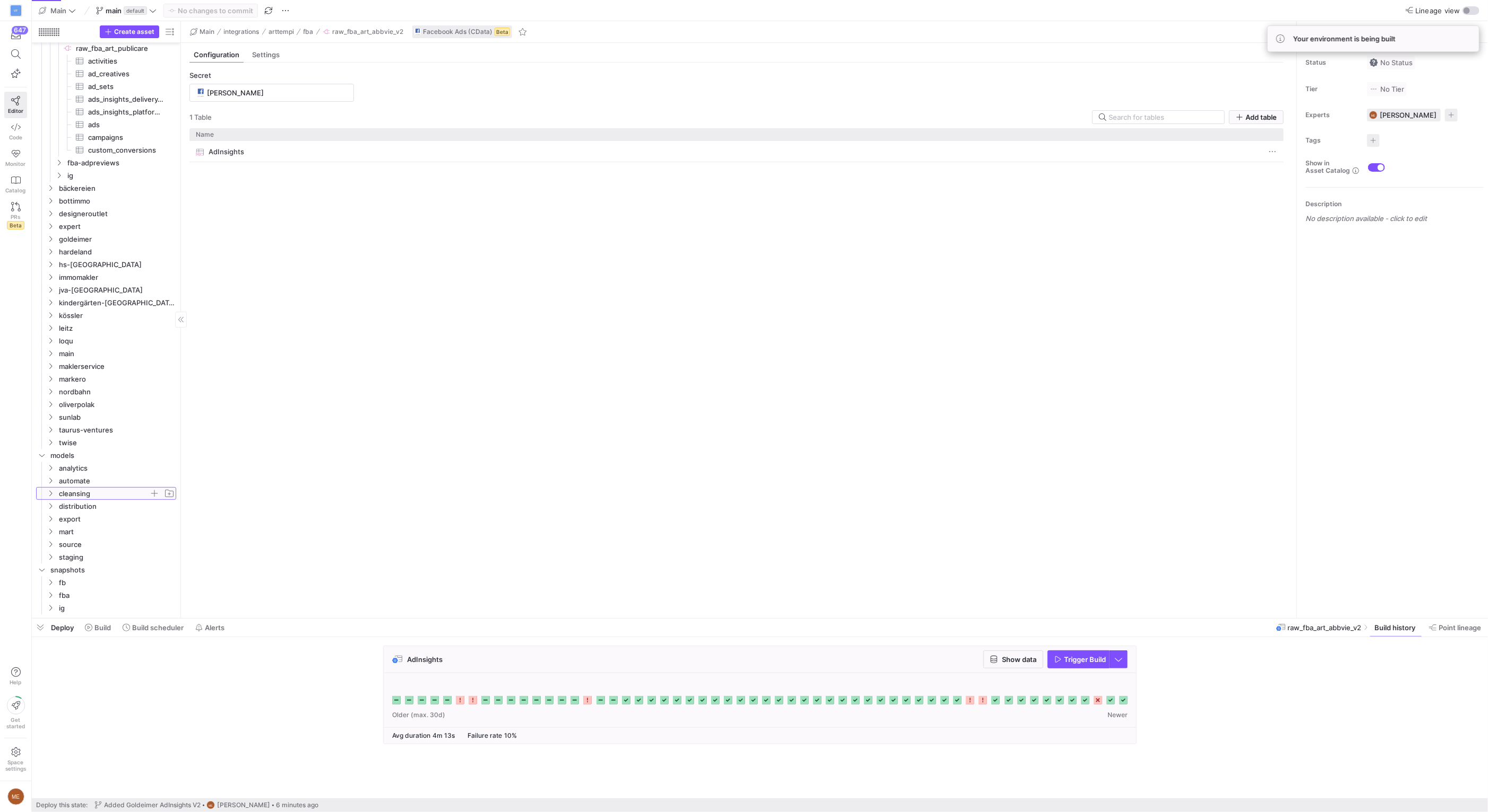
click at [106, 493] on span "cleansing" at bounding box center [104, 493] width 90 height 12
click at [111, 524] on span "fb" at bounding box center [108, 519] width 81 height 12
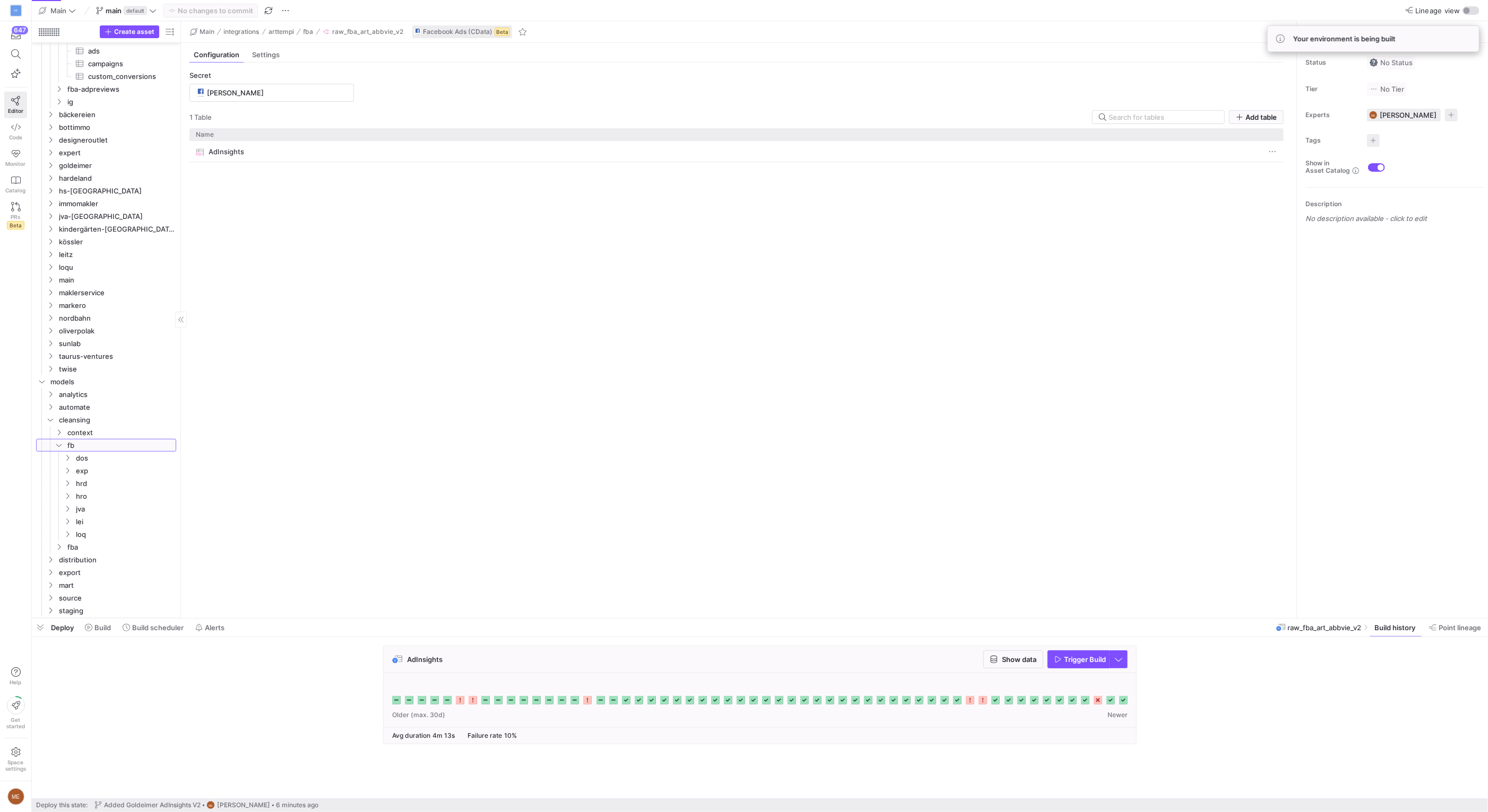
scroll to position [315, 0]
click at [102, 493] on span "fba" at bounding box center [108, 493] width 81 height 12
click at [116, 507] on span "art" at bounding box center [112, 506] width 73 height 12
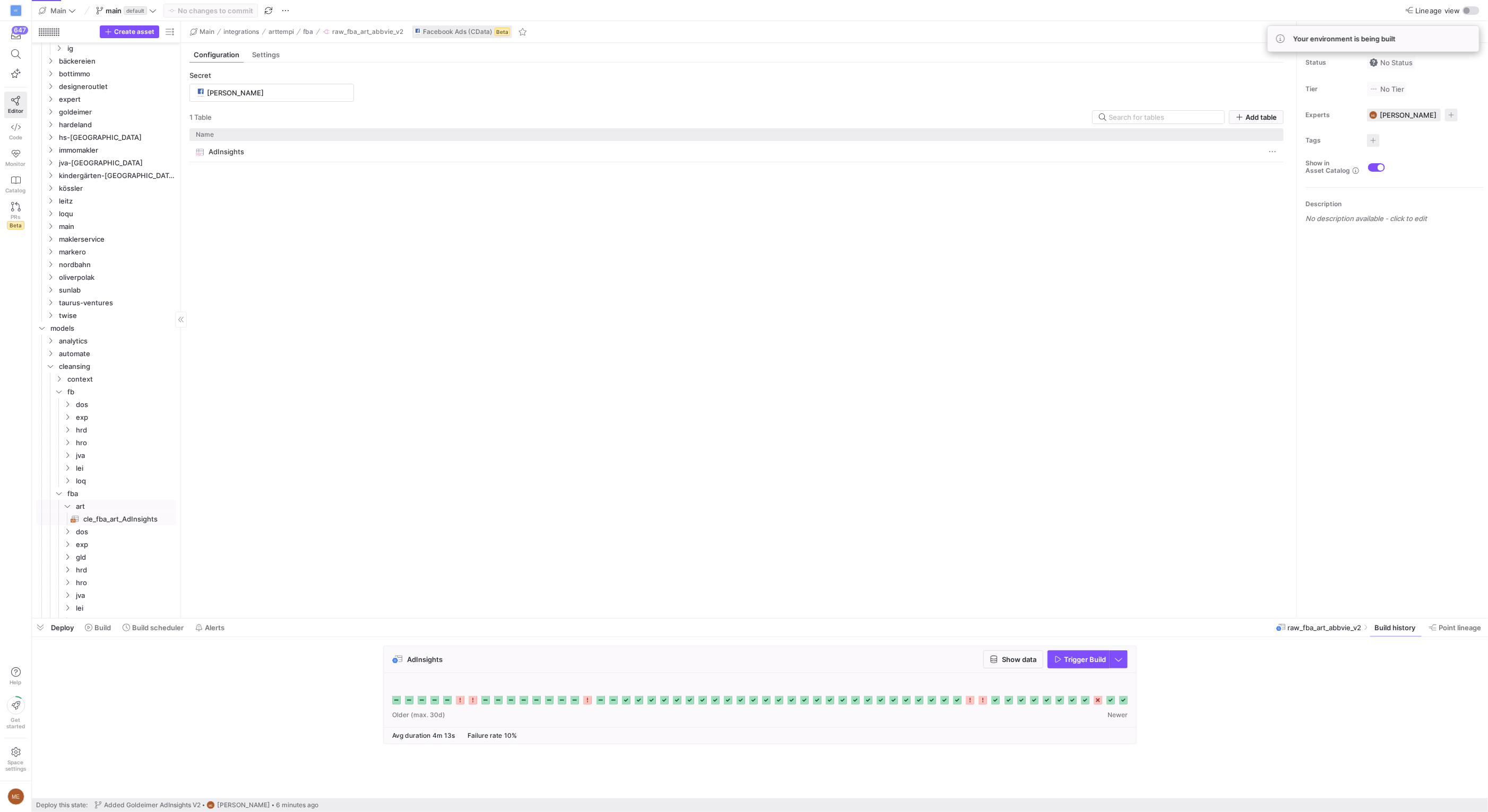
click at [121, 522] on span "cle_fba_art_AdInsights​​​​​​​​​​" at bounding box center [123, 519] width 81 height 12
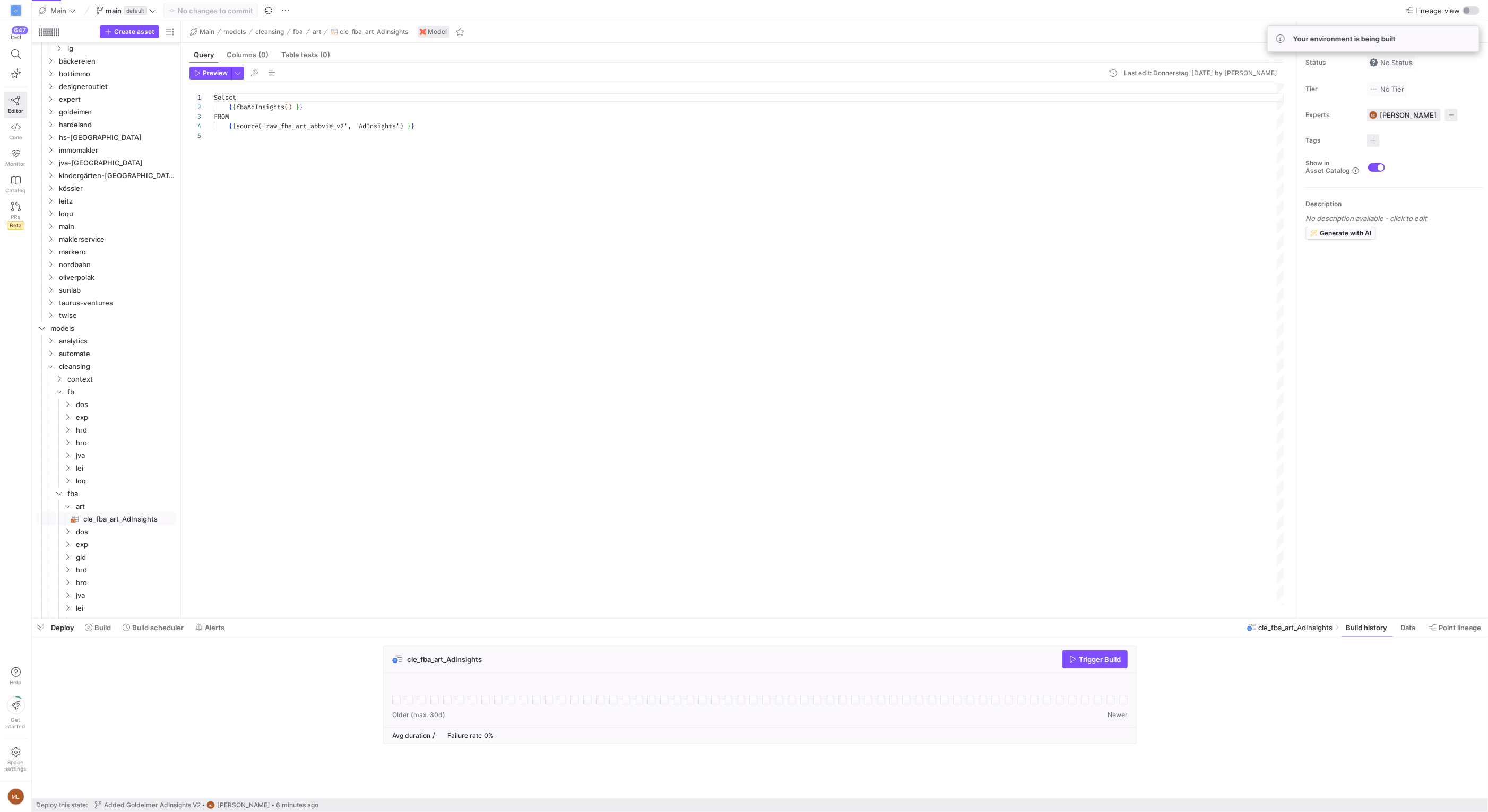
click at [1338, 692] on div "cle_fba_art_AdInsights Trigger Build" at bounding box center [757, 698] width 1452 height 105
click at [1108, 659] on div "Trigger Build" at bounding box center [1095, 658] width 66 height 18
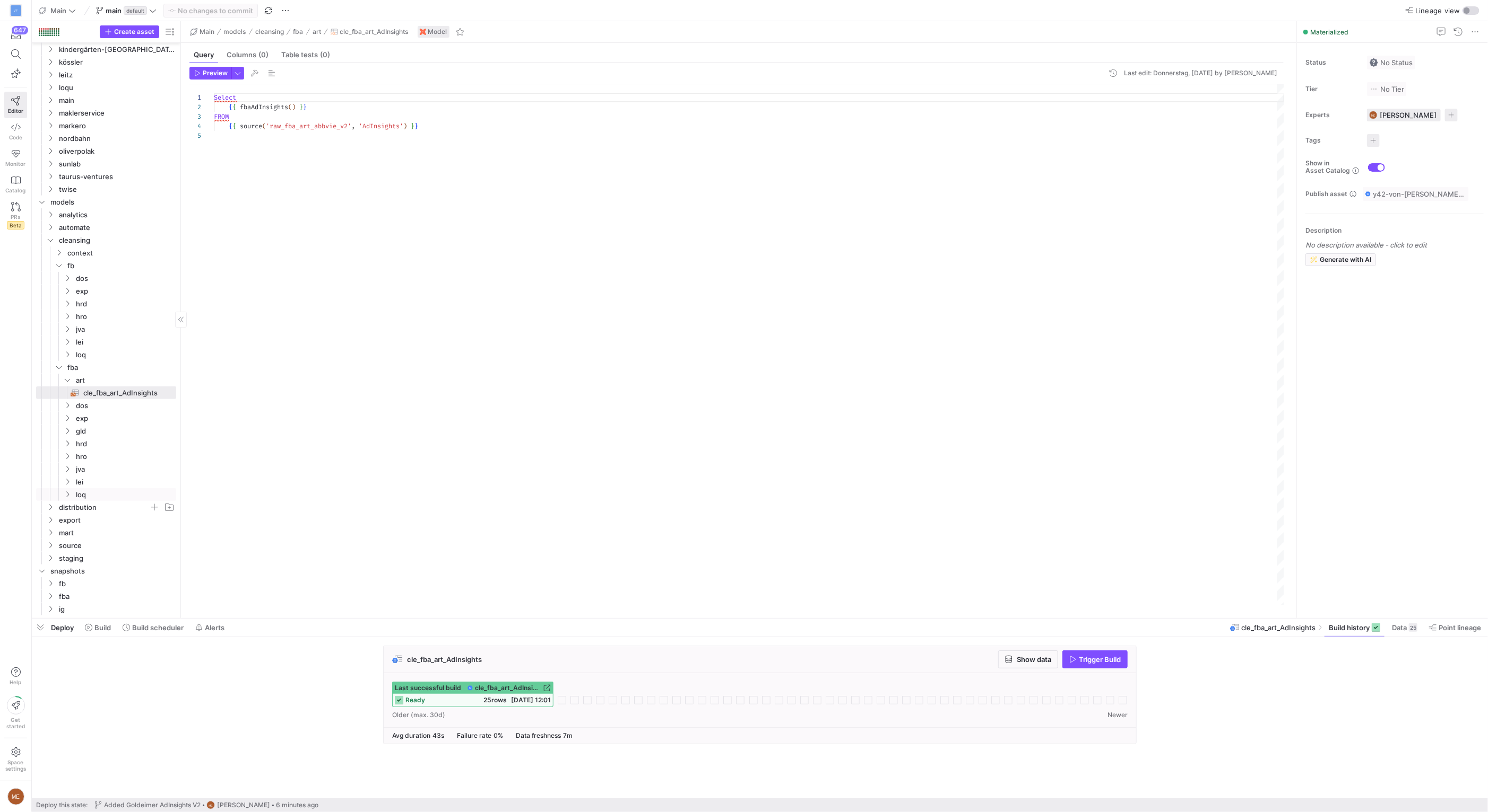
scroll to position [447, 0]
click at [89, 597] on span "fba" at bounding box center [104, 596] width 90 height 12
click at [98, 596] on span "core_fba_AdInsights​​​​​​​" at bounding box center [116, 596] width 96 height 12
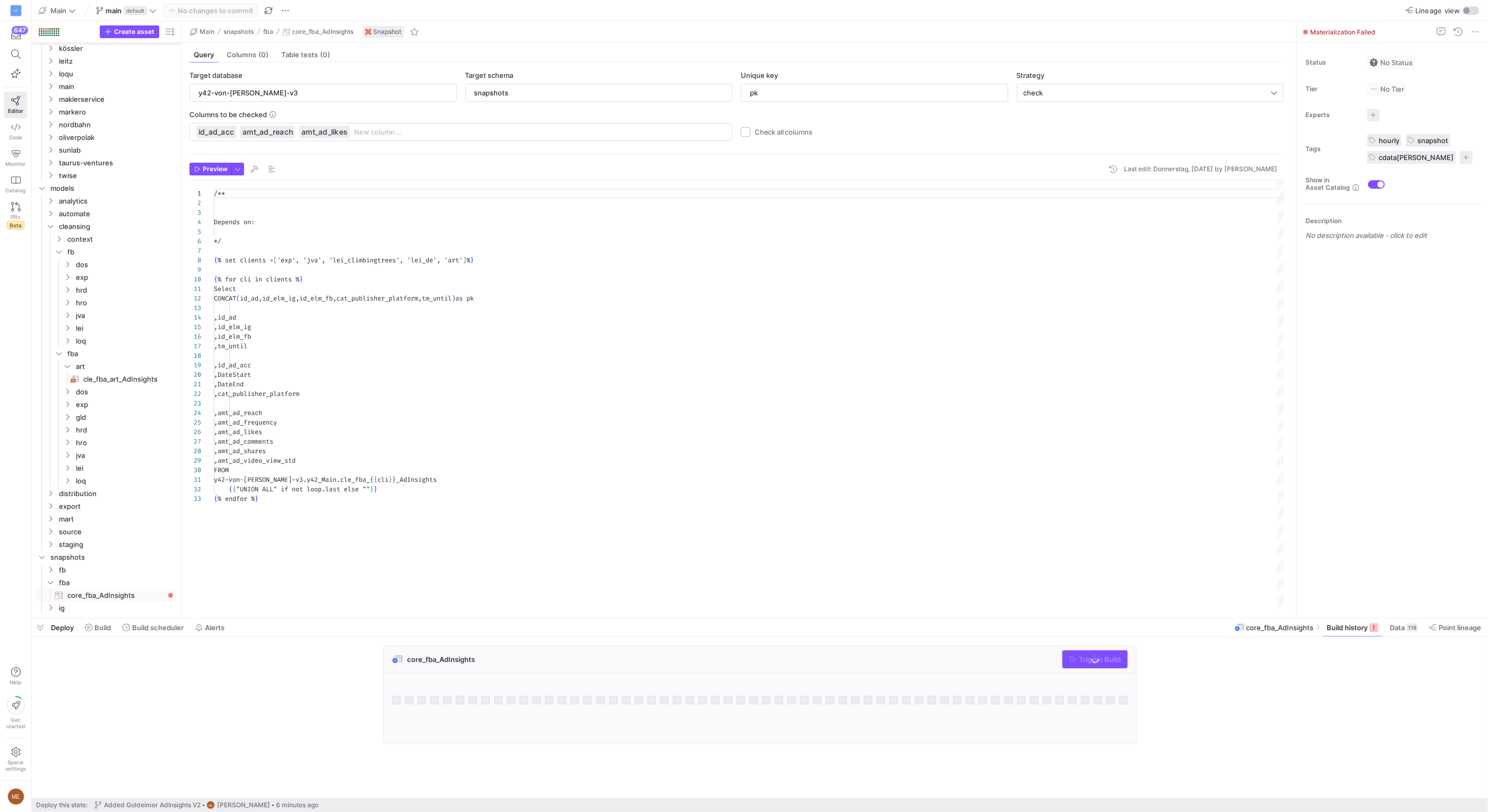
click at [1262, 702] on div "core_fba_AdInsights Trigger Build" at bounding box center [757, 698] width 1452 height 105
click at [1173, 684] on div "core_fba_AdInsights Trigger Build" at bounding box center [757, 698] width 1452 height 105
click at [1159, 682] on div "core_fba_AdInsights Trigger Build" at bounding box center [757, 698] width 1452 height 105
click at [1147, 673] on div "core_fba_AdInsights Trigger Build" at bounding box center [757, 698] width 1452 height 105
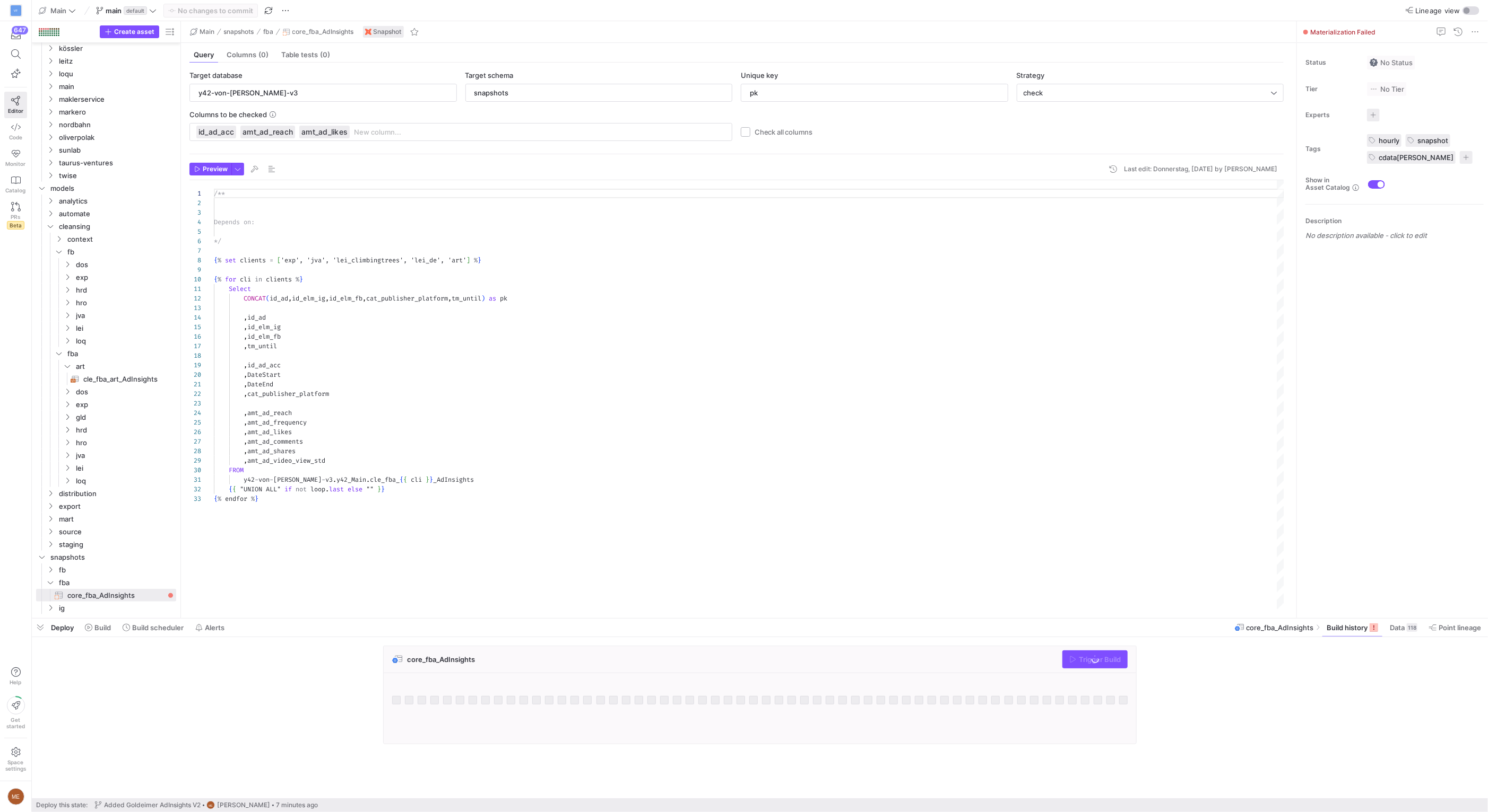
click at [1163, 667] on div "core_fba_AdInsights Trigger Build" at bounding box center [757, 698] width 1452 height 105
click at [86, 626] on icon at bounding box center [89, 628] width 7 height 7
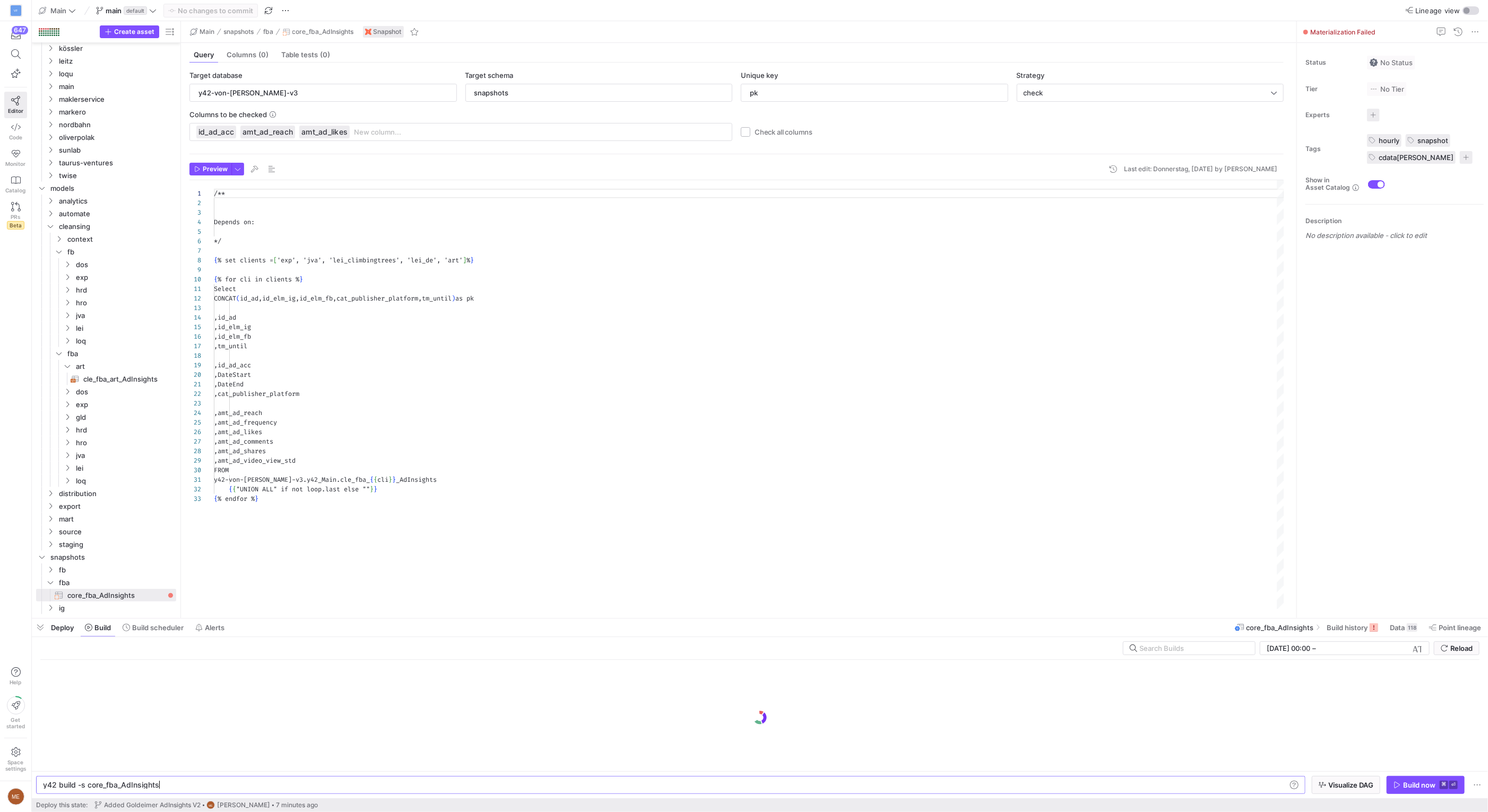
scroll to position [0, 114]
click at [1435, 785] on div "Build now" at bounding box center [1419, 784] width 32 height 8
